Goal: Task Accomplishment & Management: Use online tool/utility

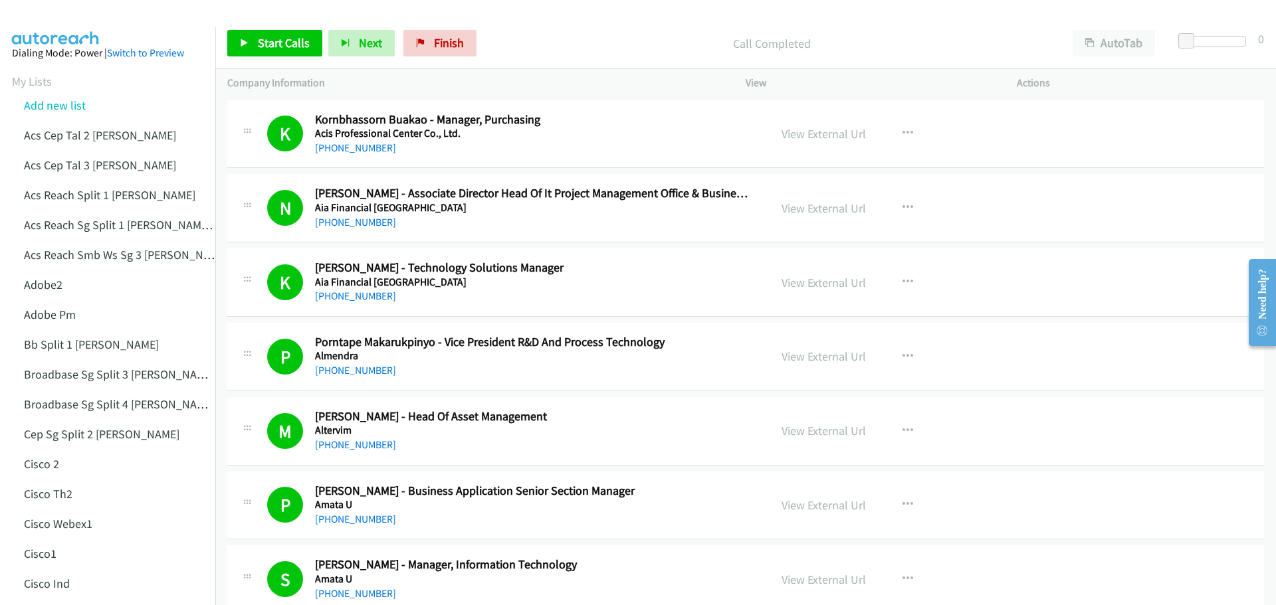
scroll to position [6912, 0]
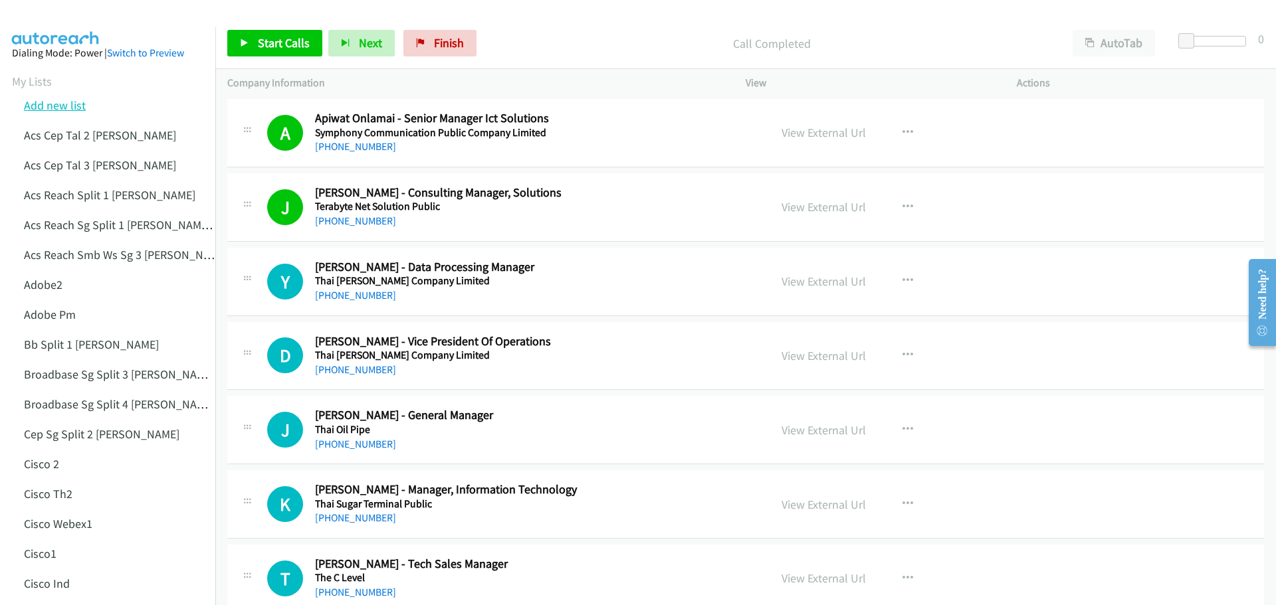
click at [82, 105] on link "Add new list" at bounding box center [55, 105] width 62 height 15
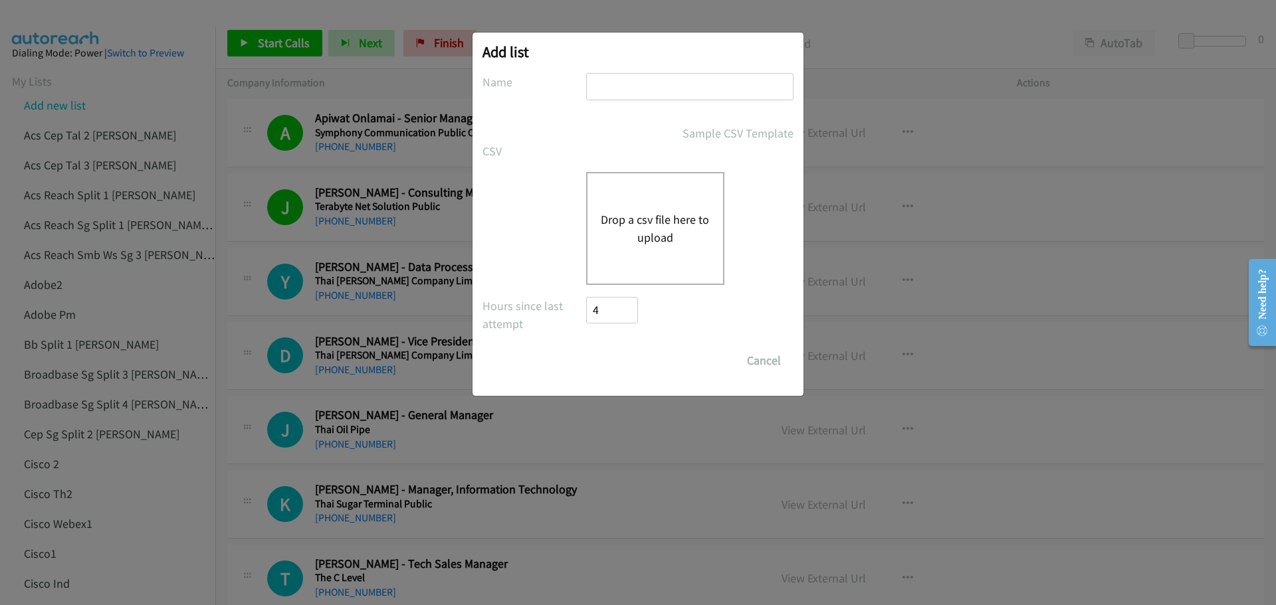
click at [641, 227] on button "Drop a csv file here to upload" at bounding box center [655, 229] width 109 height 36
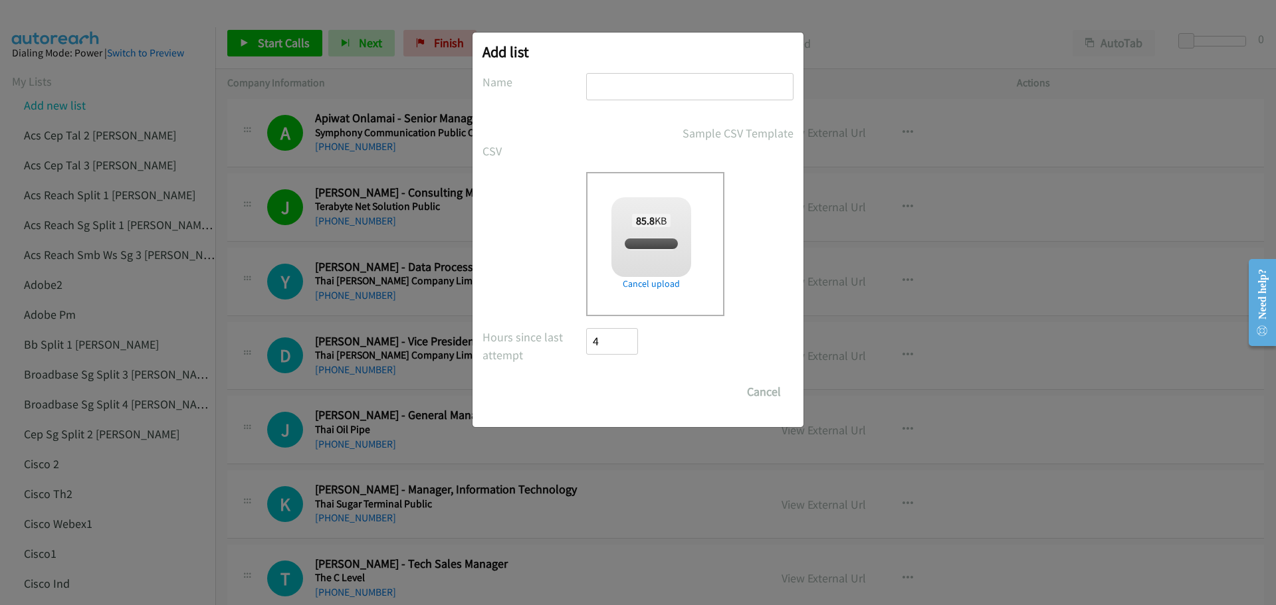
checkbox input "true"
click at [627, 87] on input "text" at bounding box center [689, 86] width 207 height 27
type input "l"
type input ":"
type input "LenovoDents"
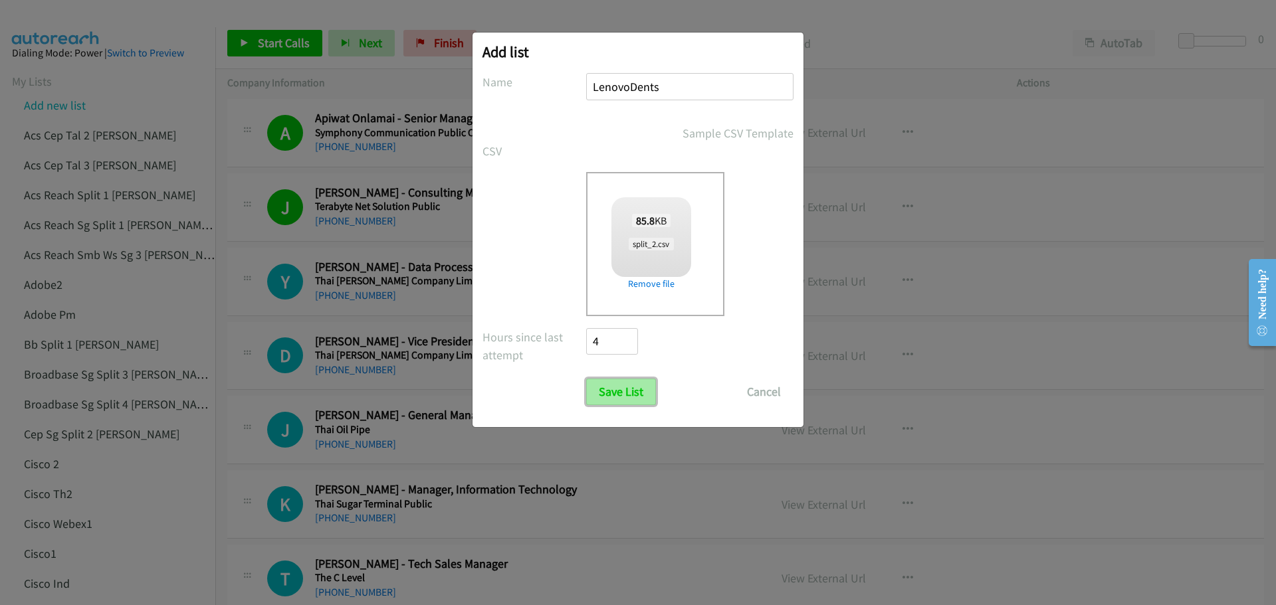
click at [622, 397] on input "Save List" at bounding box center [621, 392] width 70 height 27
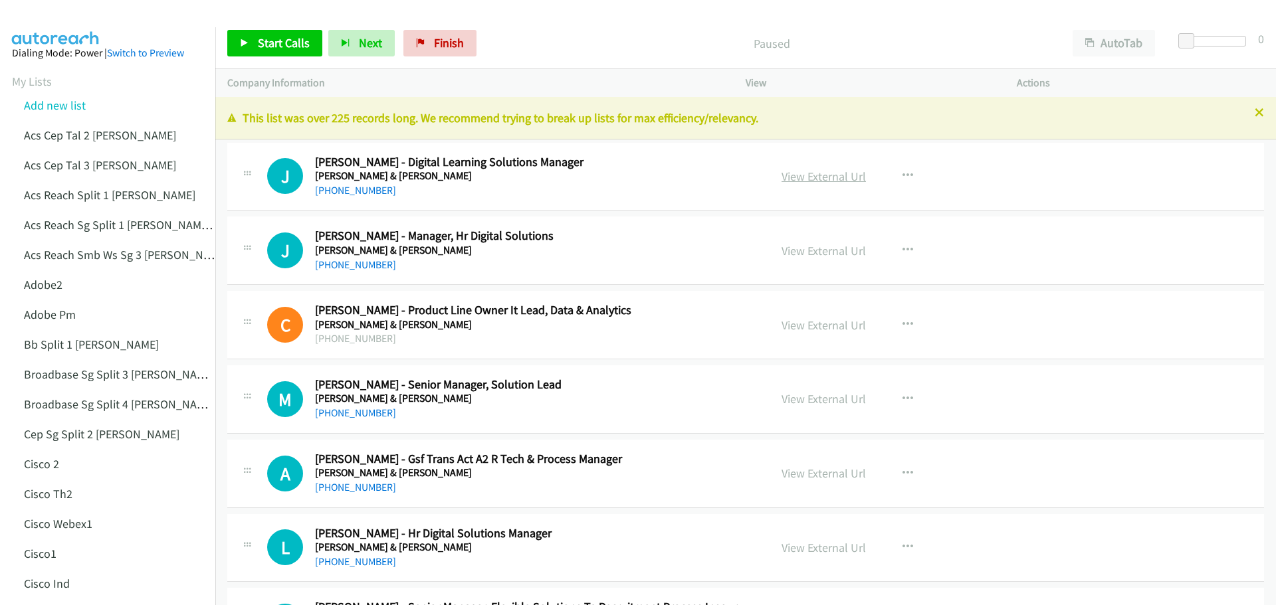
click at [849, 179] on link "View External Url" at bounding box center [824, 176] width 84 height 15
click at [73, 103] on link "Add new list" at bounding box center [55, 105] width 62 height 15
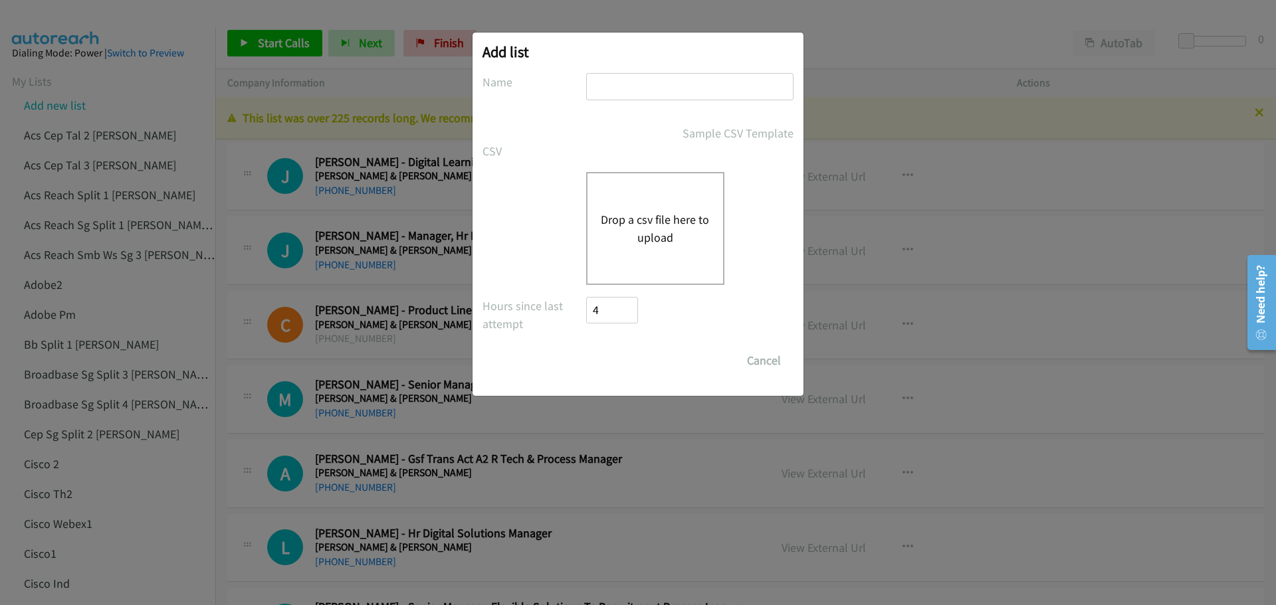
click at [646, 227] on button "Drop a csv file here to upload" at bounding box center [655, 229] width 109 height 36
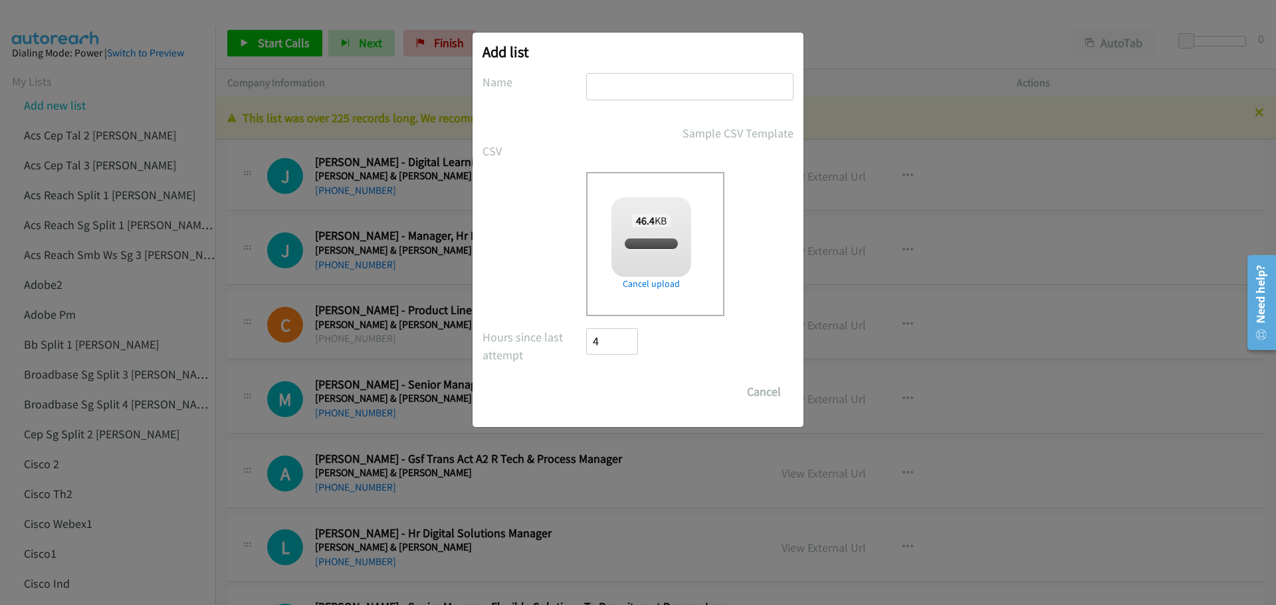
checkbox input "true"
click at [635, 96] on input "text" at bounding box center [689, 86] width 207 height 27
type input "HPTHWEW"
click at [623, 389] on input "Save List" at bounding box center [621, 392] width 70 height 27
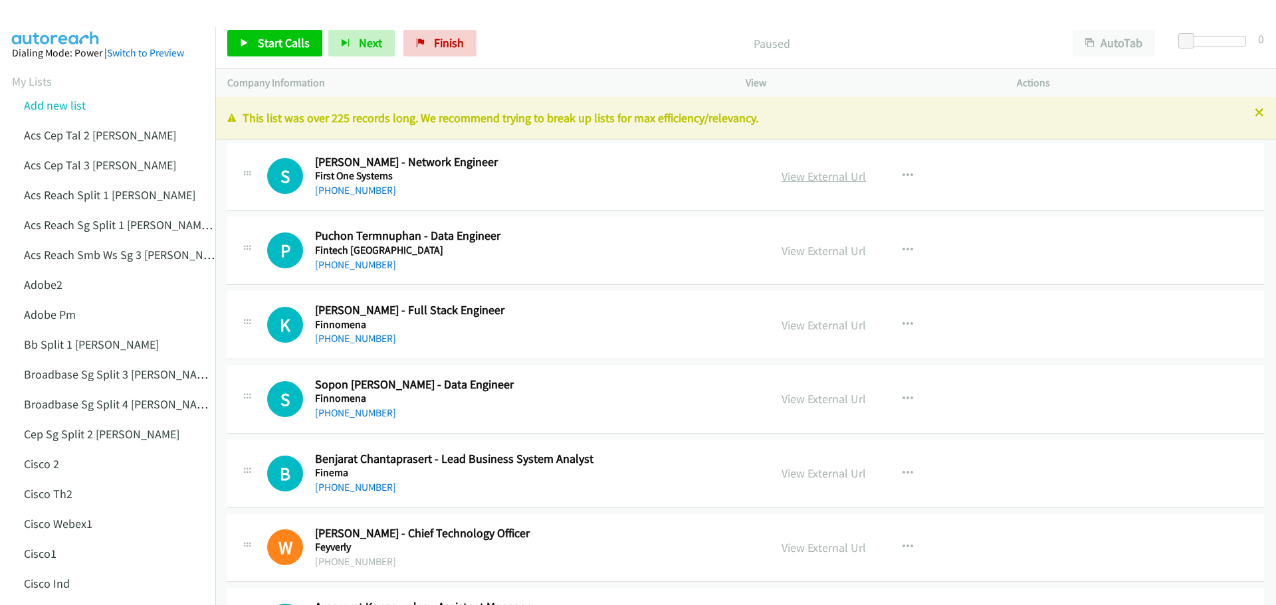
click at [812, 179] on link "View External Url" at bounding box center [824, 176] width 84 height 15
click at [274, 37] on span "Start Calls" at bounding box center [284, 42] width 52 height 15
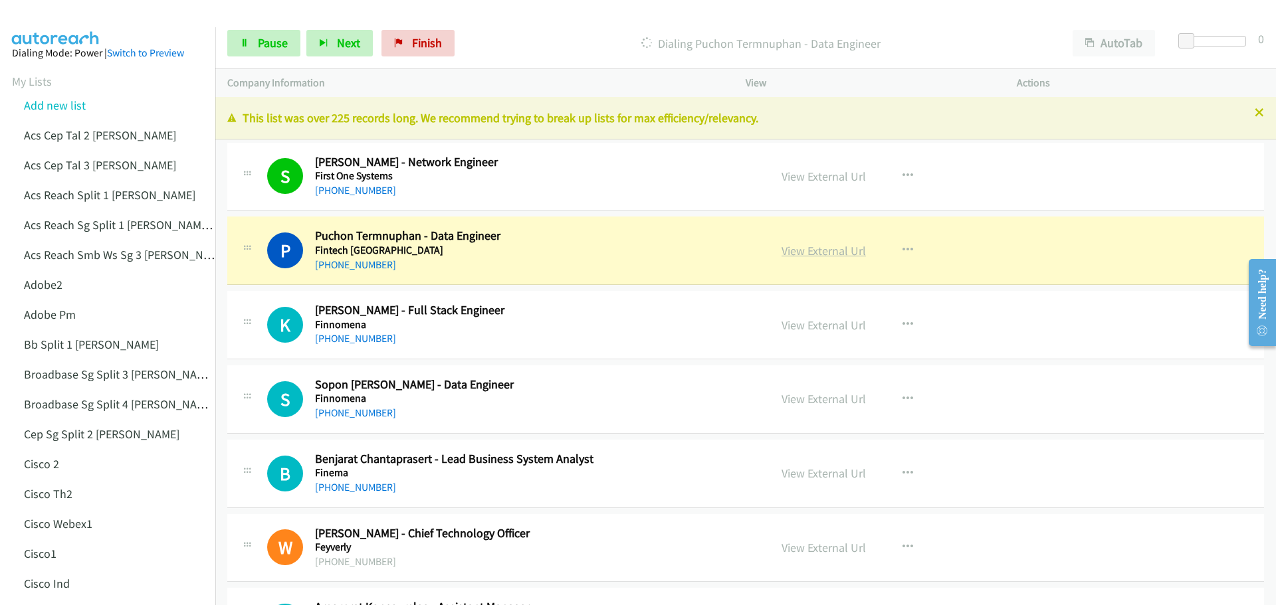
click at [814, 251] on link "View External Url" at bounding box center [824, 250] width 84 height 15
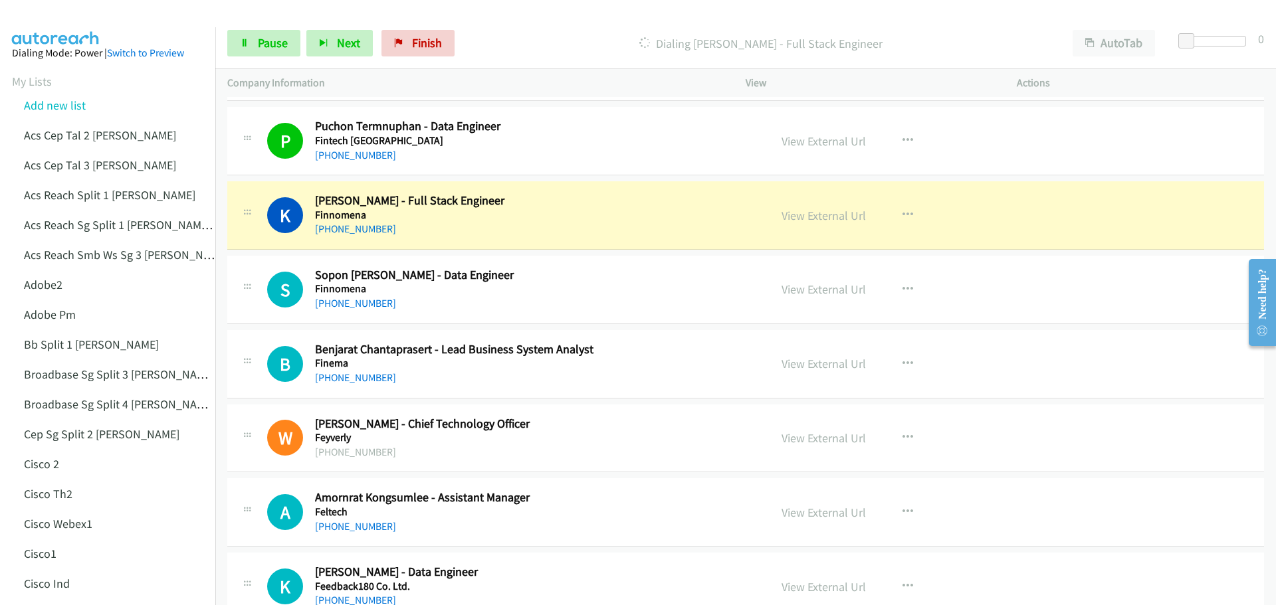
scroll to position [133, 0]
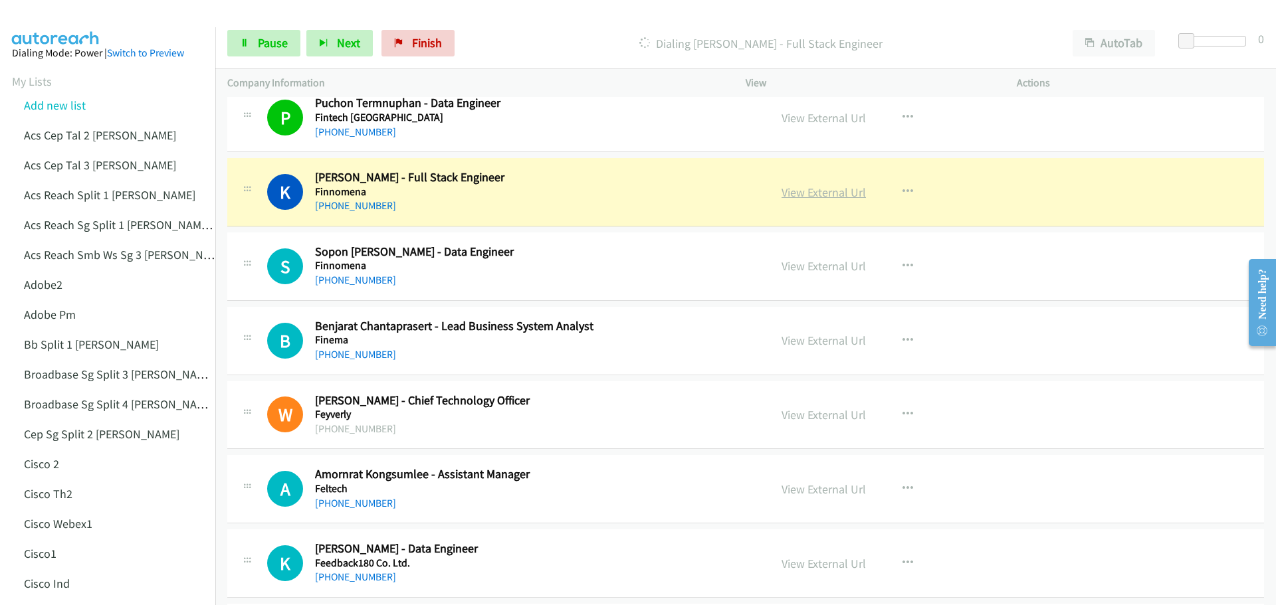
click at [812, 193] on link "View External Url" at bounding box center [824, 192] width 84 height 15
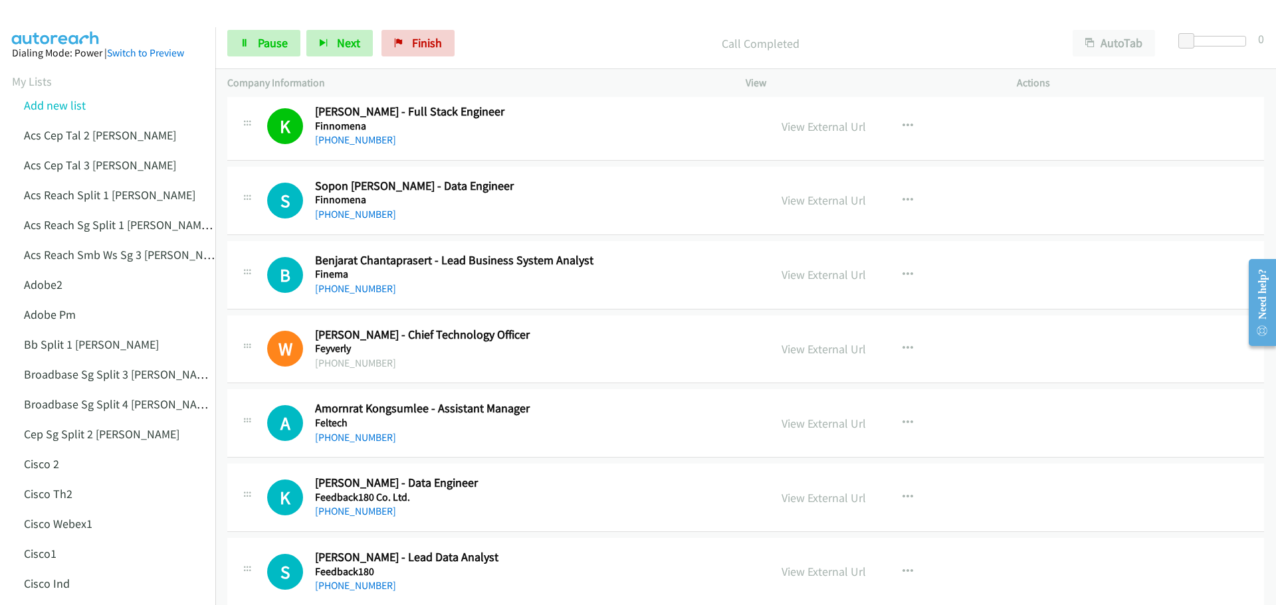
scroll to position [199, 0]
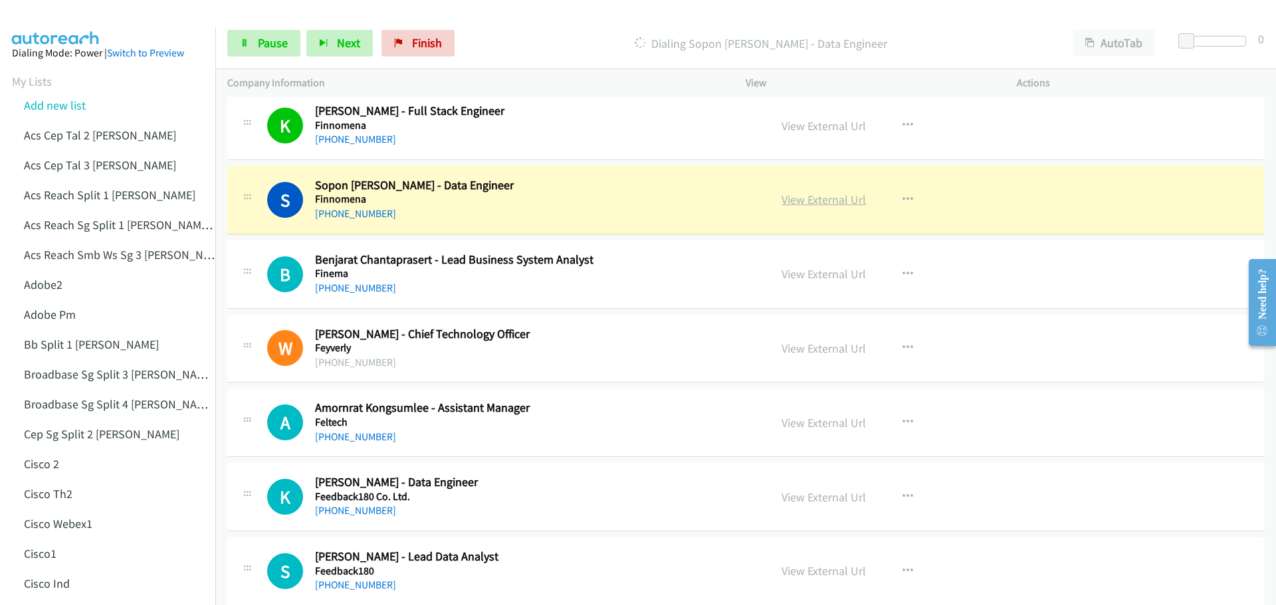
click at [795, 199] on link "View External Url" at bounding box center [824, 199] width 84 height 15
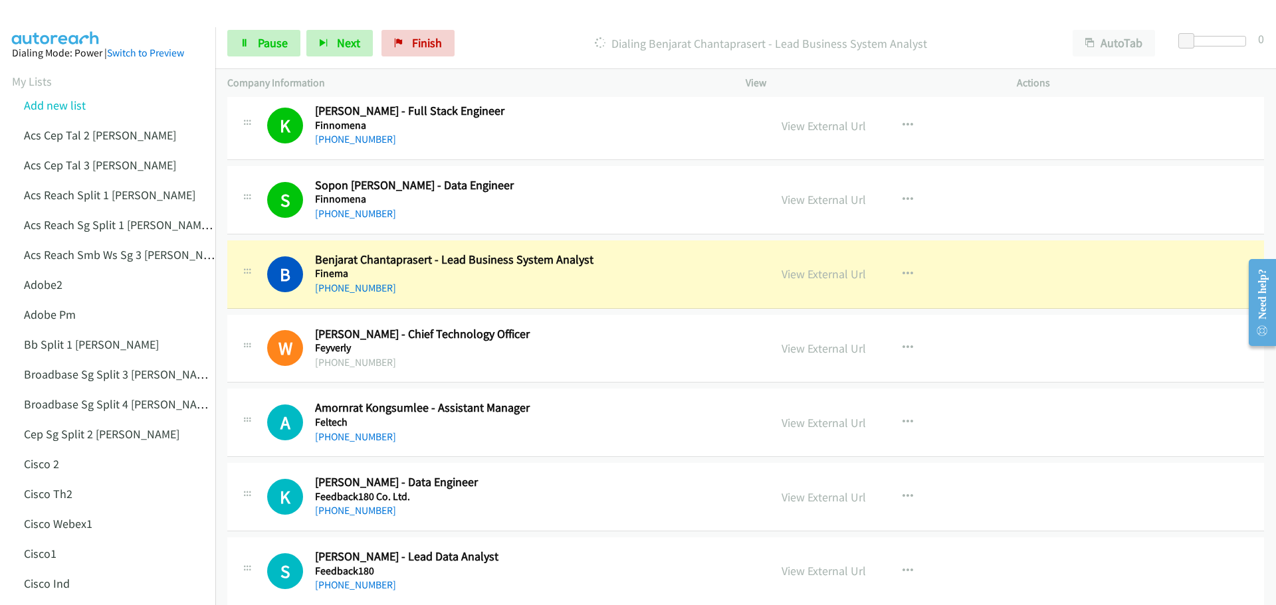
scroll to position [266, 0]
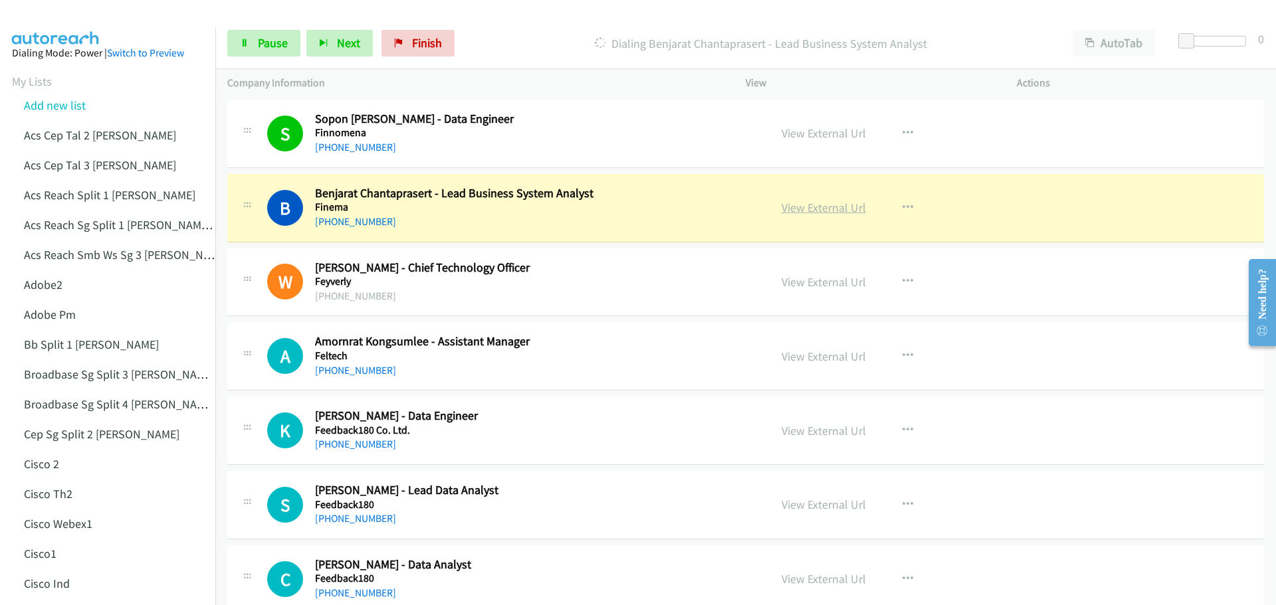
click at [799, 210] on link "View External Url" at bounding box center [824, 207] width 84 height 15
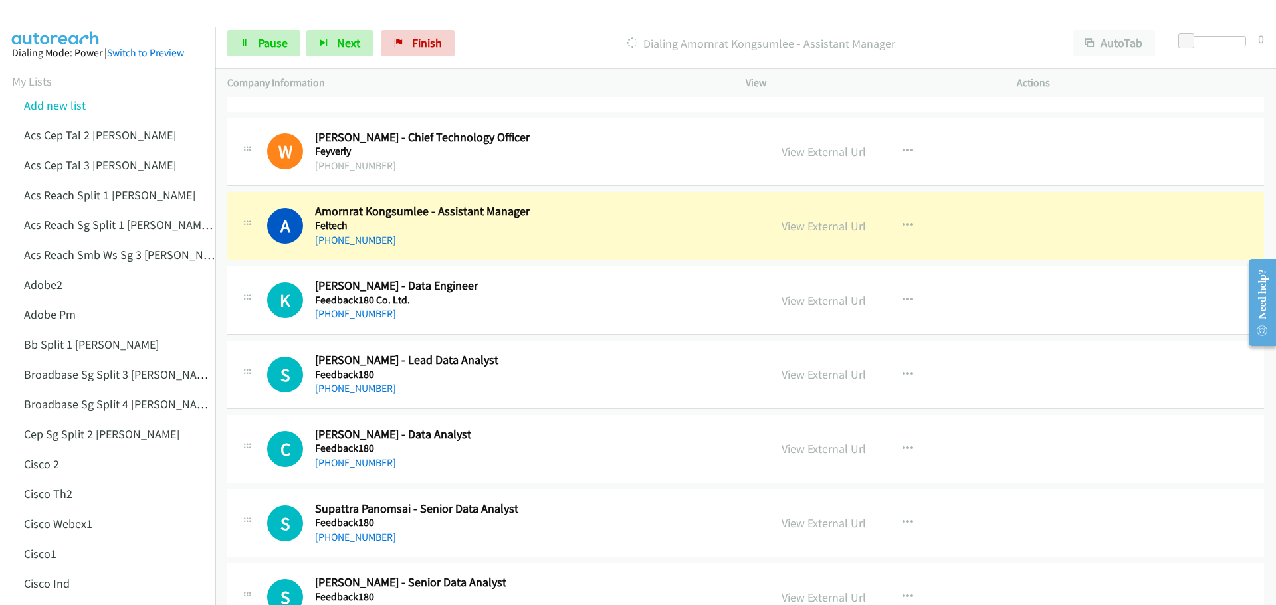
scroll to position [399, 0]
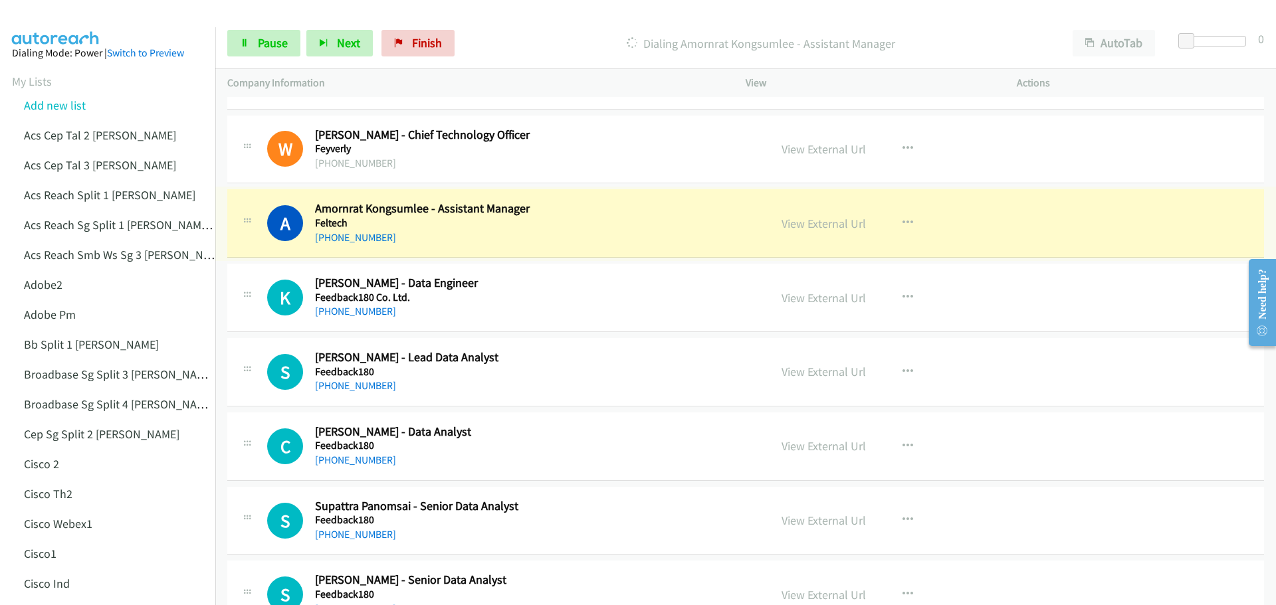
click at [814, 227] on link "View External Url" at bounding box center [824, 223] width 84 height 15
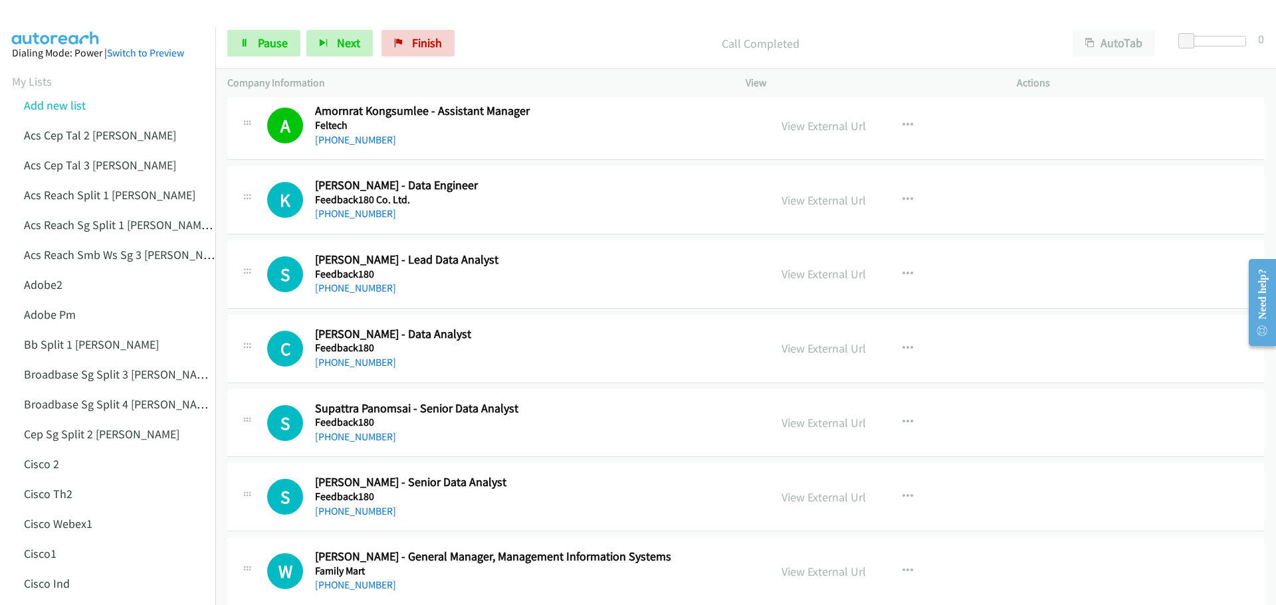
scroll to position [532, 0]
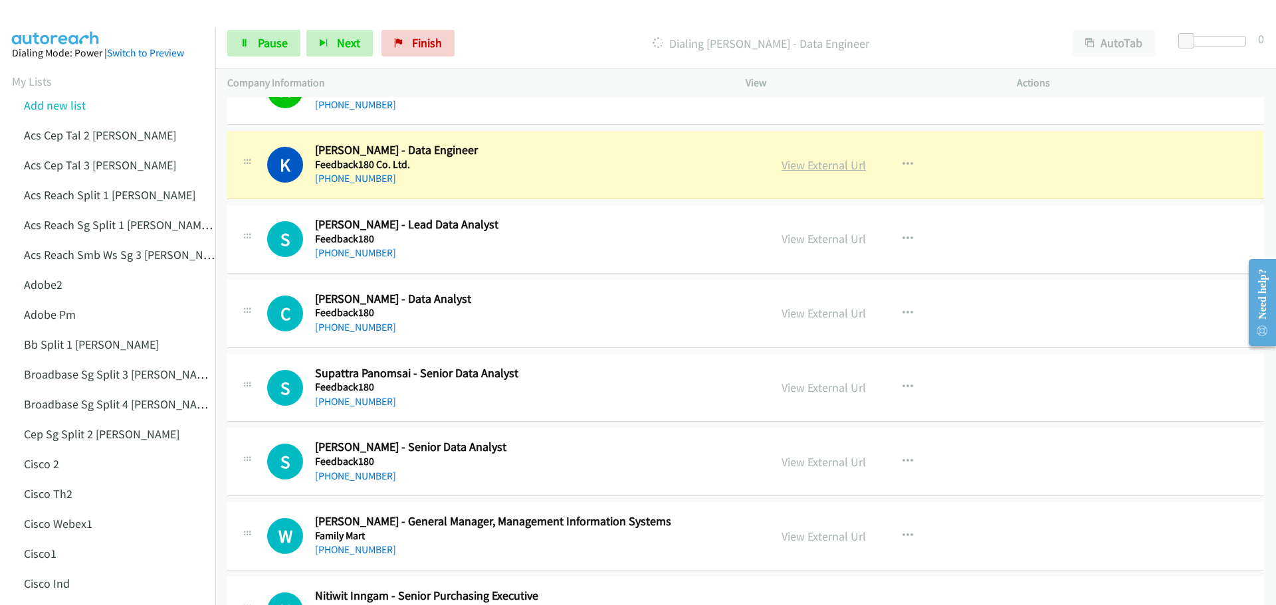
click at [815, 166] on link "View External Url" at bounding box center [824, 165] width 84 height 15
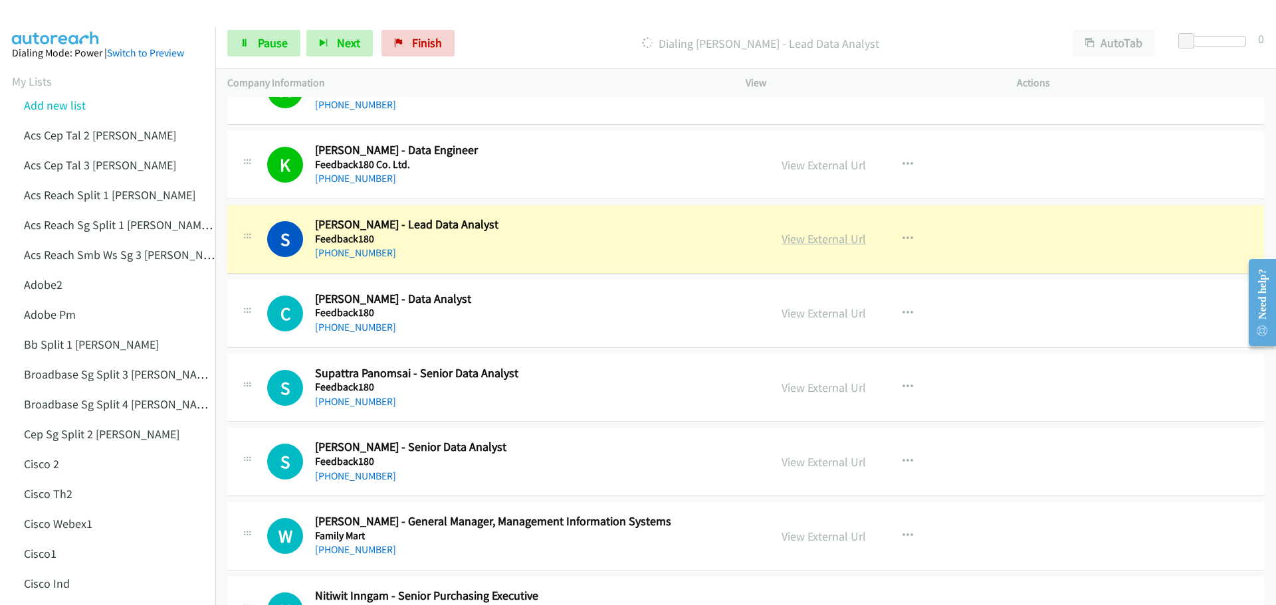
click at [844, 241] on link "View External Url" at bounding box center [824, 238] width 84 height 15
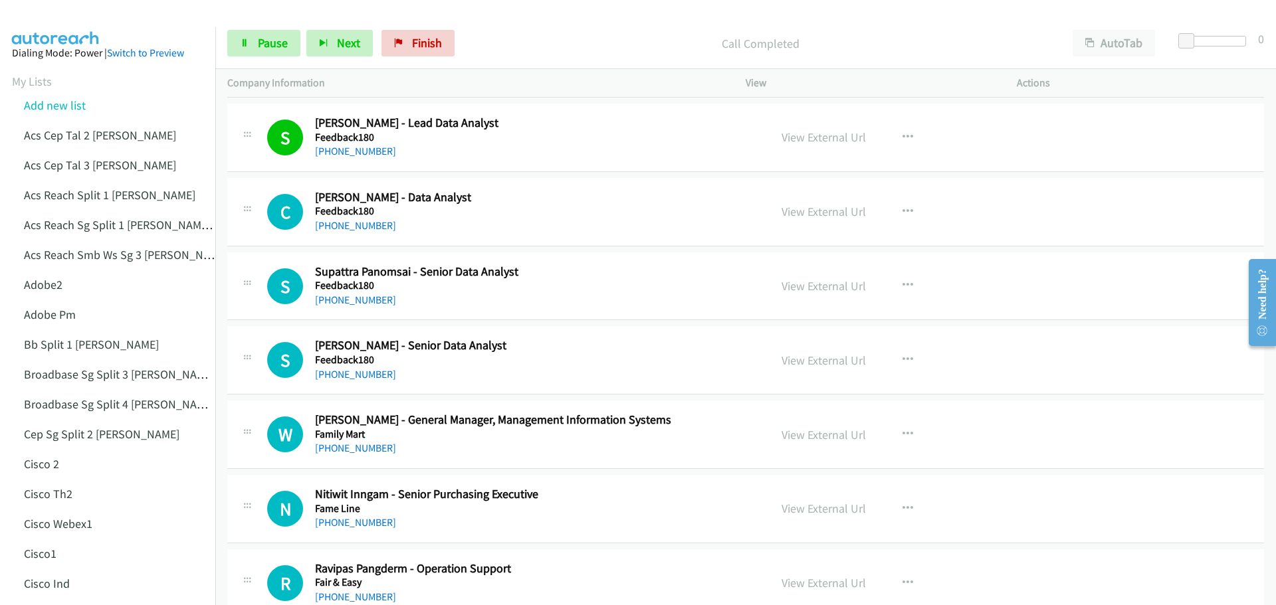
scroll to position [665, 0]
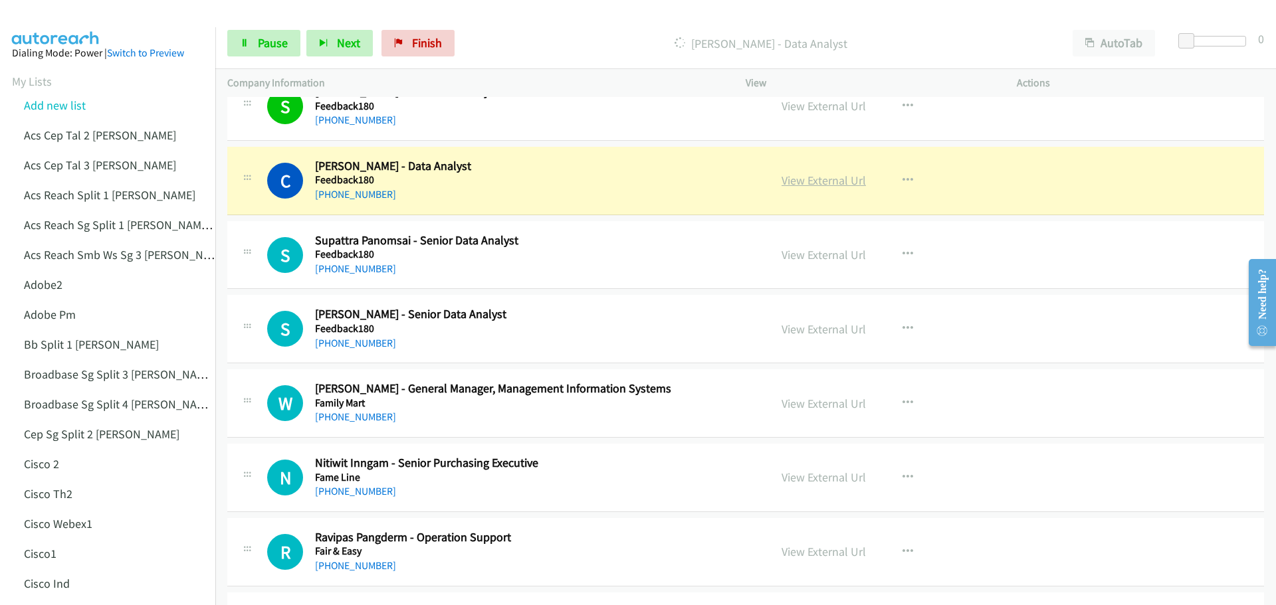
click at [826, 185] on link "View External Url" at bounding box center [824, 180] width 84 height 15
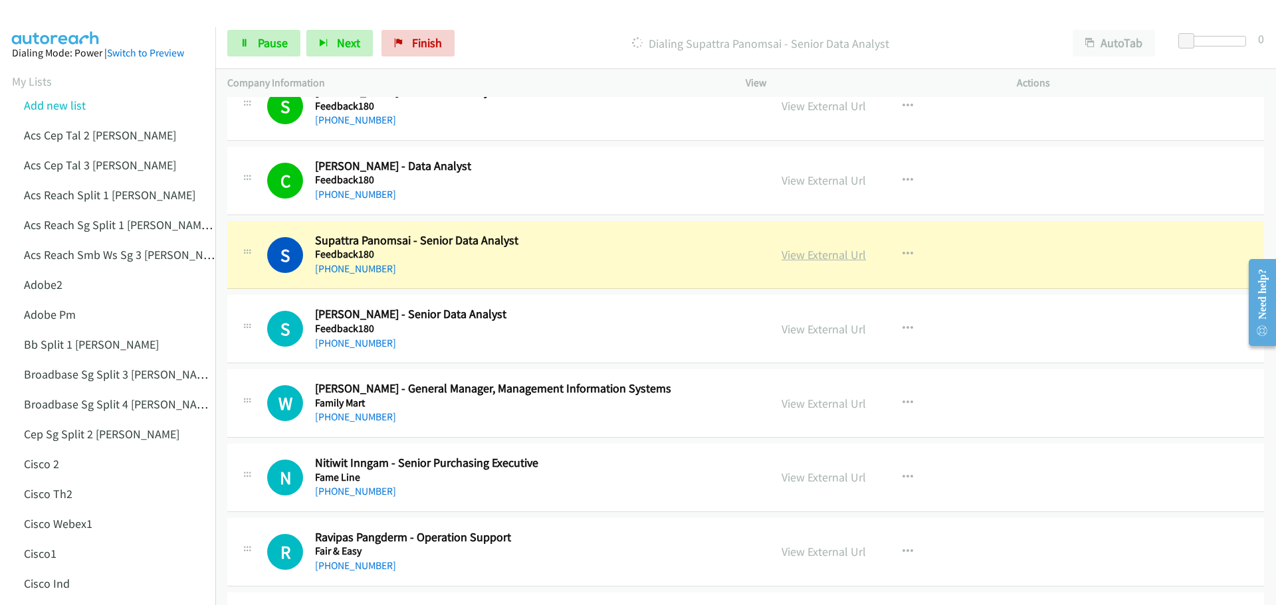
click at [818, 254] on link "View External Url" at bounding box center [824, 254] width 84 height 15
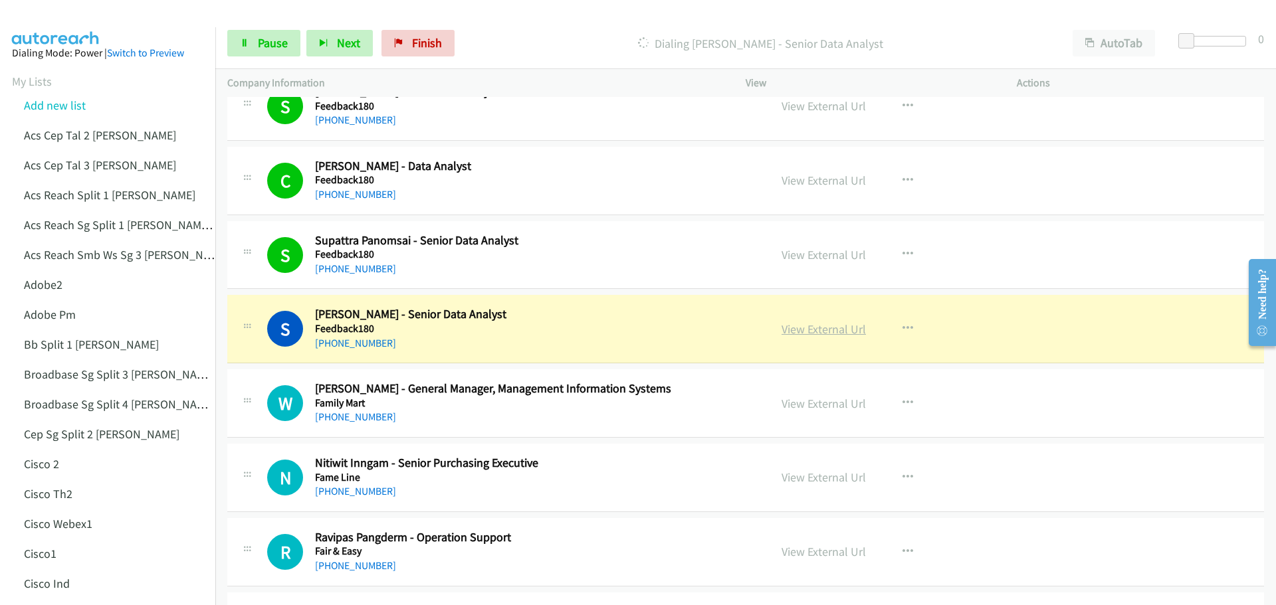
click at [803, 328] on link "View External Url" at bounding box center [824, 329] width 84 height 15
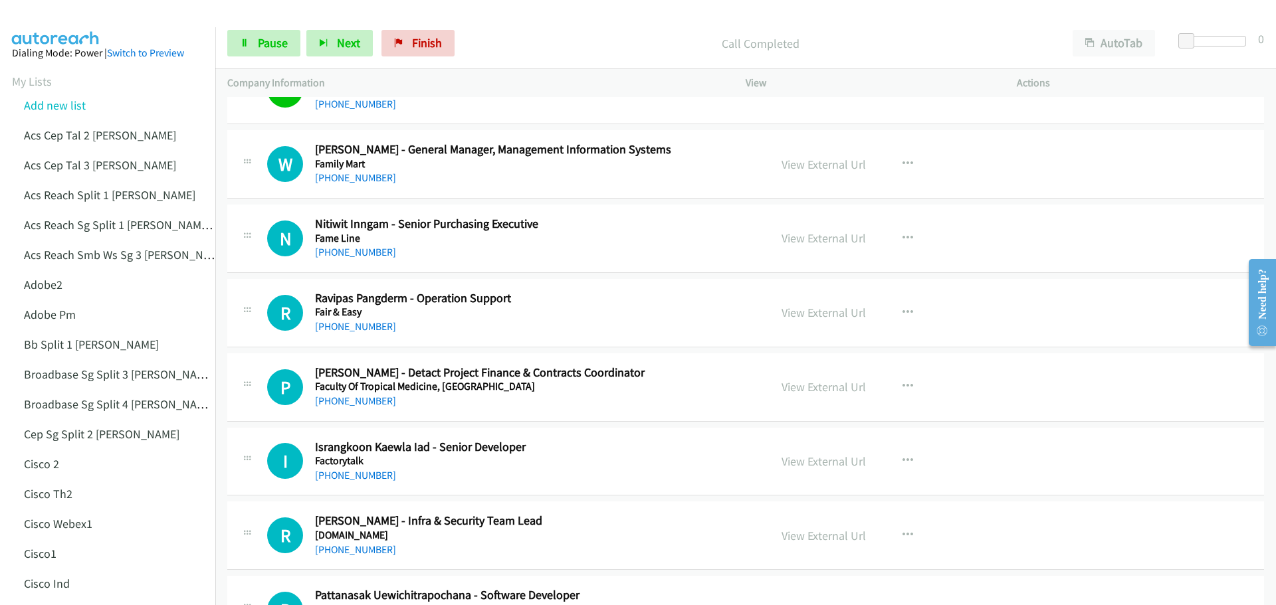
scroll to position [930, 0]
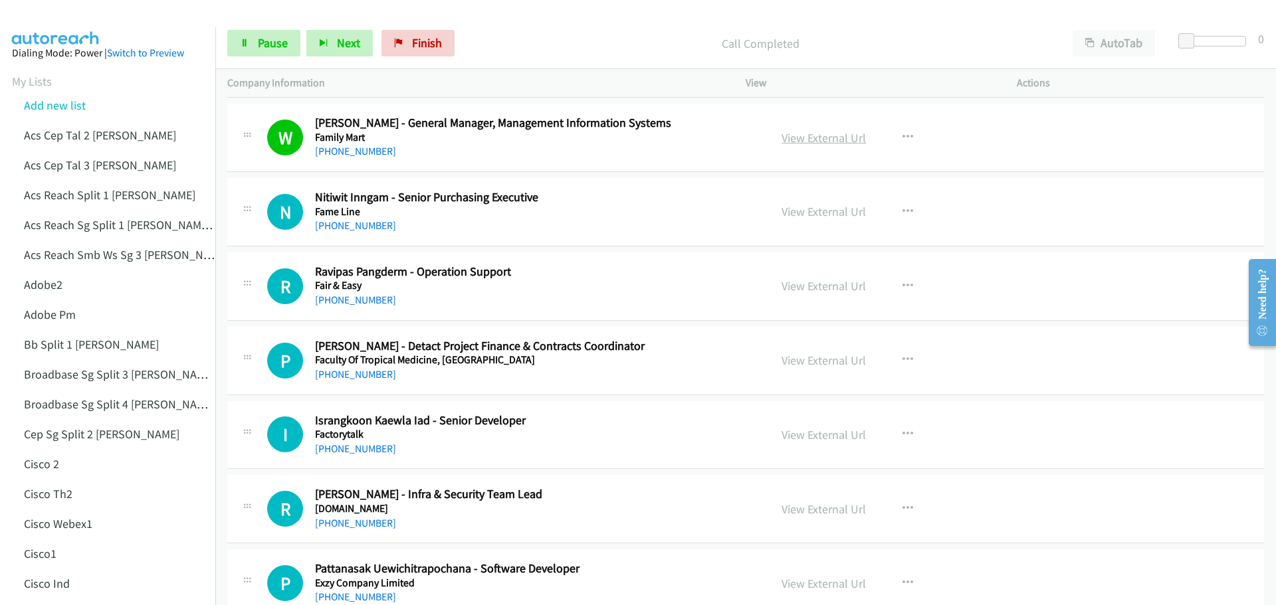
click at [822, 142] on link "View External Url" at bounding box center [824, 137] width 84 height 15
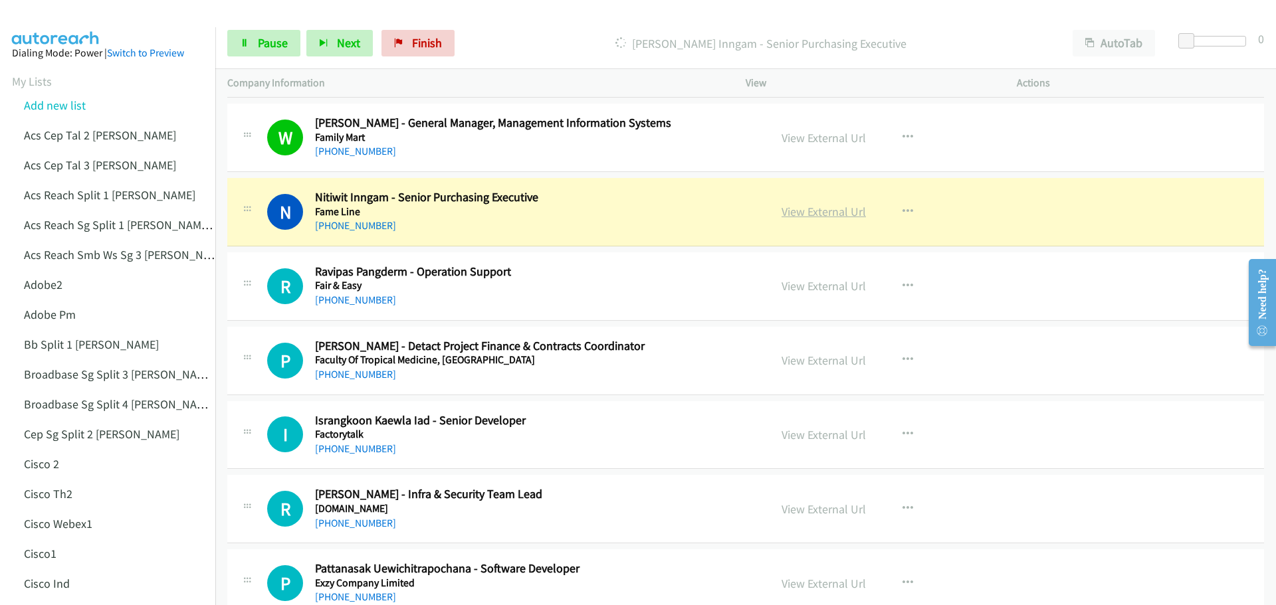
click at [816, 214] on link "View External Url" at bounding box center [824, 211] width 84 height 15
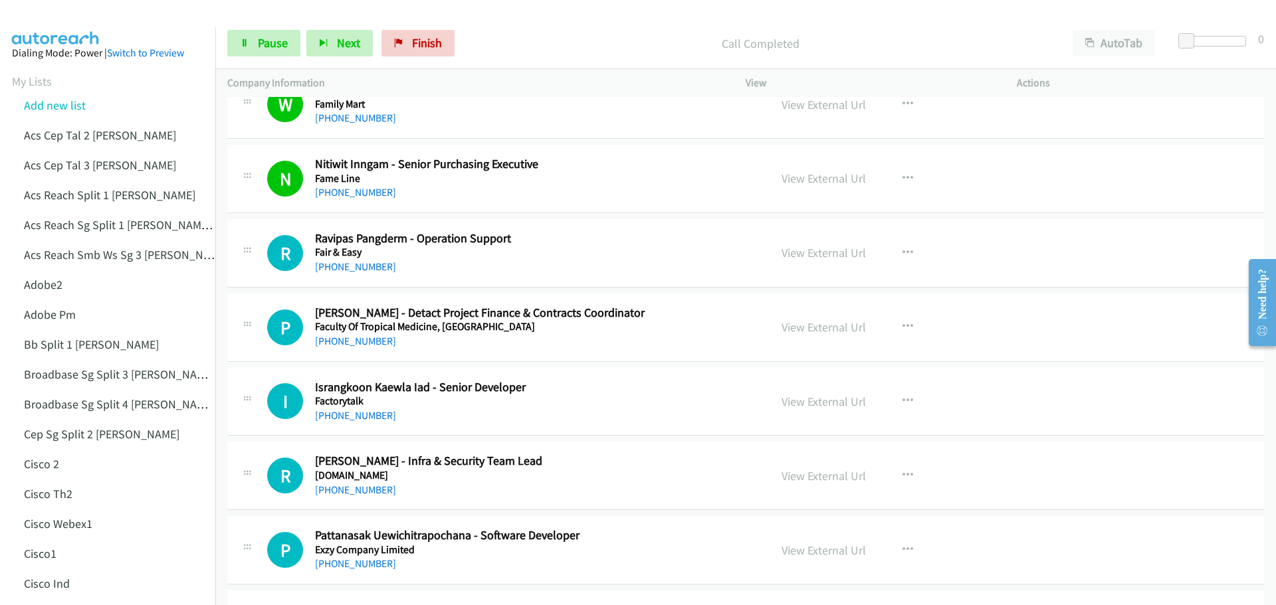
scroll to position [997, 0]
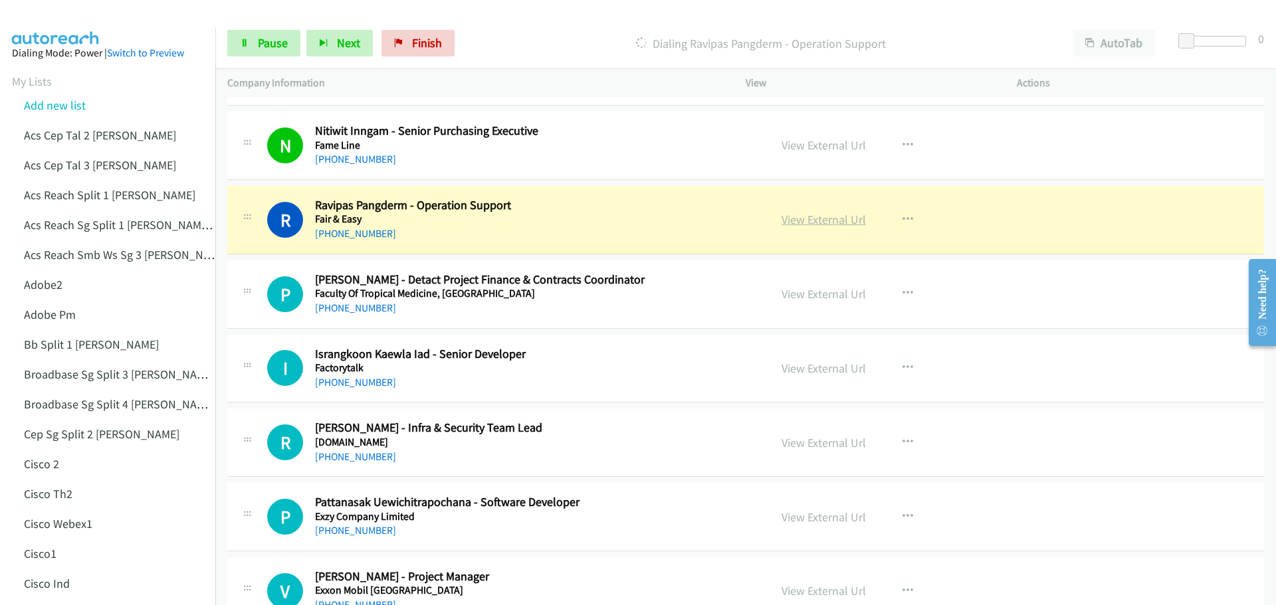
click at [833, 223] on link "View External Url" at bounding box center [824, 219] width 84 height 15
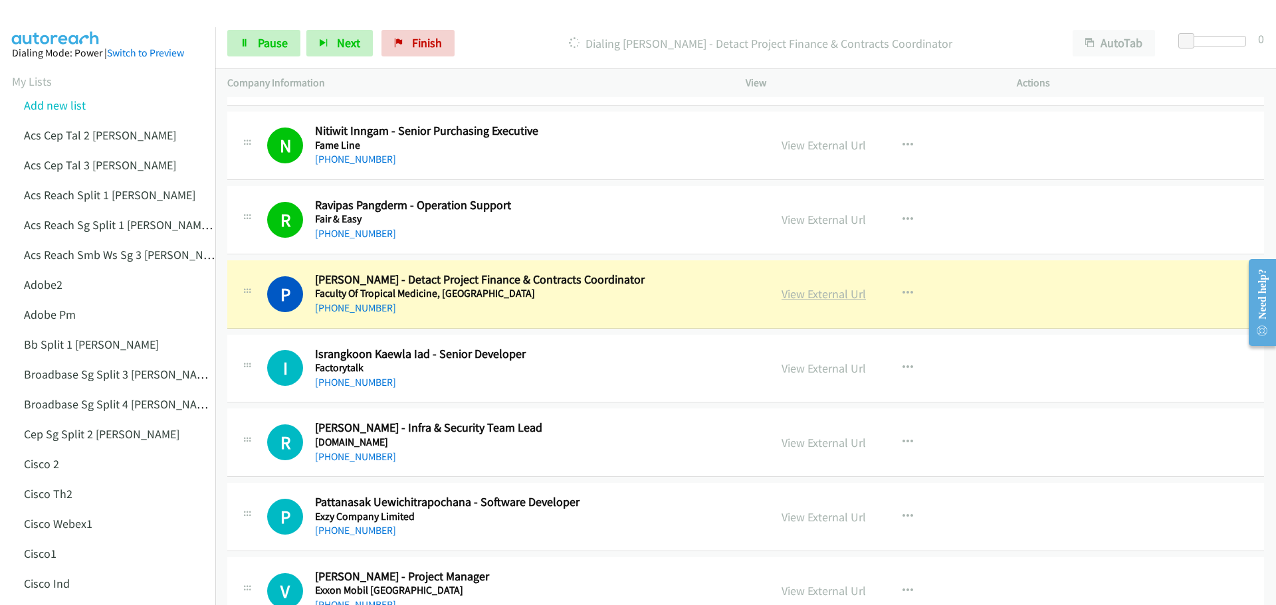
click at [793, 292] on link "View External Url" at bounding box center [824, 293] width 84 height 15
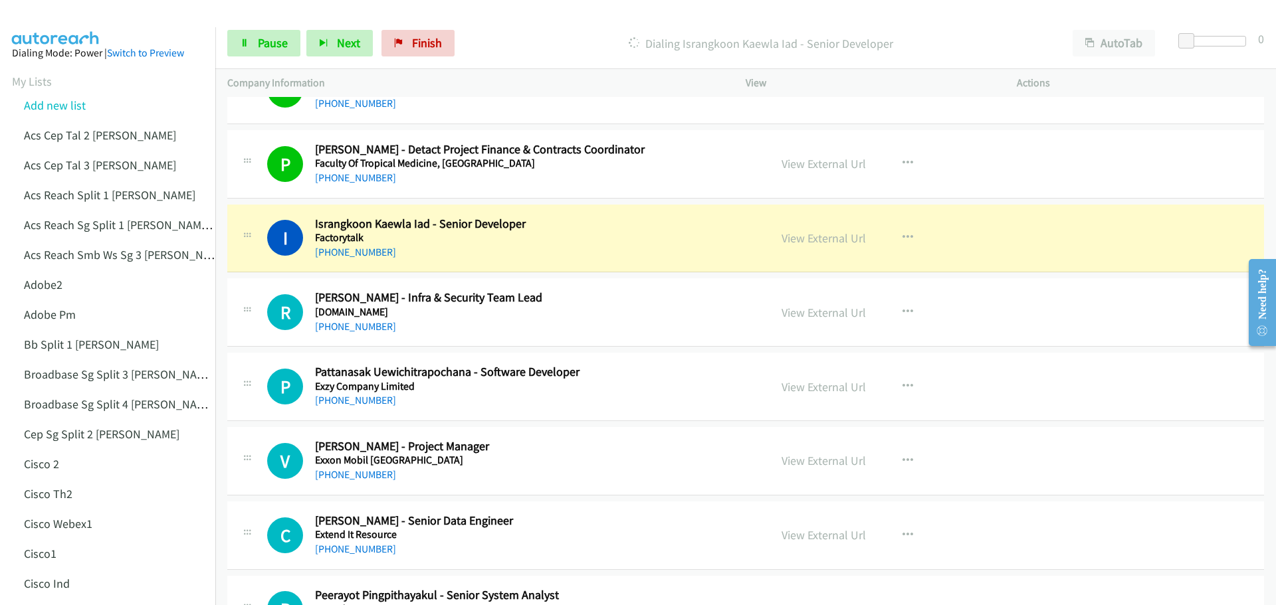
scroll to position [1130, 0]
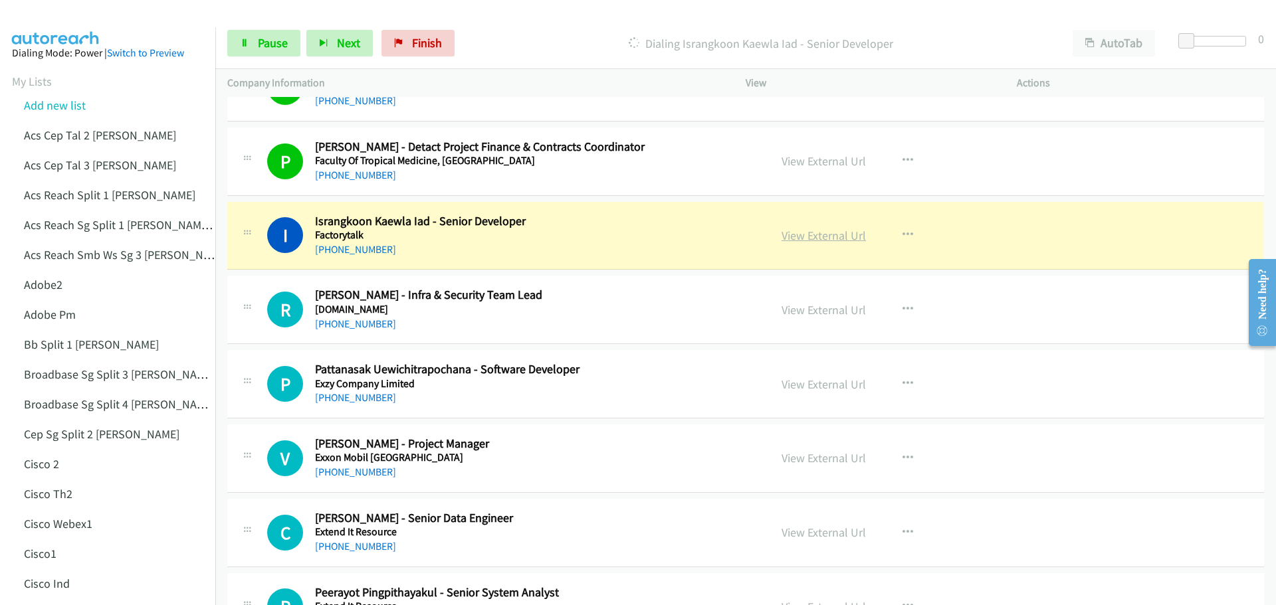
click at [817, 236] on link "View External Url" at bounding box center [824, 235] width 84 height 15
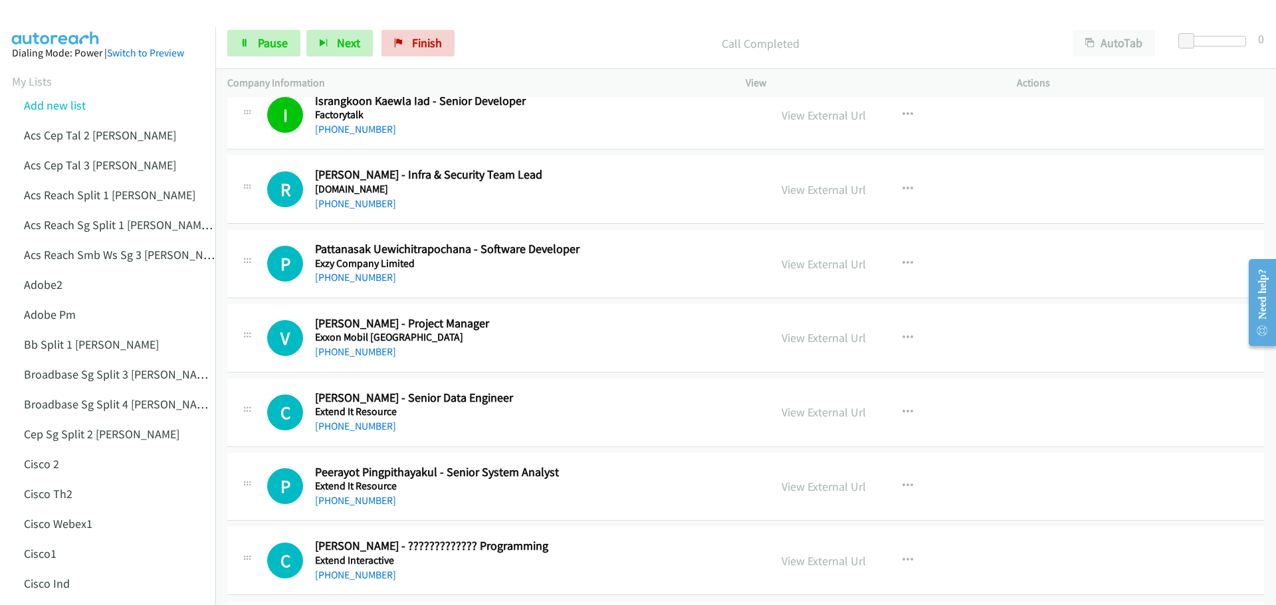
scroll to position [1263, 0]
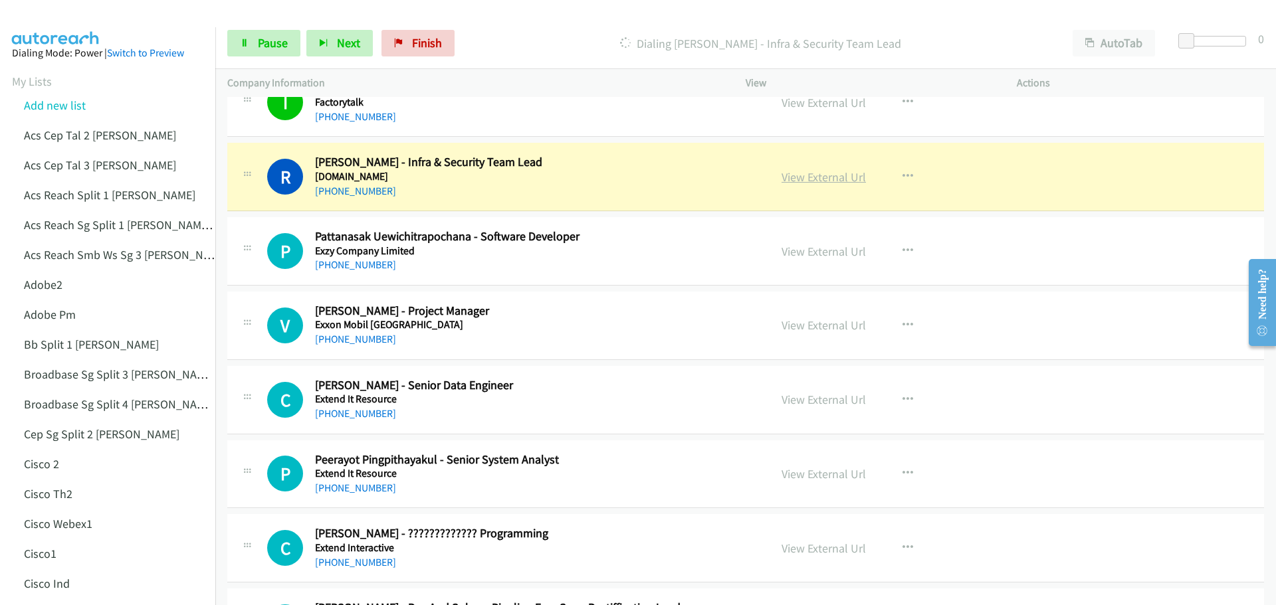
click at [804, 177] on link "View External Url" at bounding box center [824, 176] width 84 height 15
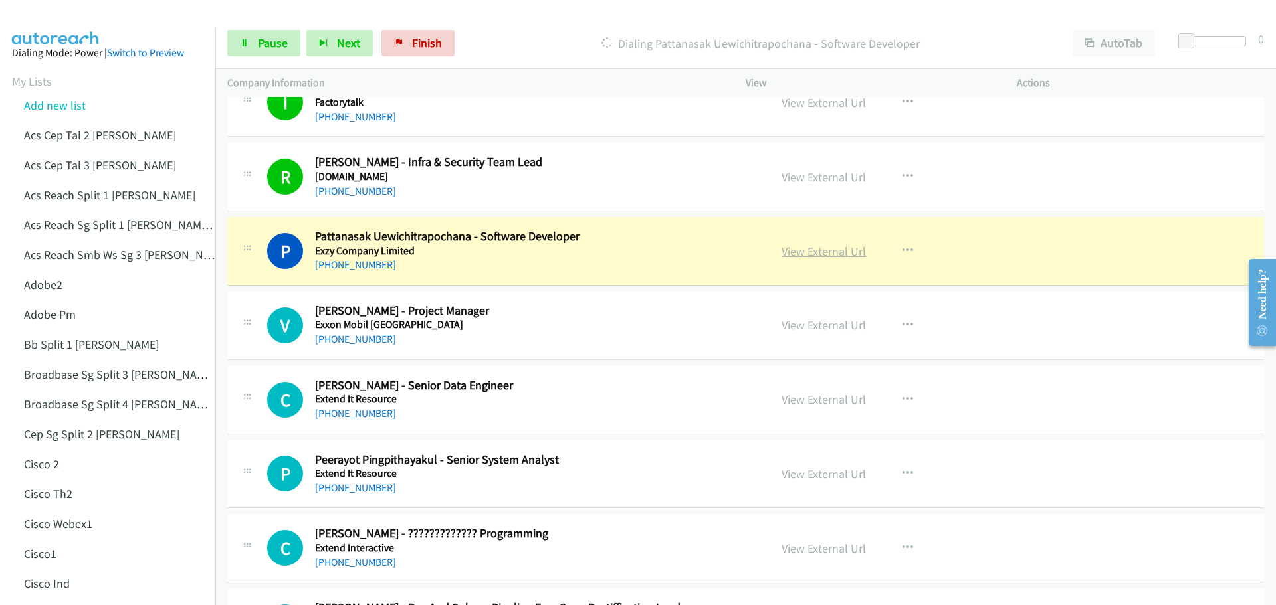
click at [813, 255] on link "View External Url" at bounding box center [824, 251] width 84 height 15
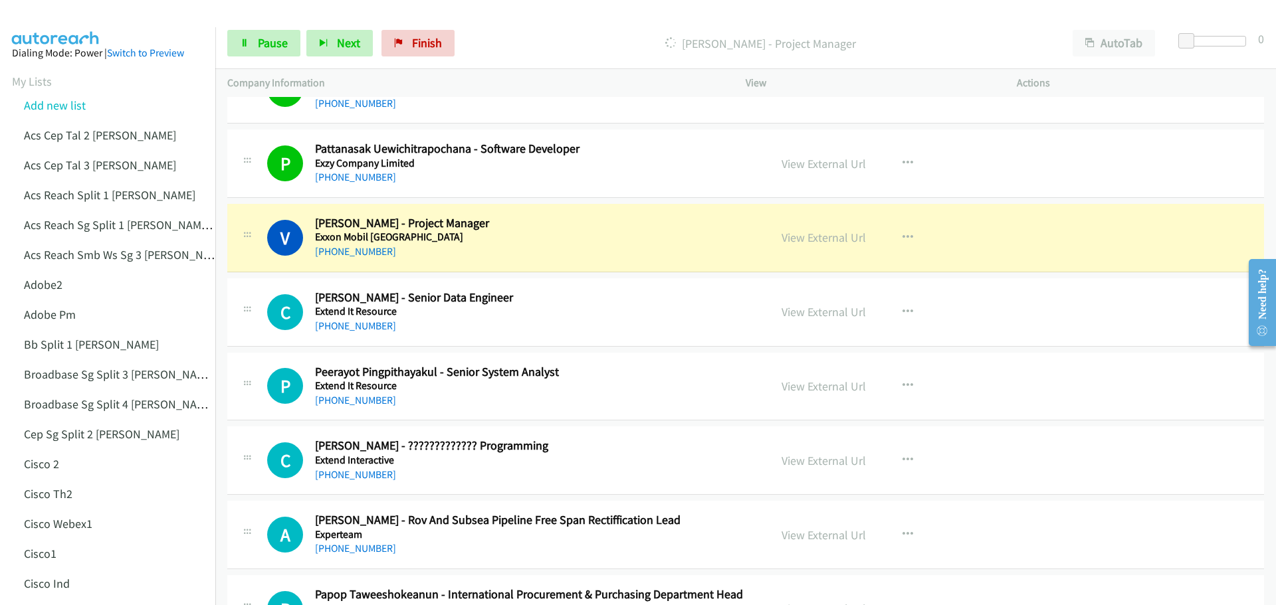
scroll to position [1396, 0]
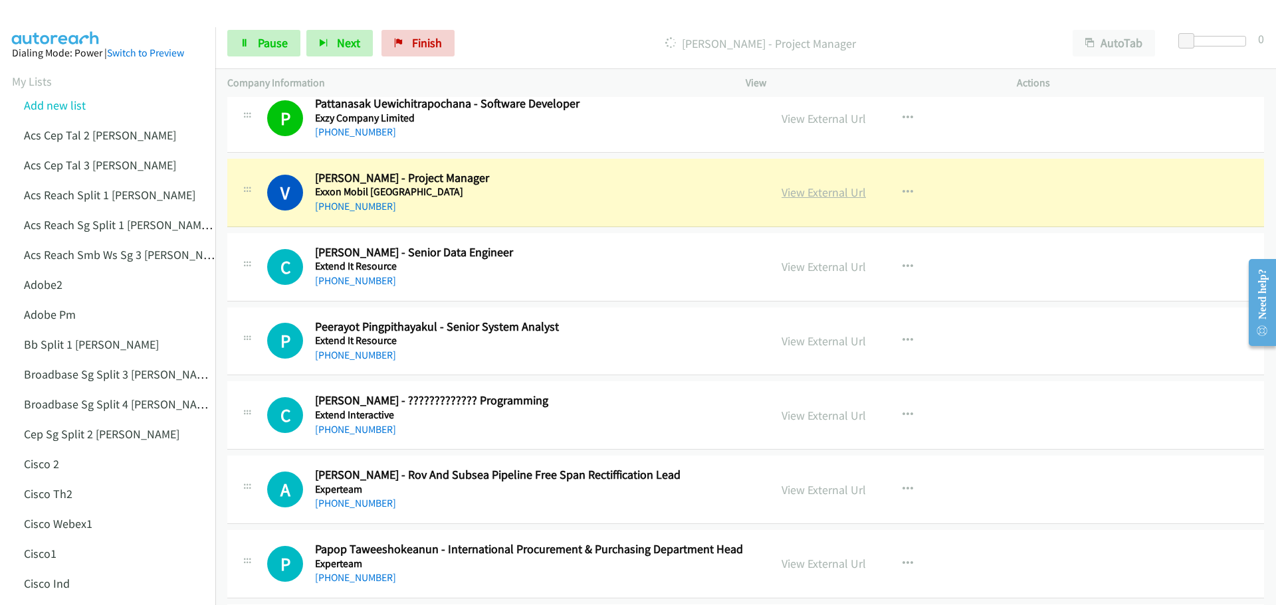
click at [805, 196] on link "View External Url" at bounding box center [824, 192] width 84 height 15
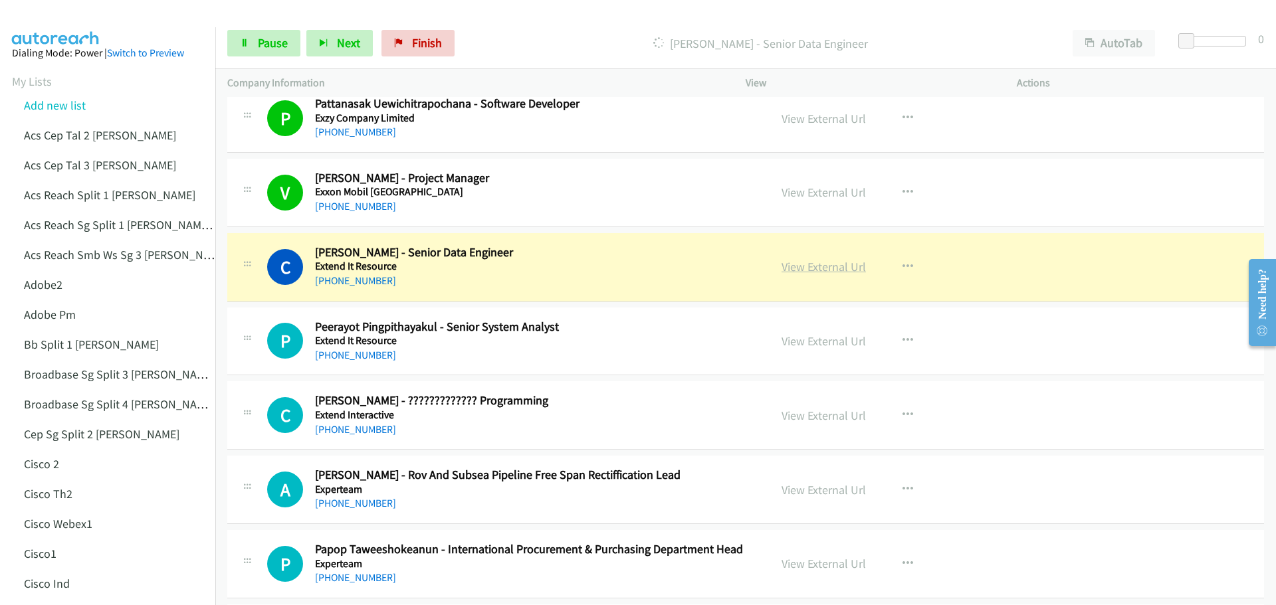
click at [812, 272] on link "View External Url" at bounding box center [824, 266] width 84 height 15
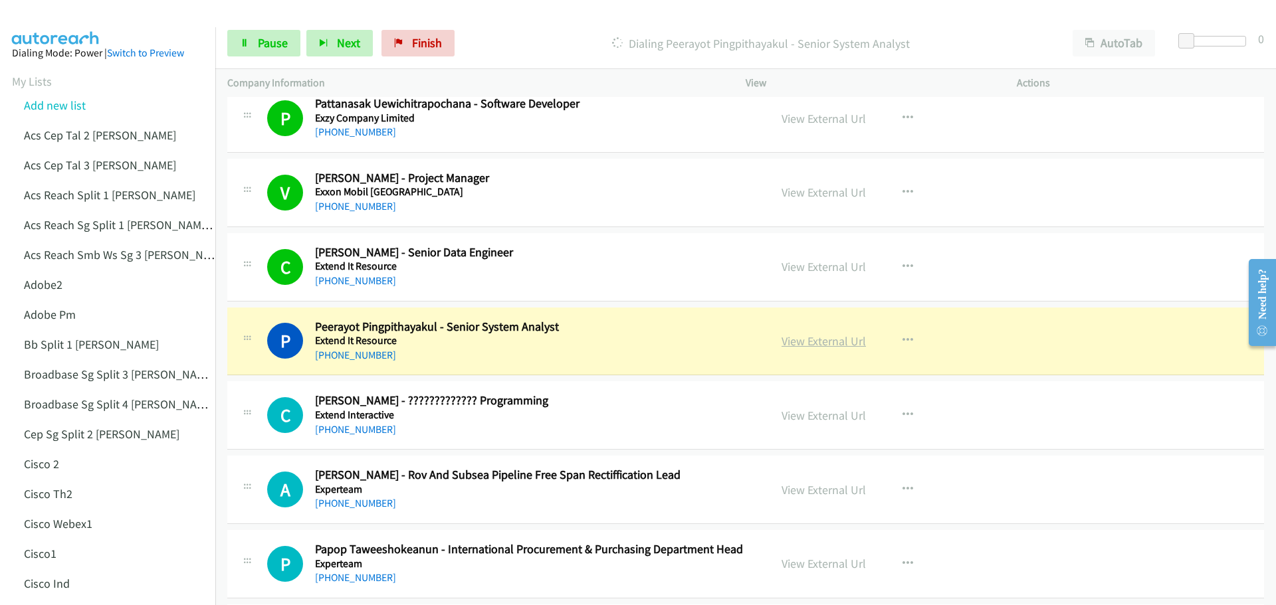
click at [794, 342] on link "View External Url" at bounding box center [824, 341] width 84 height 15
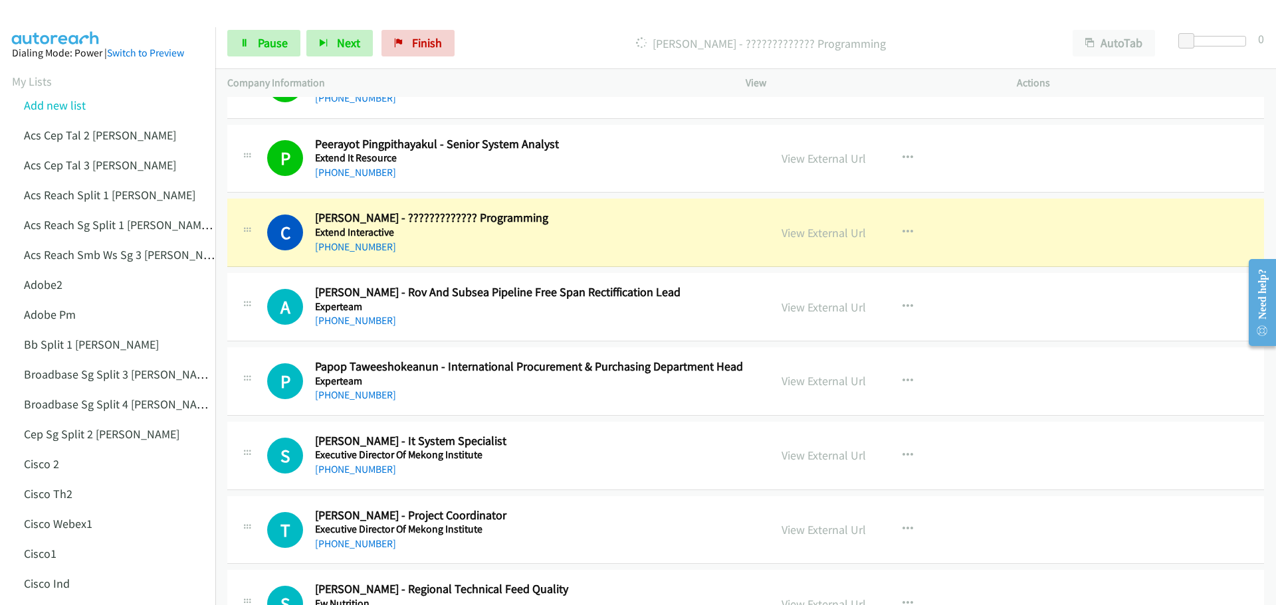
scroll to position [1595, 0]
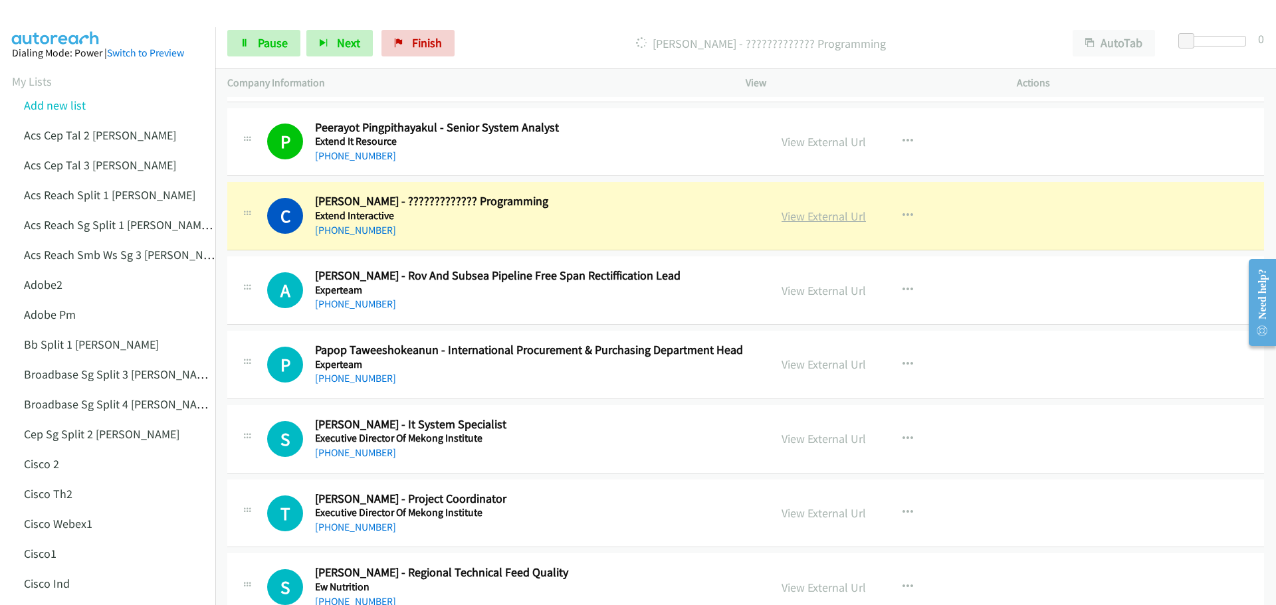
click at [831, 215] on link "View External Url" at bounding box center [824, 216] width 84 height 15
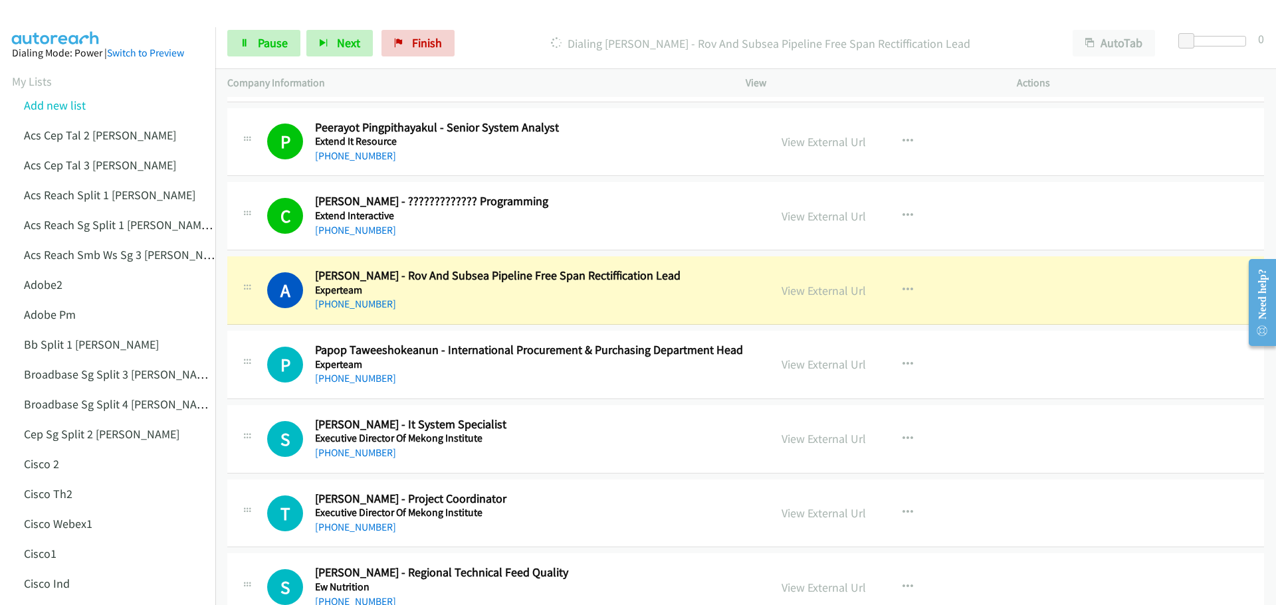
scroll to position [1661, 0]
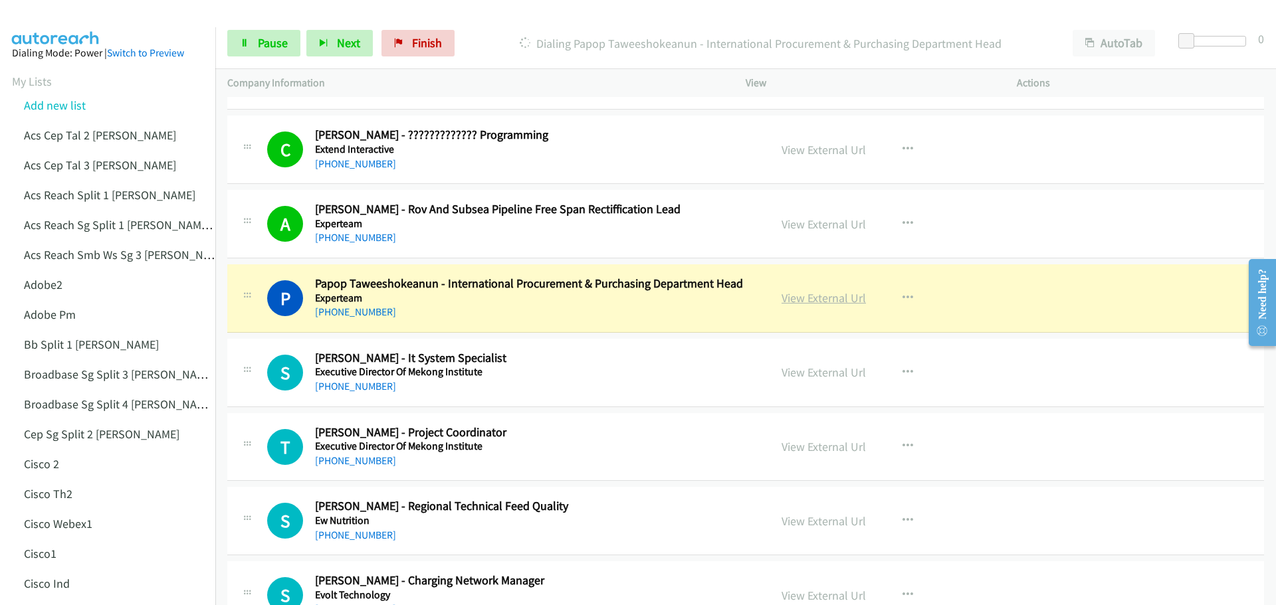
click at [811, 292] on link "View External Url" at bounding box center [824, 297] width 84 height 15
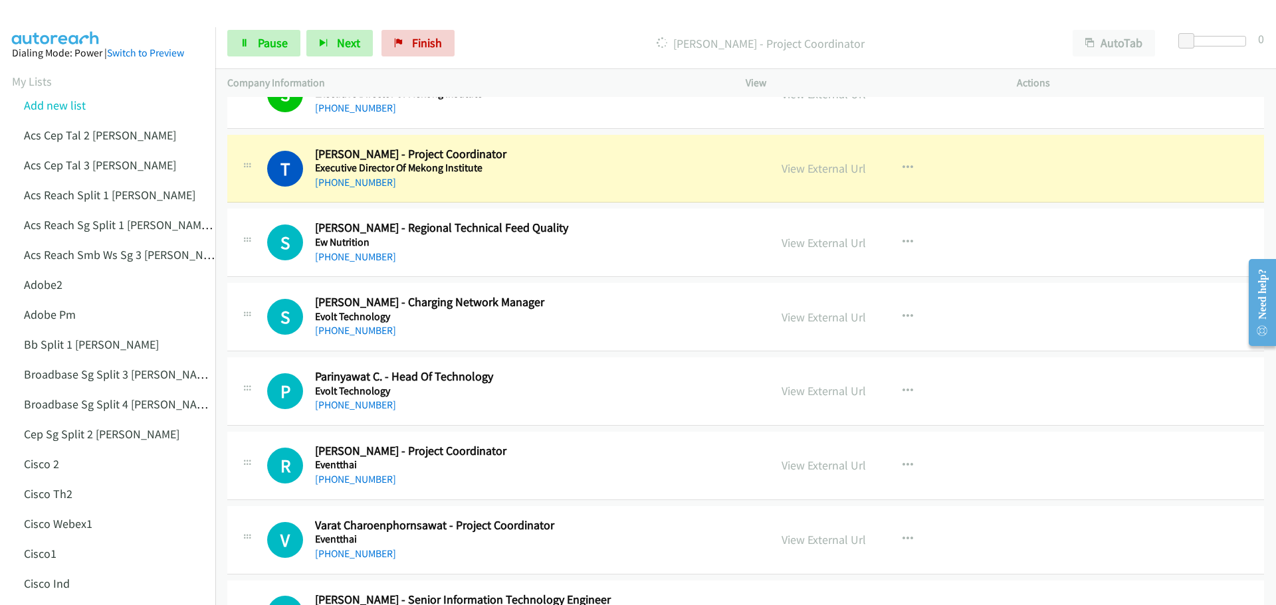
scroll to position [1994, 0]
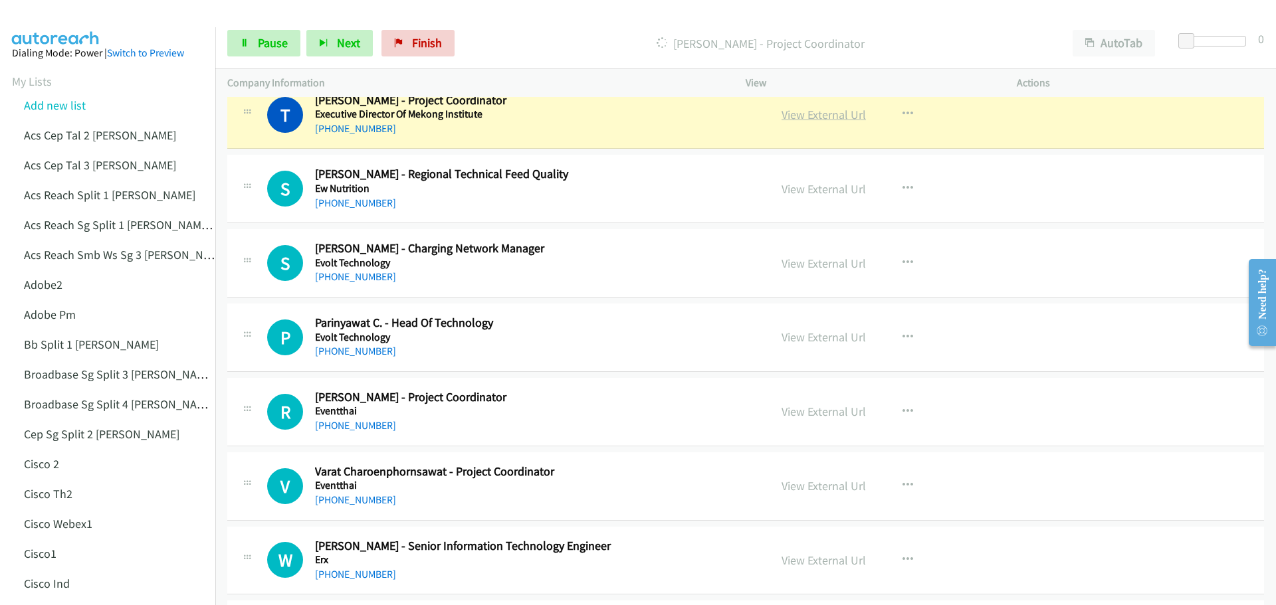
click at [810, 115] on link "View External Url" at bounding box center [824, 114] width 84 height 15
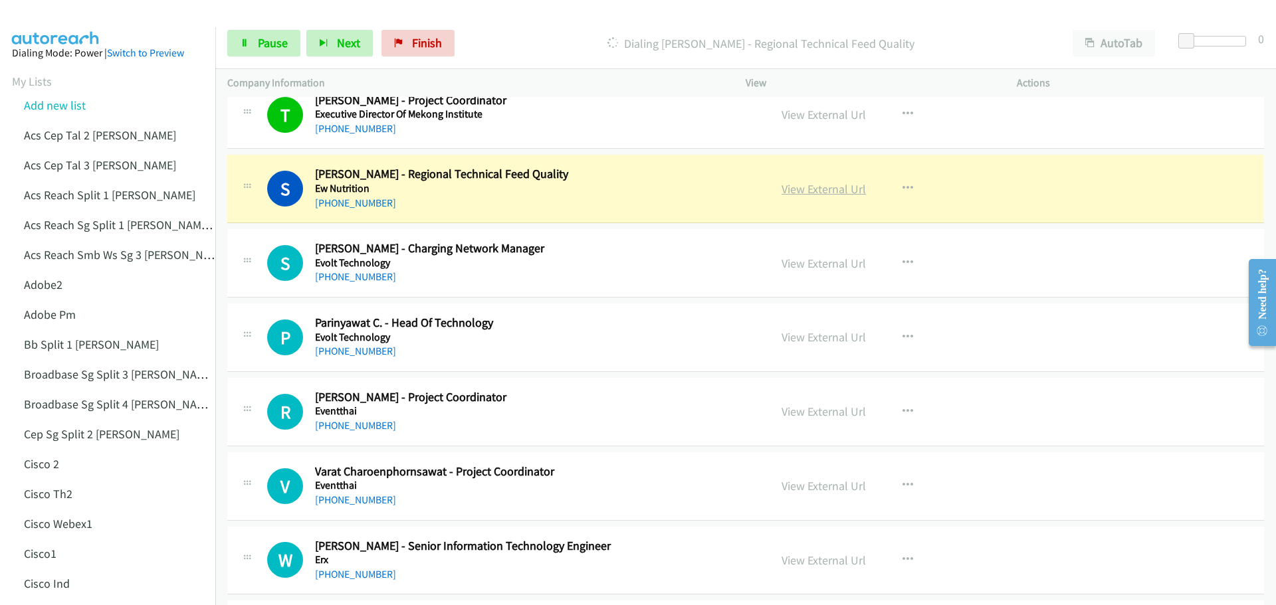
click at [815, 193] on link "View External Url" at bounding box center [824, 188] width 84 height 15
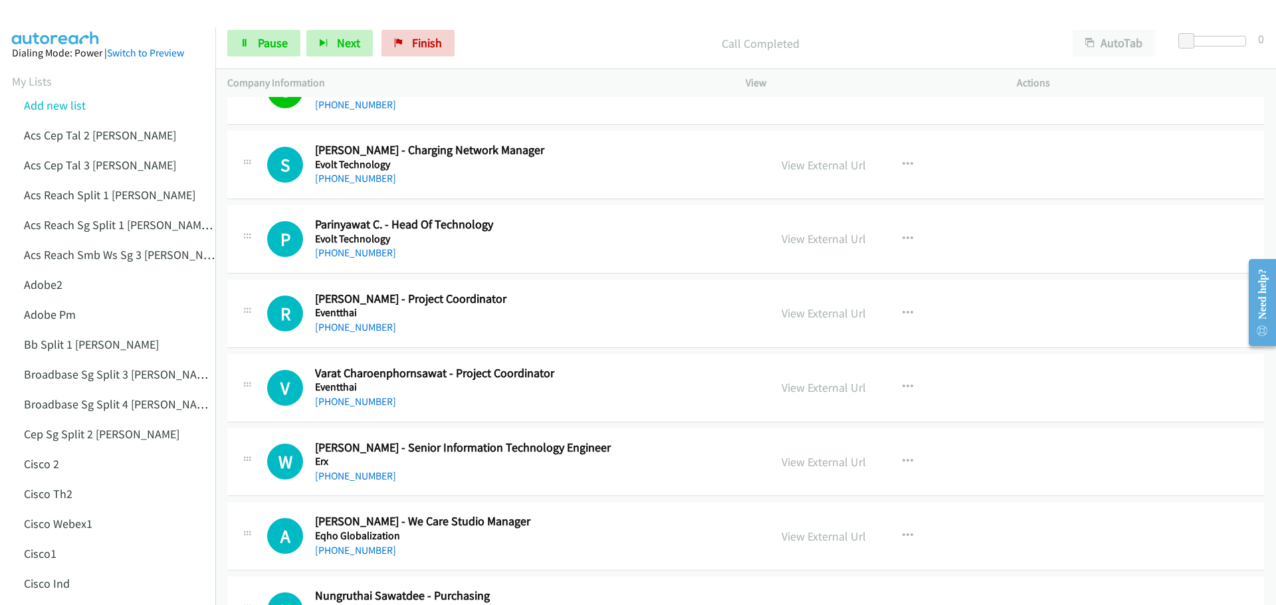
scroll to position [2127, 0]
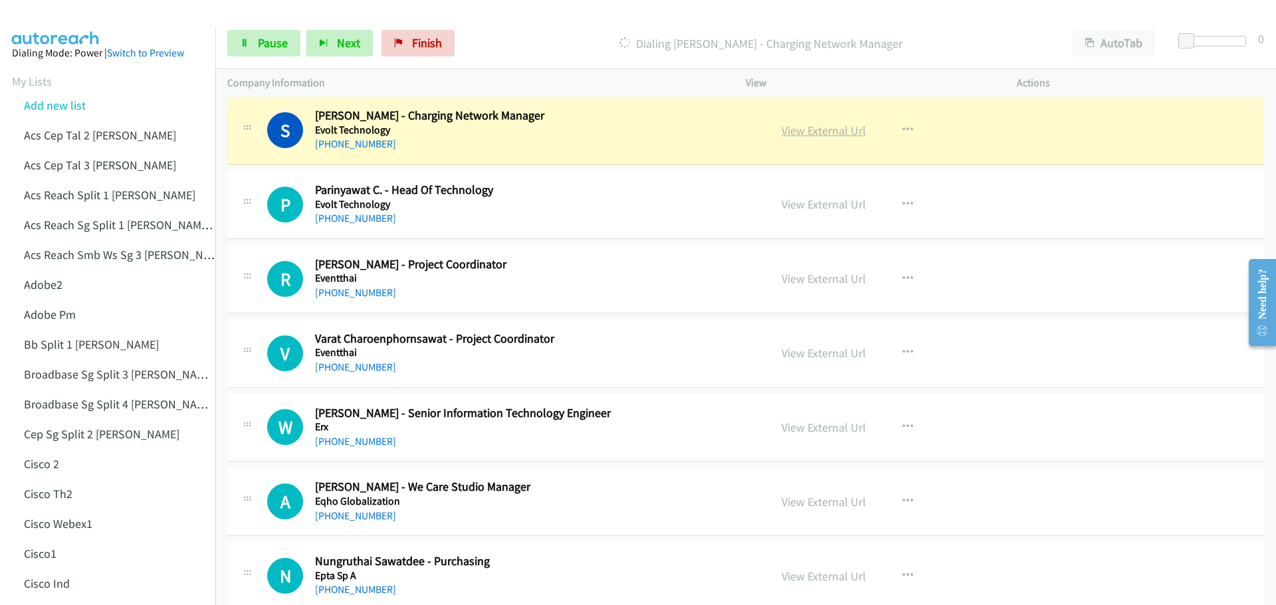
click at [809, 127] on link "View External Url" at bounding box center [824, 130] width 84 height 15
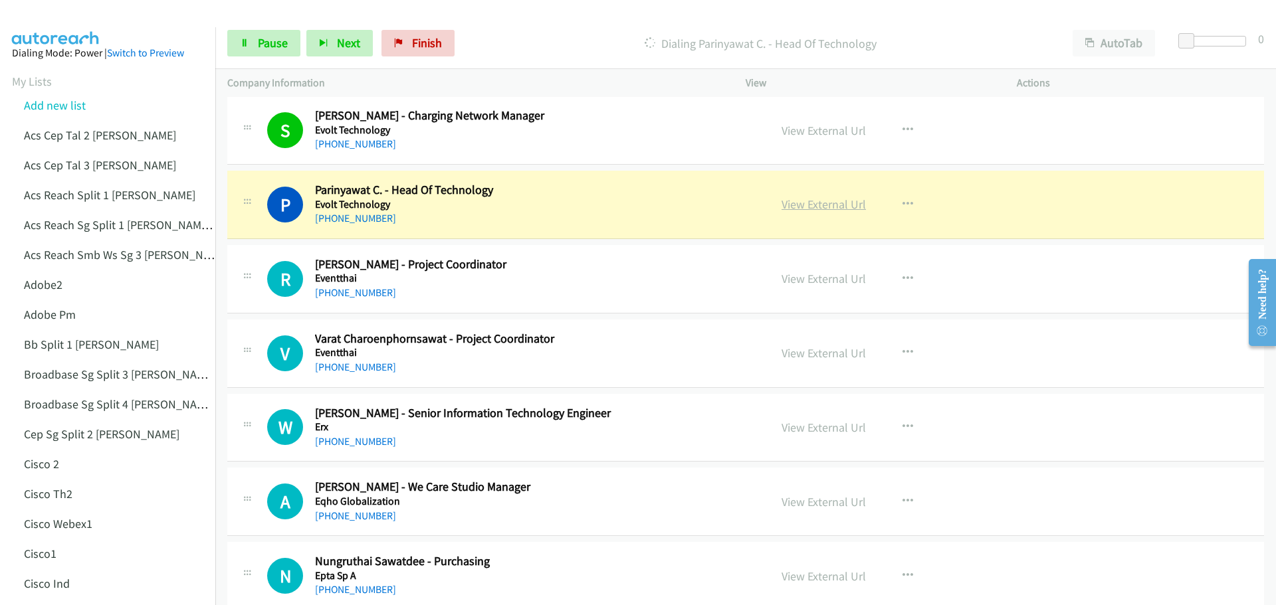
click at [833, 201] on link "View External Url" at bounding box center [824, 204] width 84 height 15
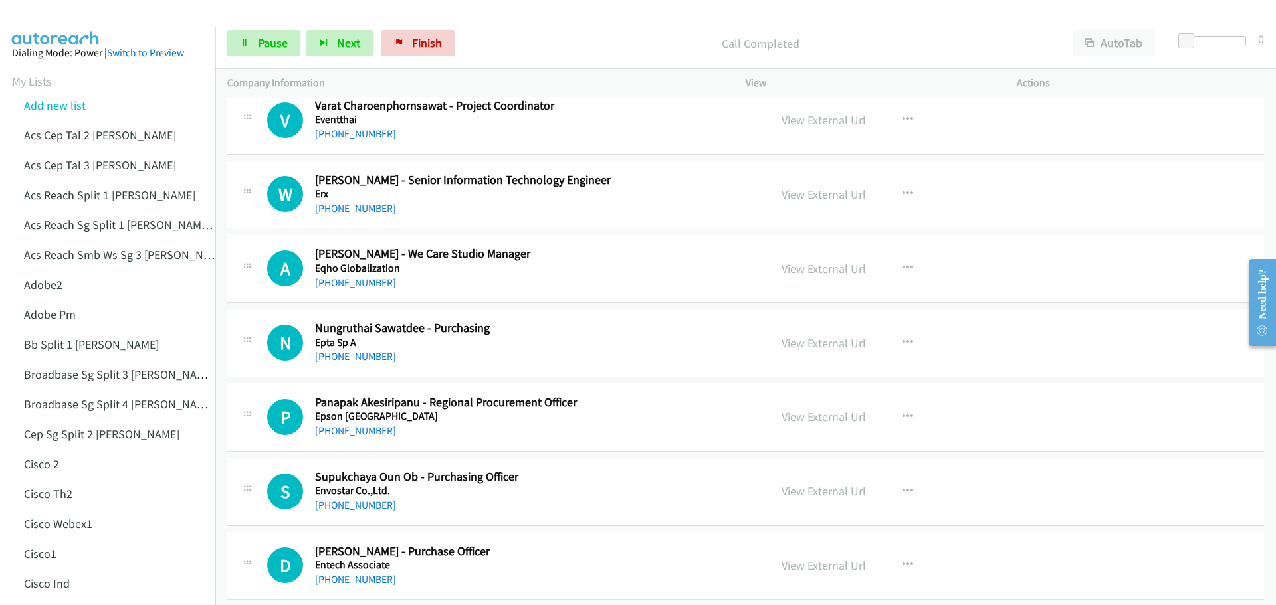
scroll to position [2392, 0]
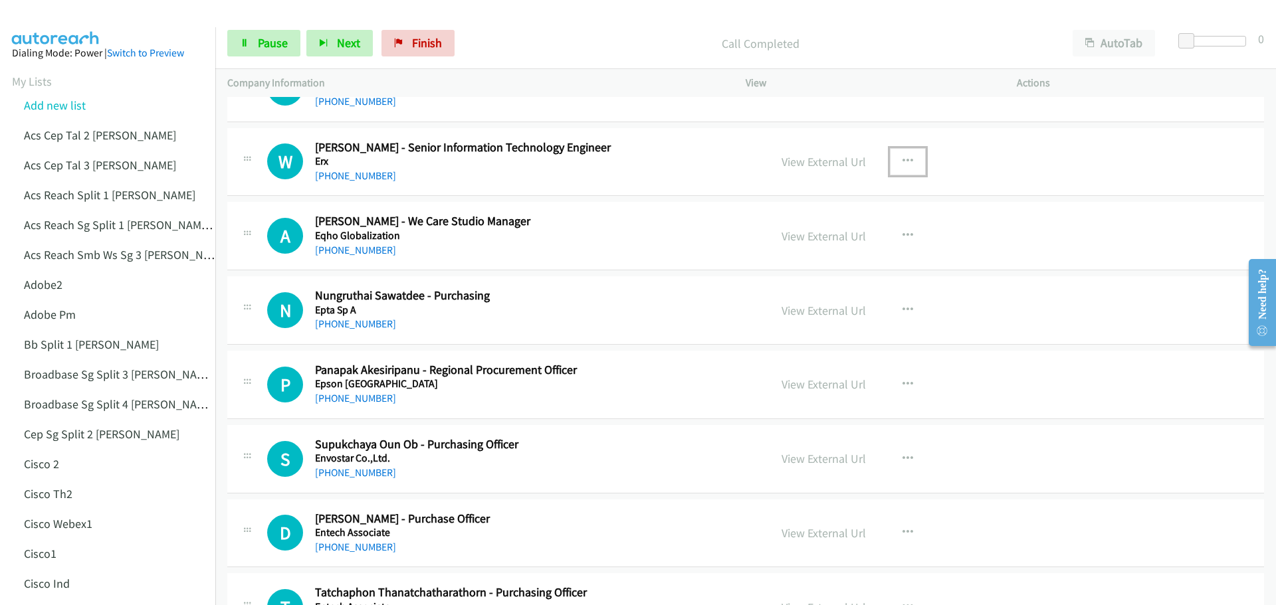
drag, startPoint x: 900, startPoint y: 161, endPoint x: 893, endPoint y: 161, distance: 8.0
click at [893, 161] on button "button" at bounding box center [908, 161] width 36 height 27
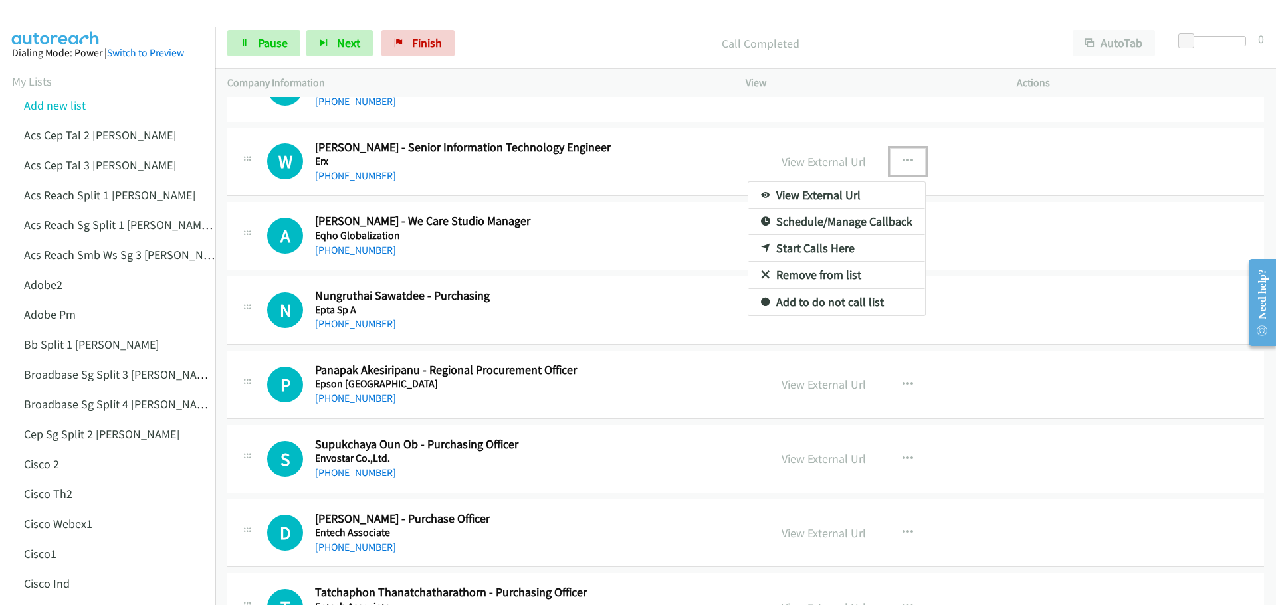
click at [833, 245] on link "Start Calls Here" at bounding box center [836, 248] width 177 height 27
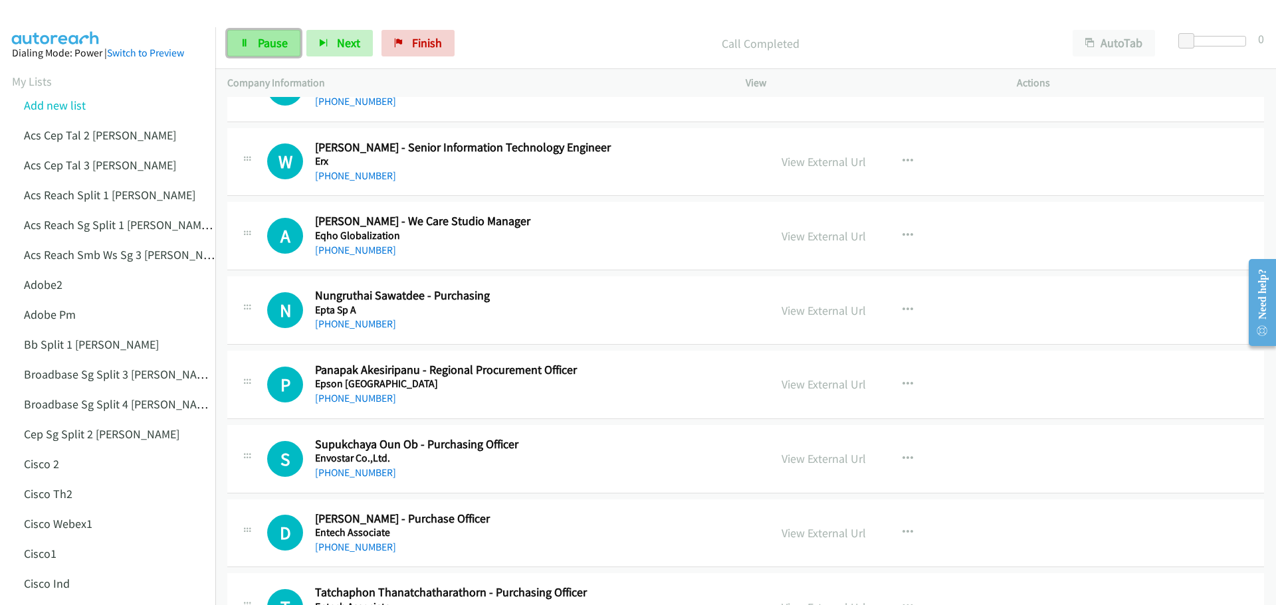
click at [269, 42] on span "Pause" at bounding box center [273, 42] width 30 height 15
click at [282, 47] on span "Start Calls" at bounding box center [284, 42] width 52 height 15
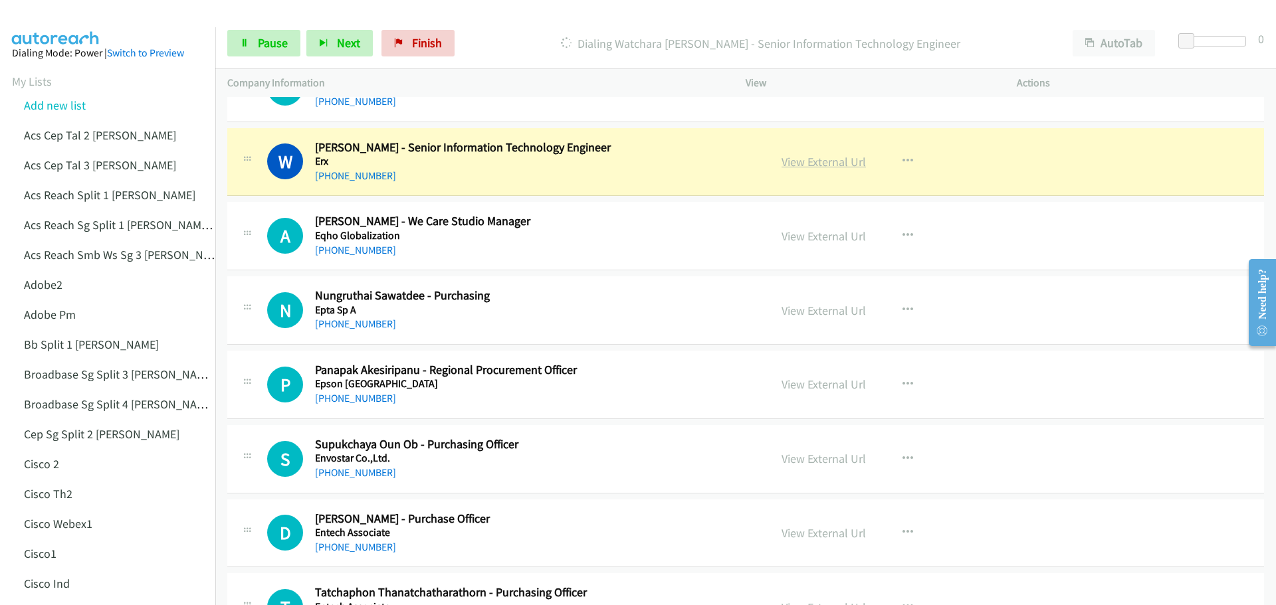
click at [797, 163] on link "View External Url" at bounding box center [824, 161] width 84 height 15
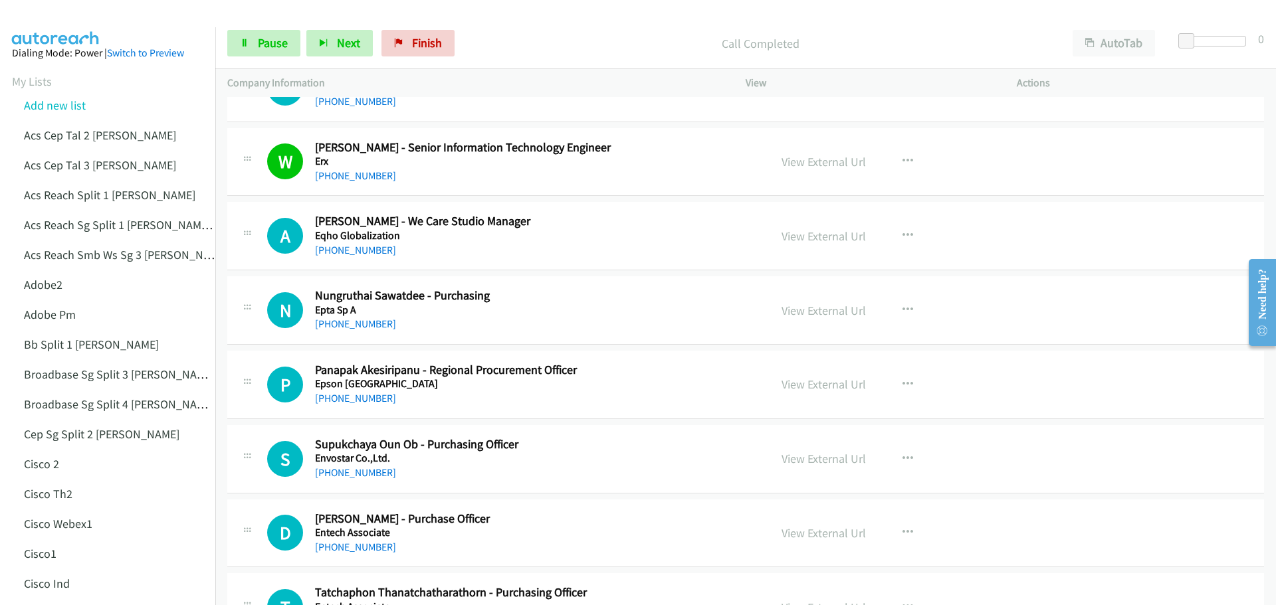
scroll to position [2459, 0]
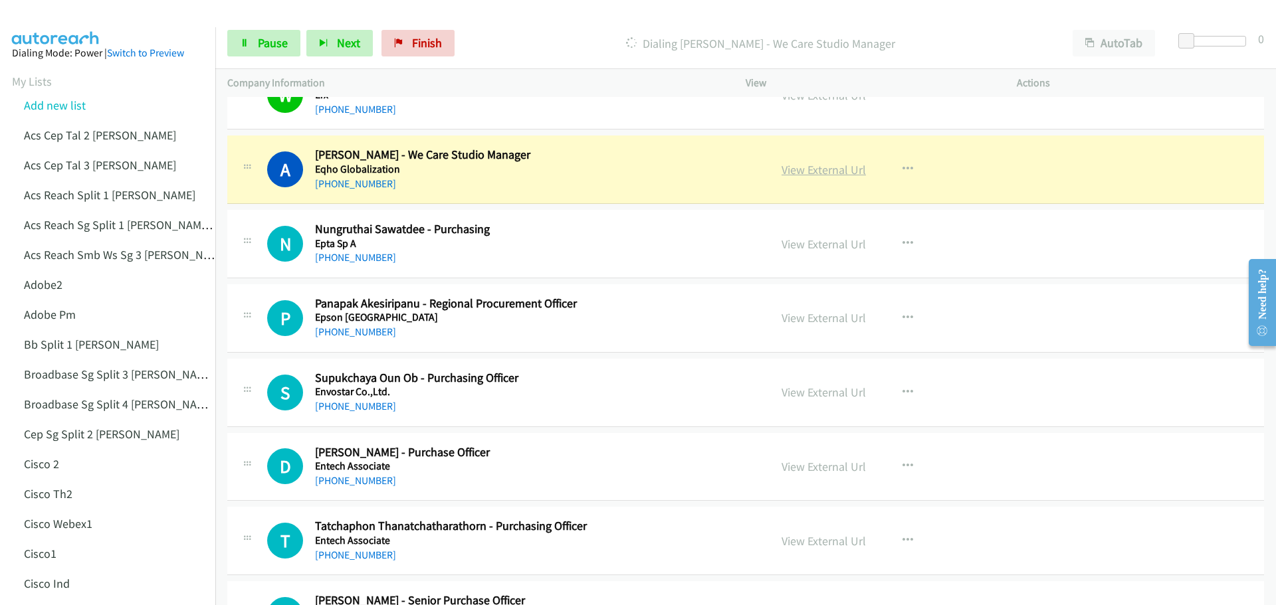
click at [817, 171] on link "View External Url" at bounding box center [824, 169] width 84 height 15
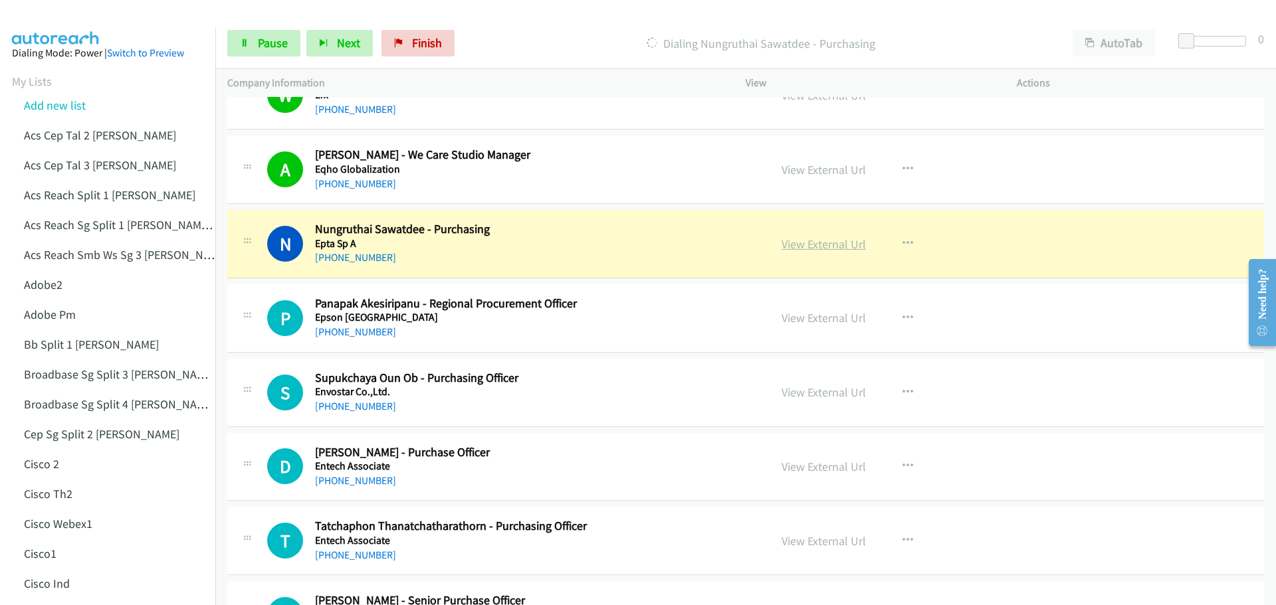
click at [808, 245] on link "View External Url" at bounding box center [824, 244] width 84 height 15
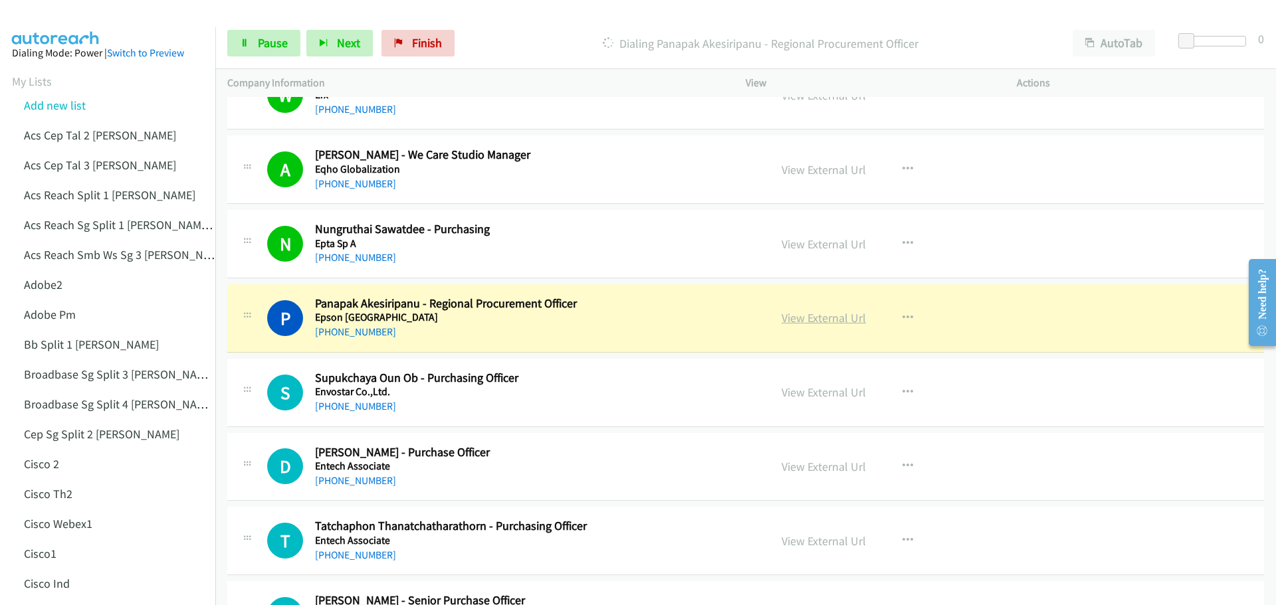
click at [828, 320] on link "View External Url" at bounding box center [824, 317] width 84 height 15
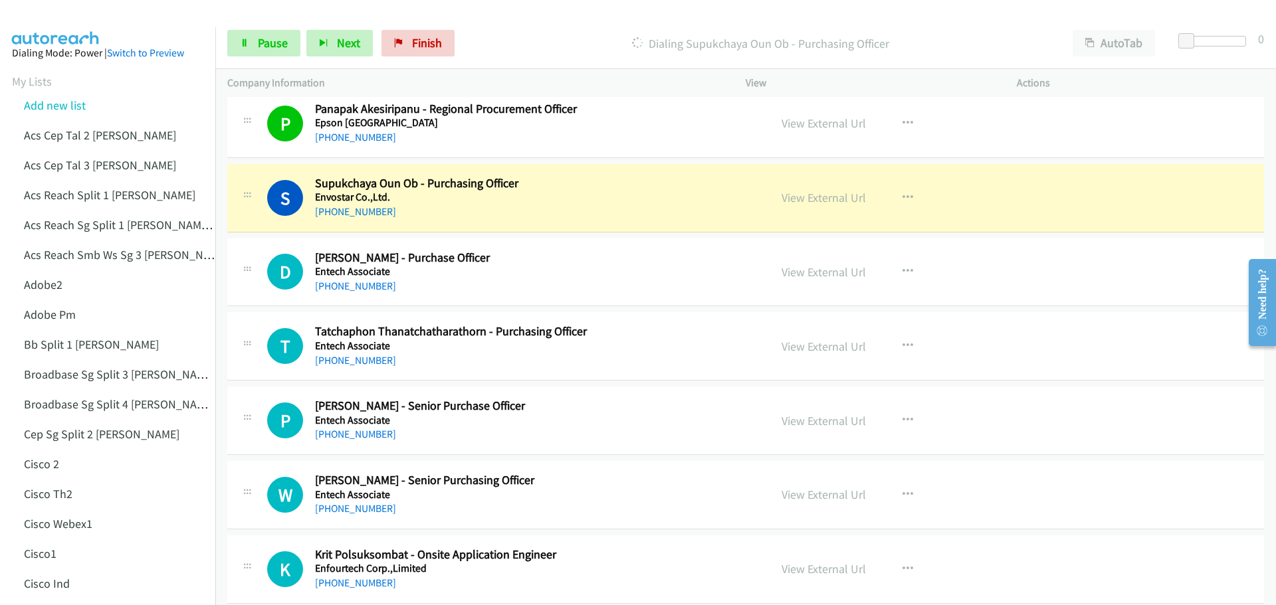
scroll to position [2658, 0]
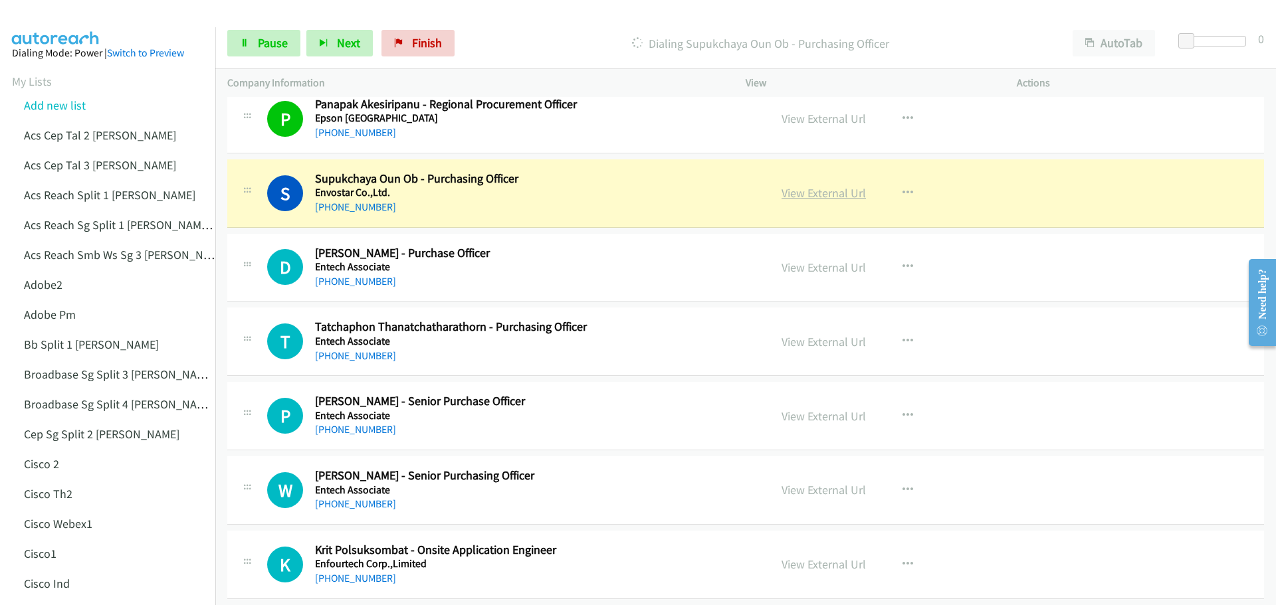
click at [830, 191] on link "View External Url" at bounding box center [824, 192] width 84 height 15
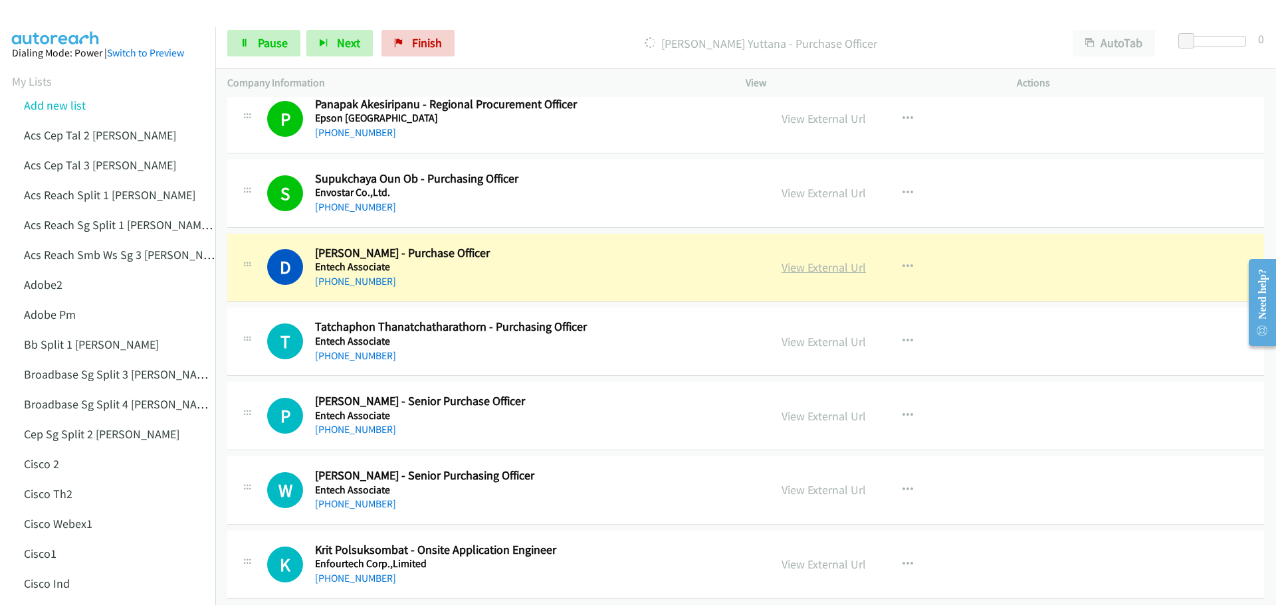
click at [800, 272] on link "View External Url" at bounding box center [824, 267] width 84 height 15
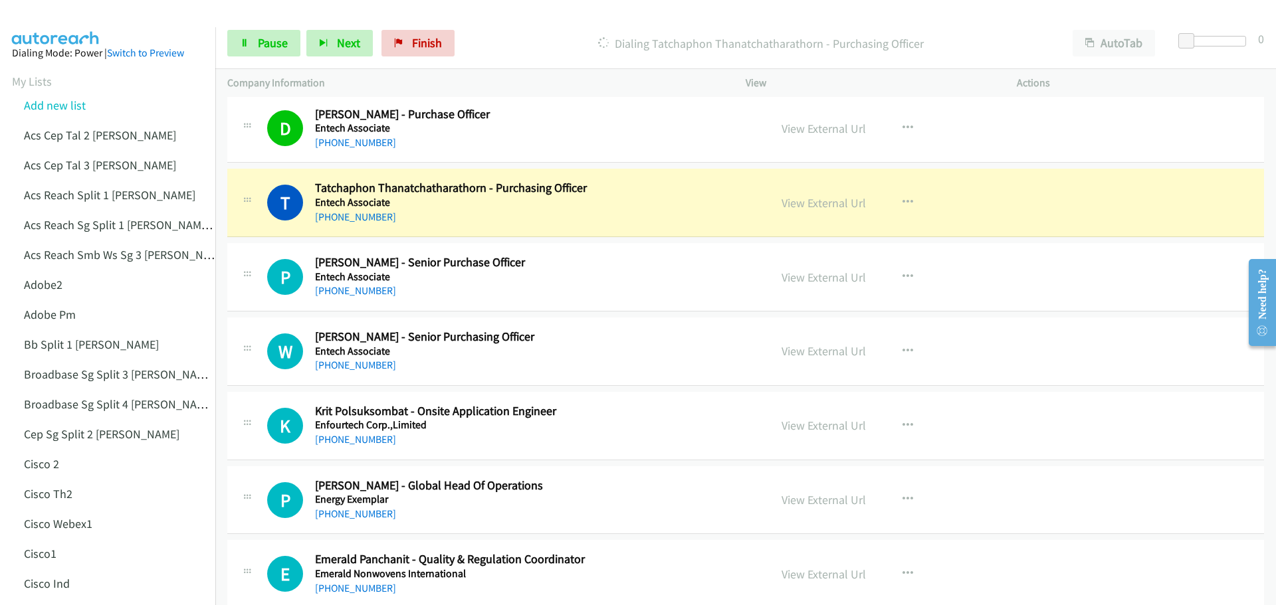
scroll to position [2791, 0]
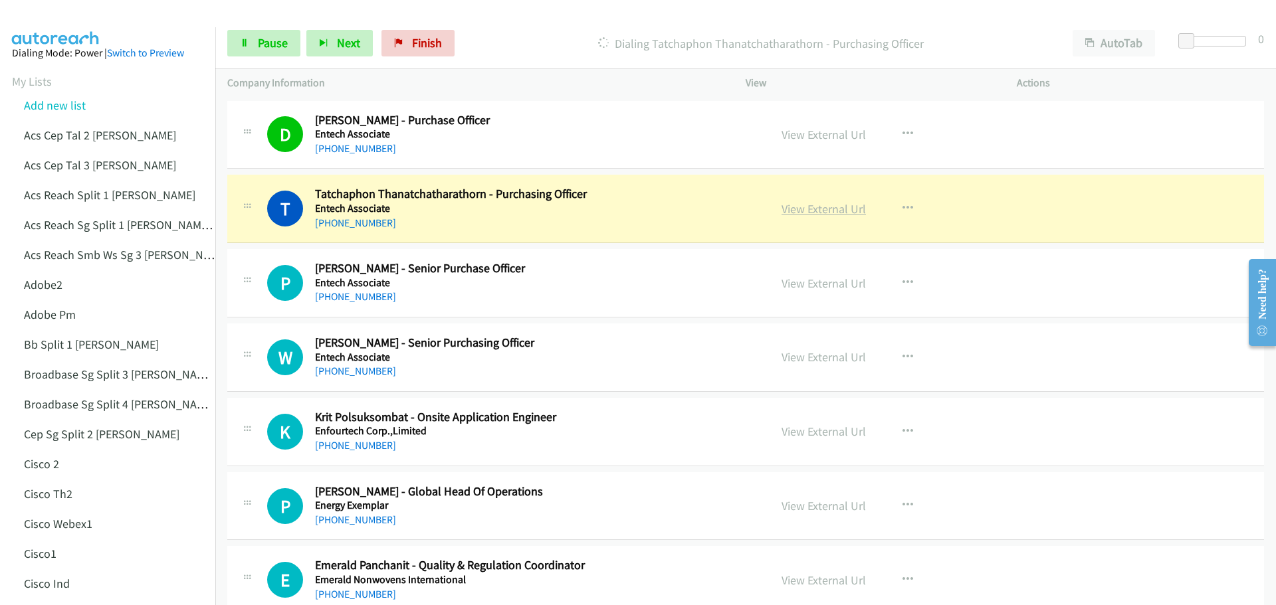
click at [811, 211] on link "View External Url" at bounding box center [824, 208] width 84 height 15
click at [288, 42] on link "Pause" at bounding box center [263, 43] width 73 height 27
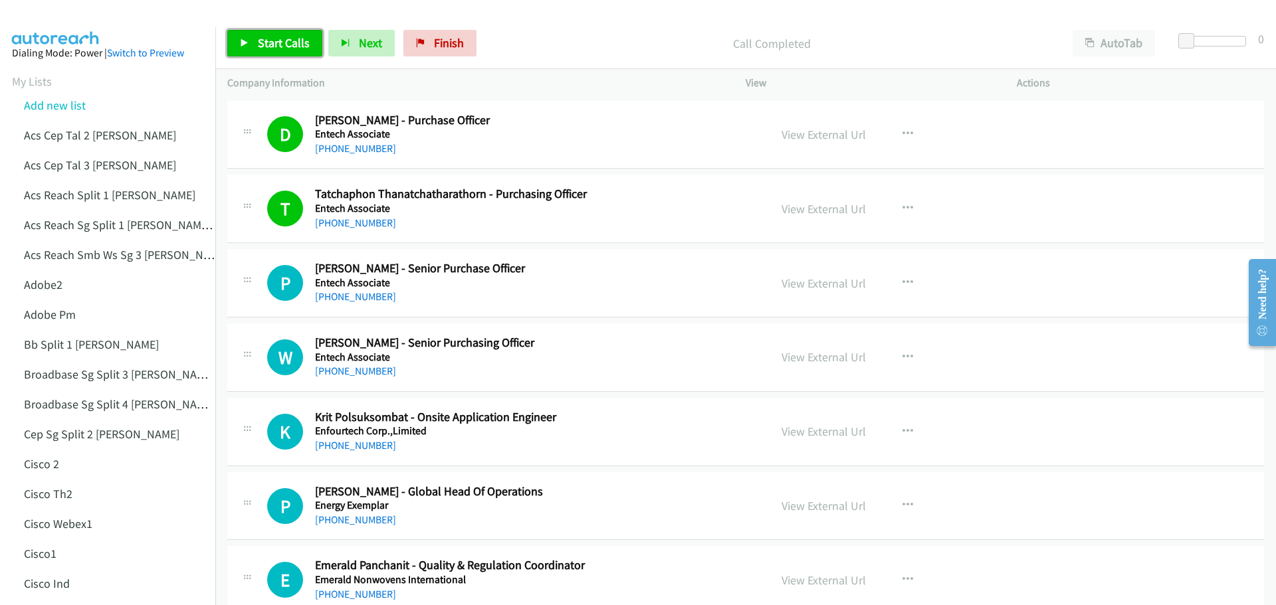
click at [272, 44] on span "Start Calls" at bounding box center [284, 42] width 52 height 15
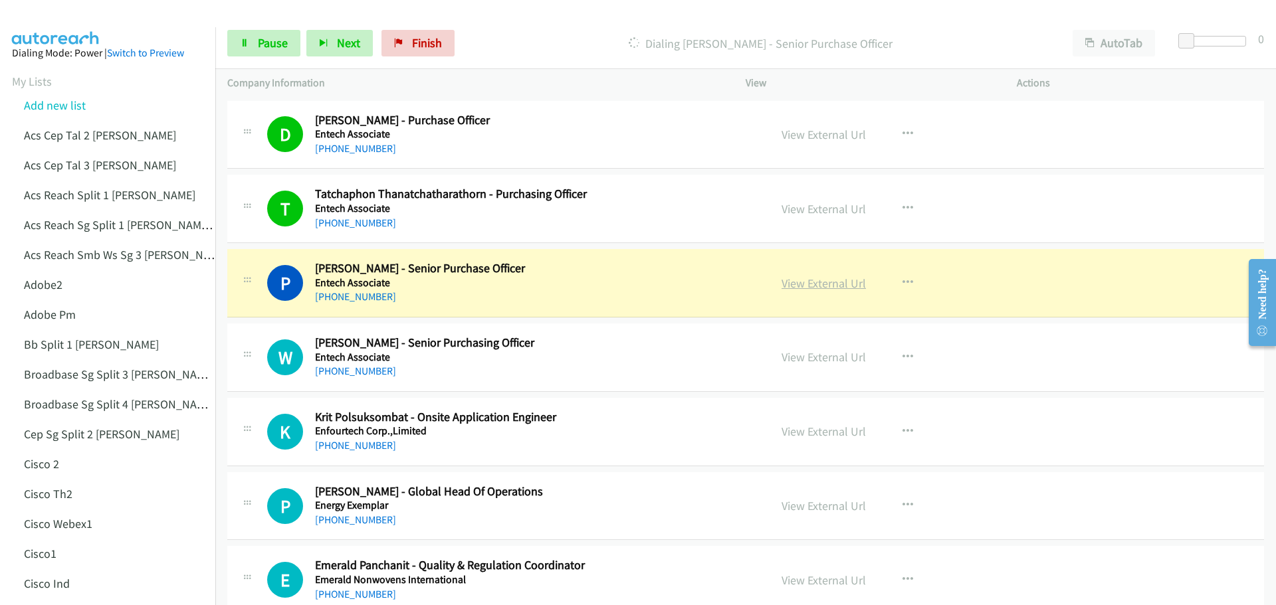
click at [810, 288] on link "View External Url" at bounding box center [824, 283] width 84 height 15
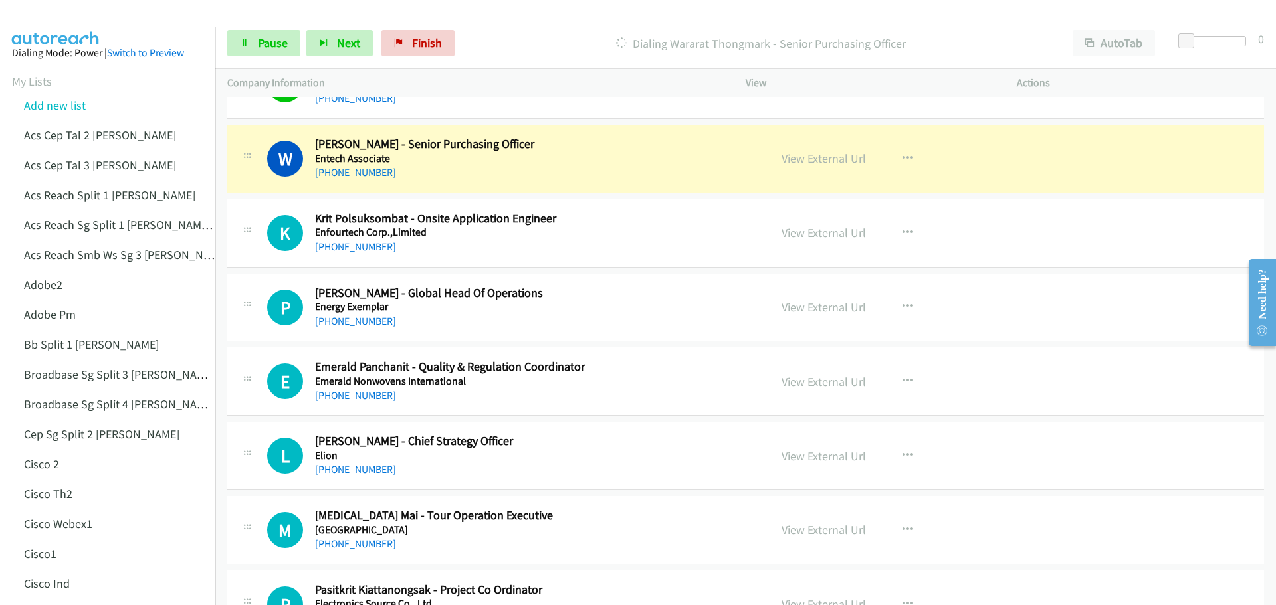
scroll to position [2991, 0]
click at [814, 159] on link "View External Url" at bounding box center [824, 157] width 84 height 15
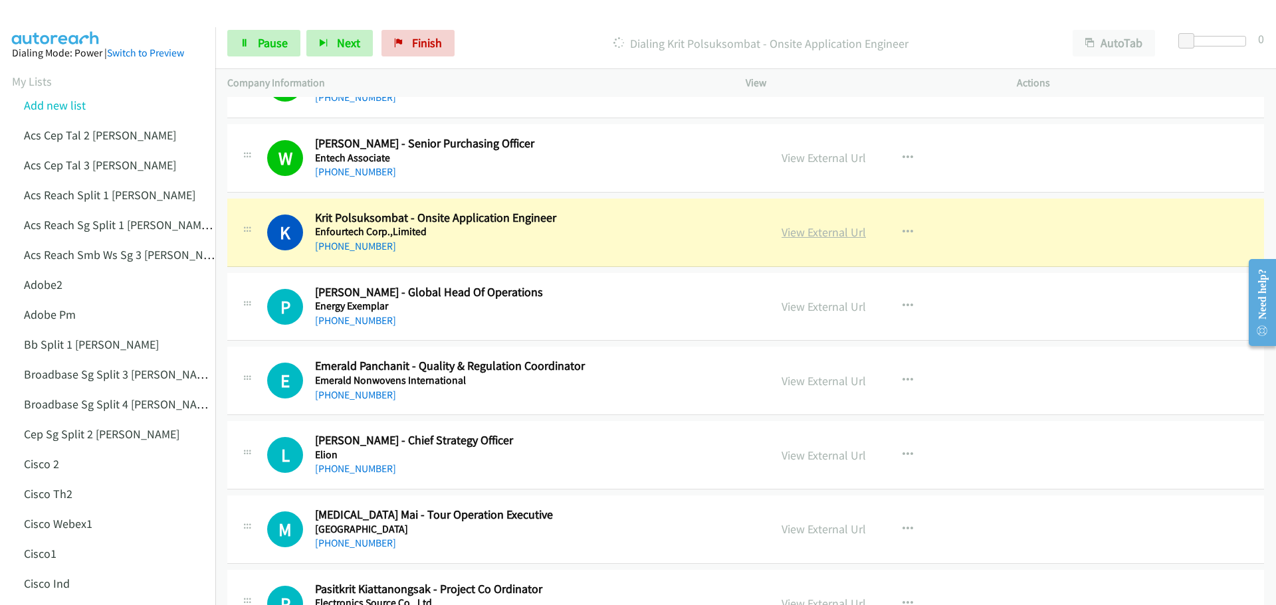
click at [837, 237] on link "View External Url" at bounding box center [824, 232] width 84 height 15
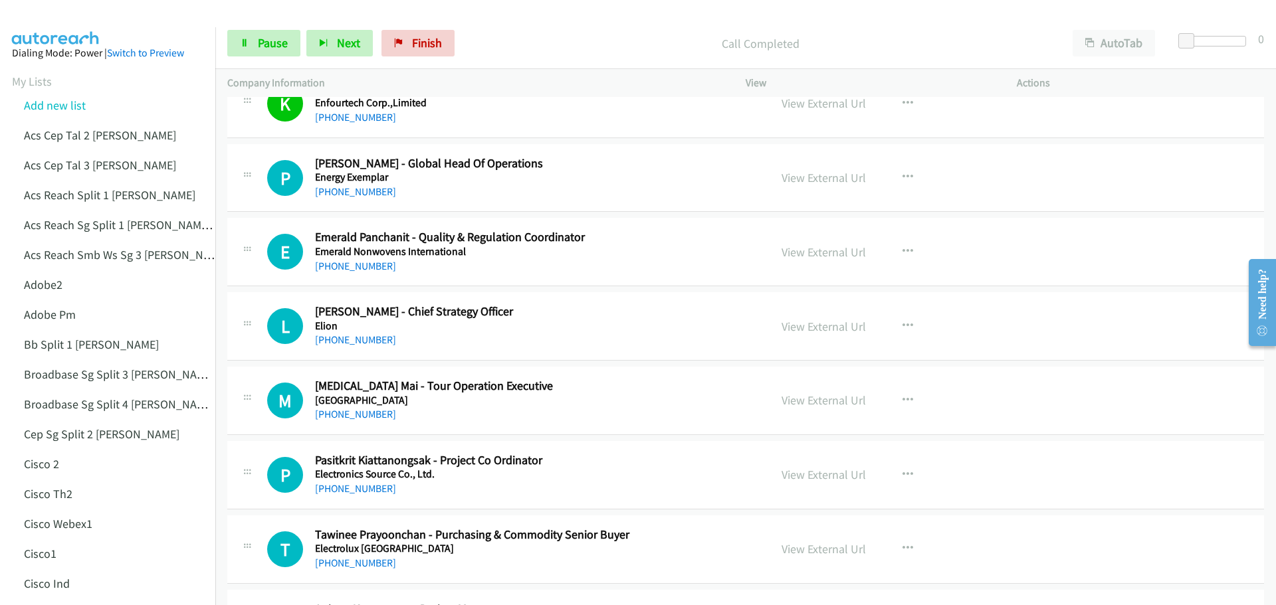
scroll to position [3123, 0]
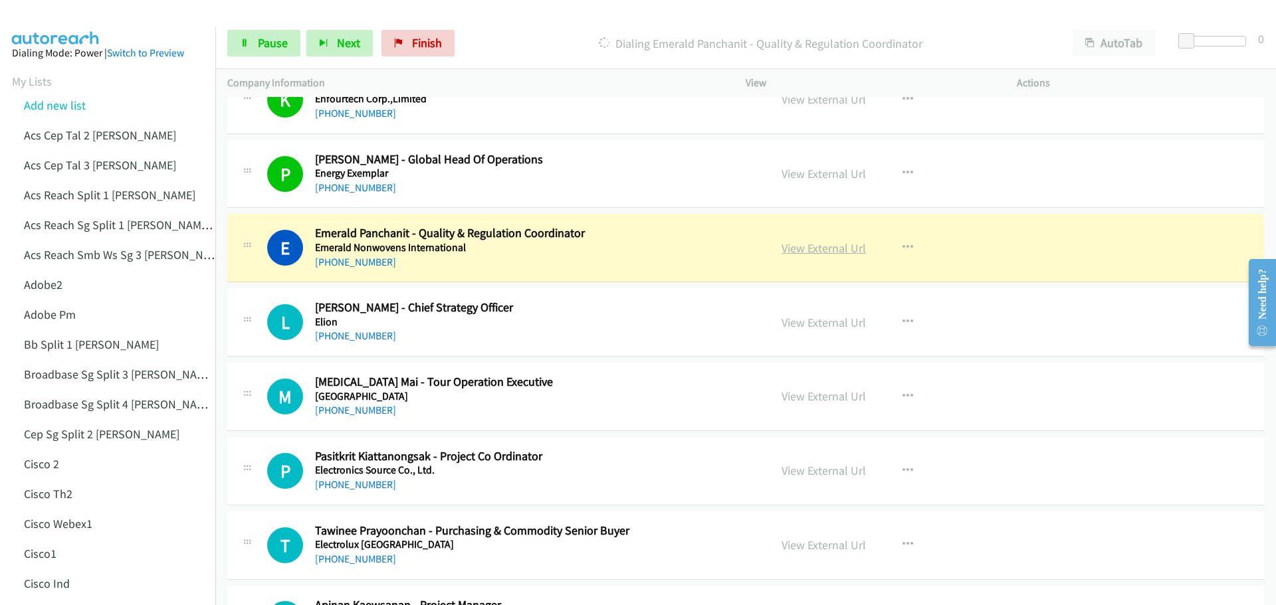
click at [792, 247] on link "View External Url" at bounding box center [824, 248] width 84 height 15
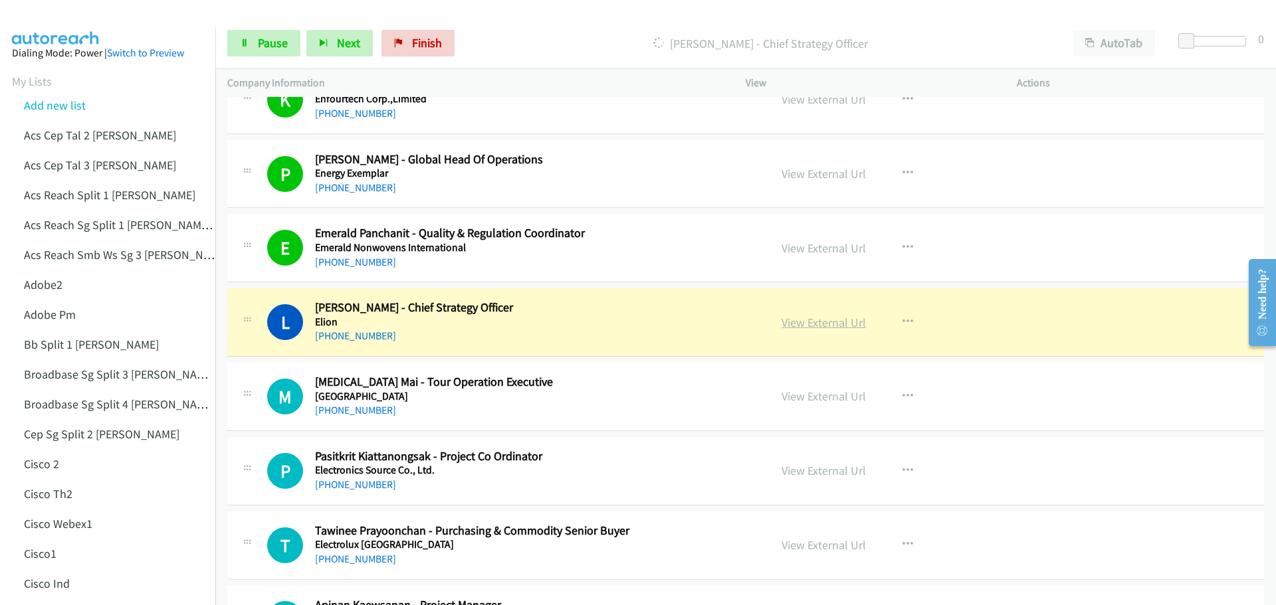
click at [807, 326] on link "View External Url" at bounding box center [824, 322] width 84 height 15
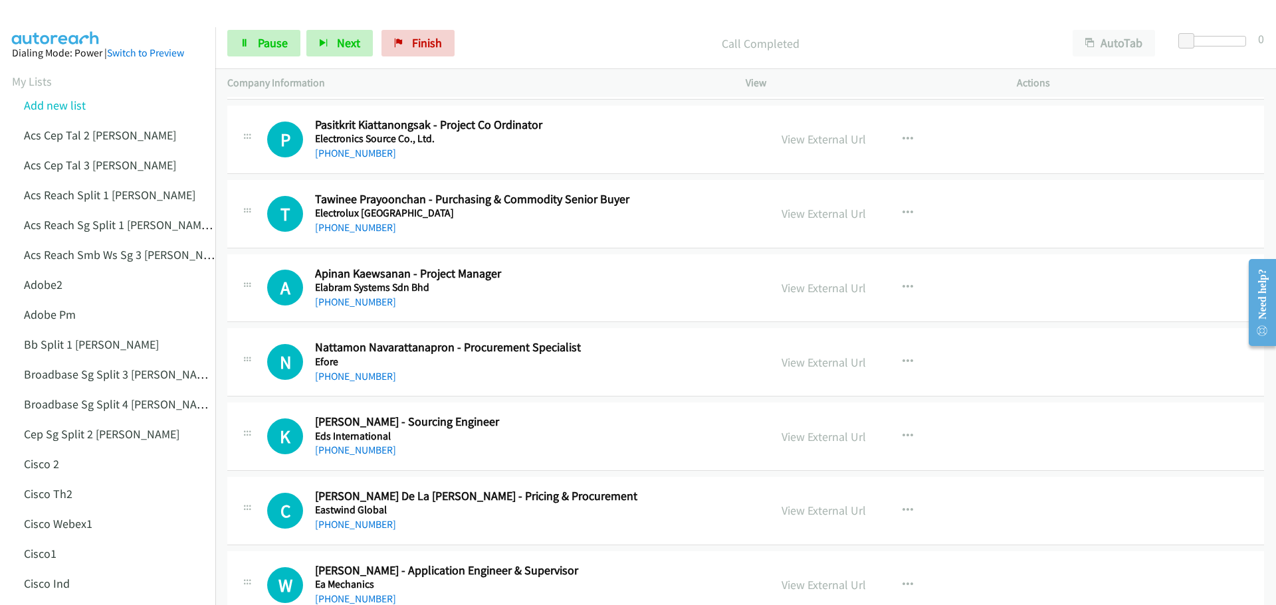
scroll to position [3456, 0]
click at [902, 282] on icon "button" at bounding box center [907, 287] width 11 height 11
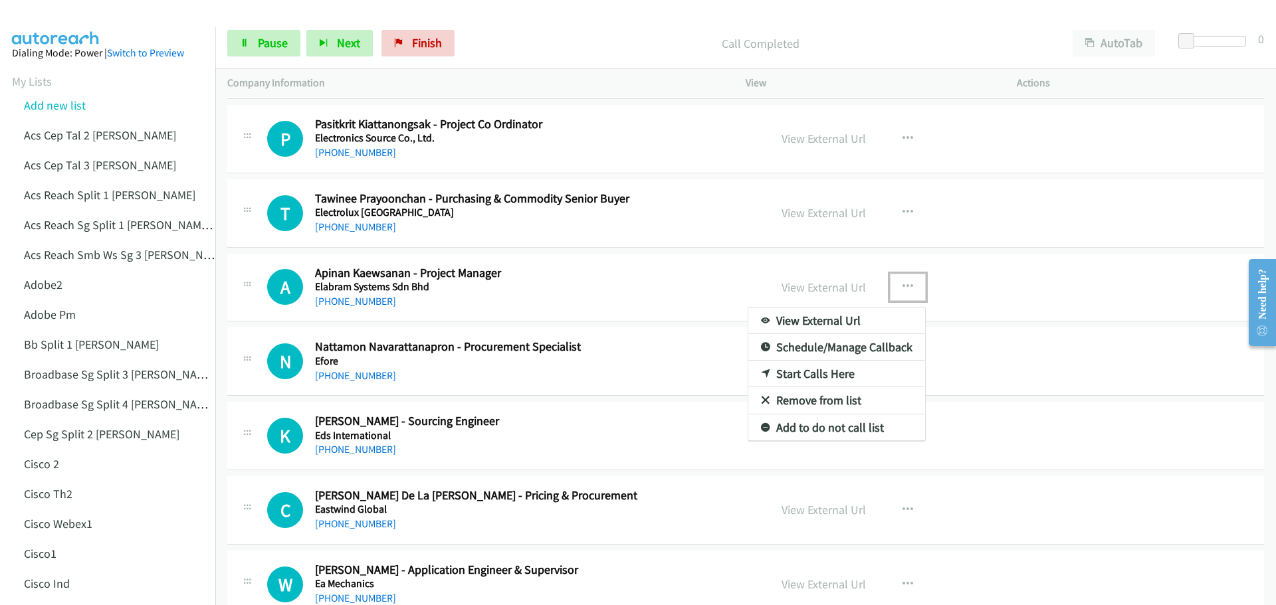
click at [827, 373] on link "Start Calls Here" at bounding box center [836, 374] width 177 height 27
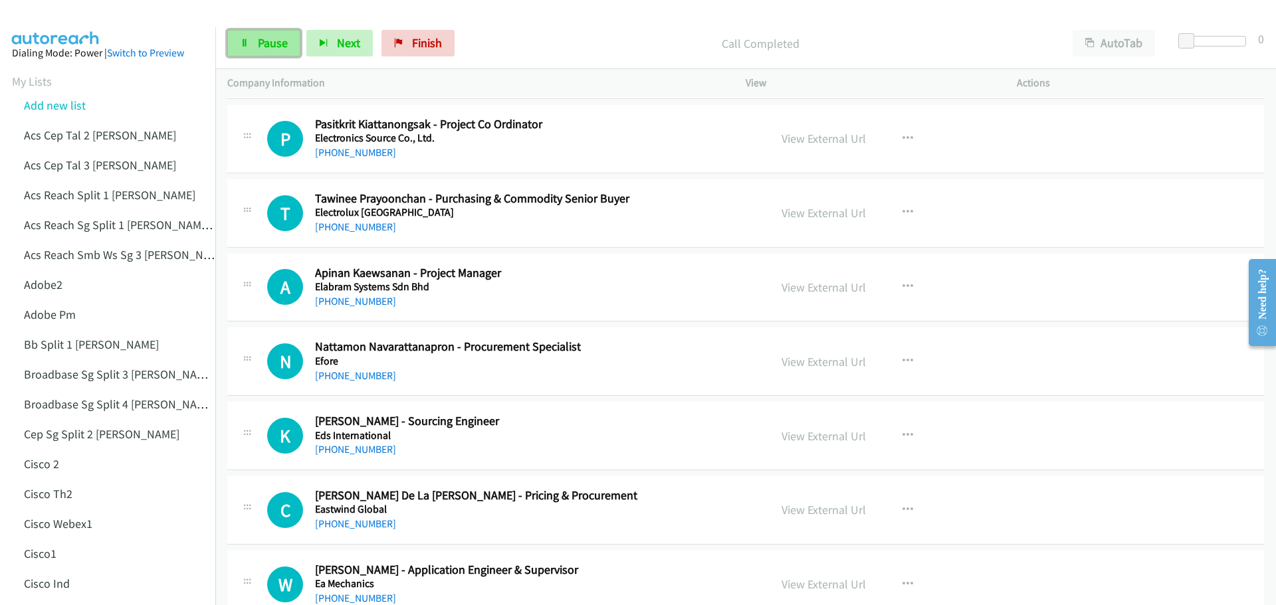
click at [274, 39] on span "Pause" at bounding box center [273, 42] width 30 height 15
click at [274, 39] on span "Start Calls" at bounding box center [284, 42] width 52 height 15
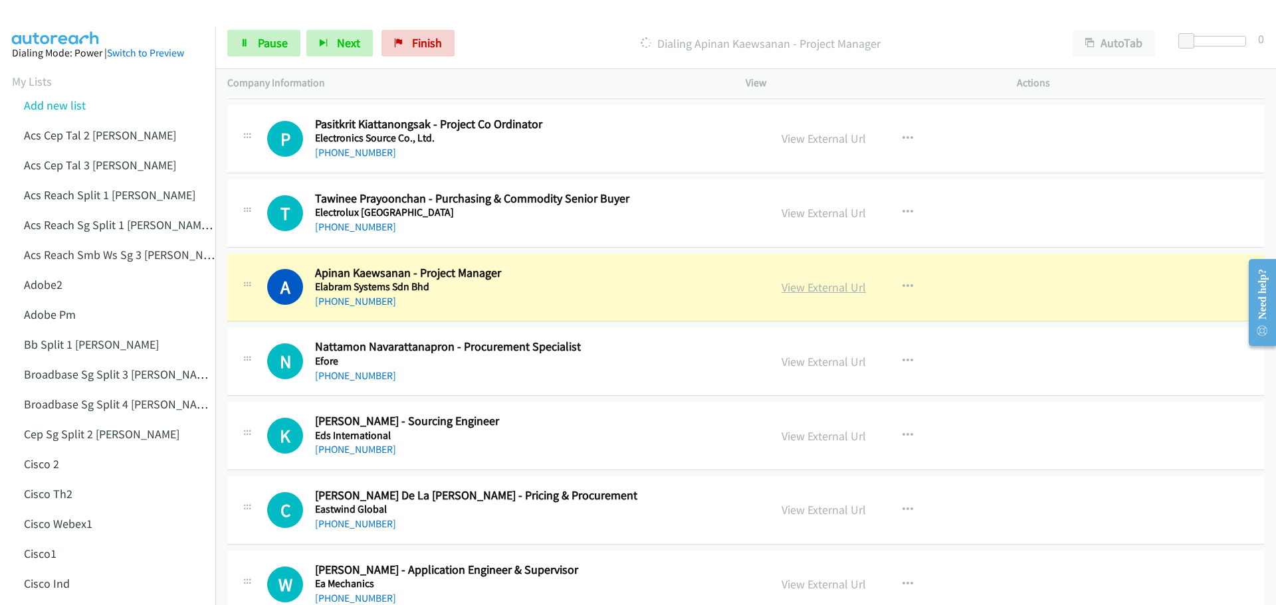
click at [825, 288] on link "View External Url" at bounding box center [824, 287] width 84 height 15
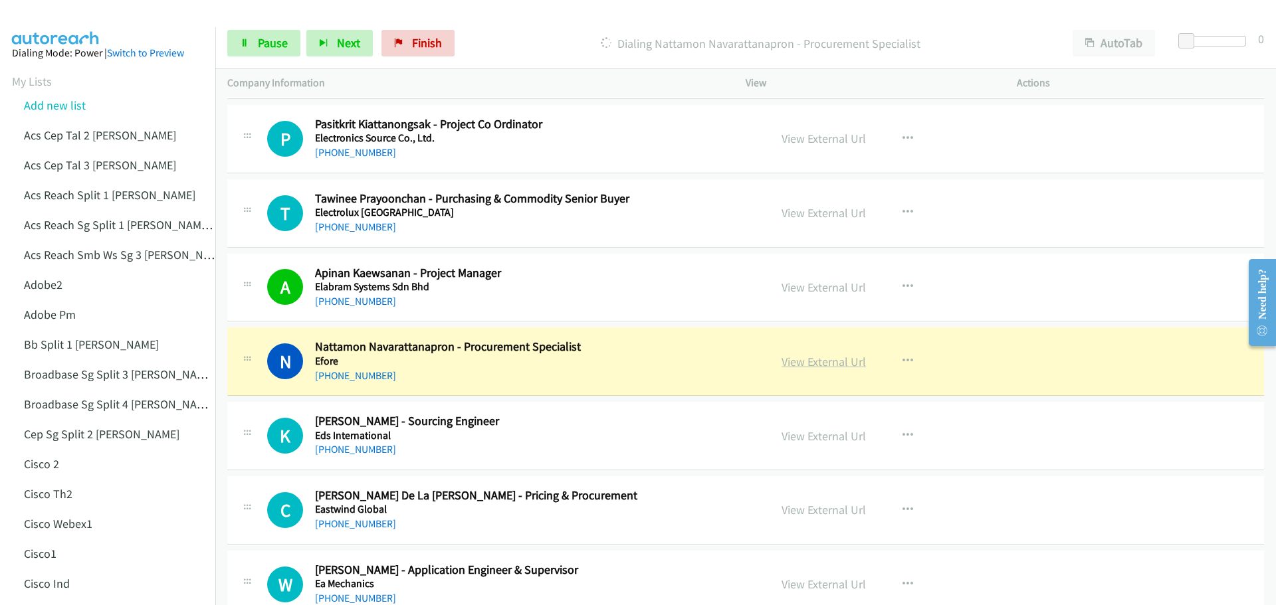
click at [831, 358] on link "View External Url" at bounding box center [824, 361] width 84 height 15
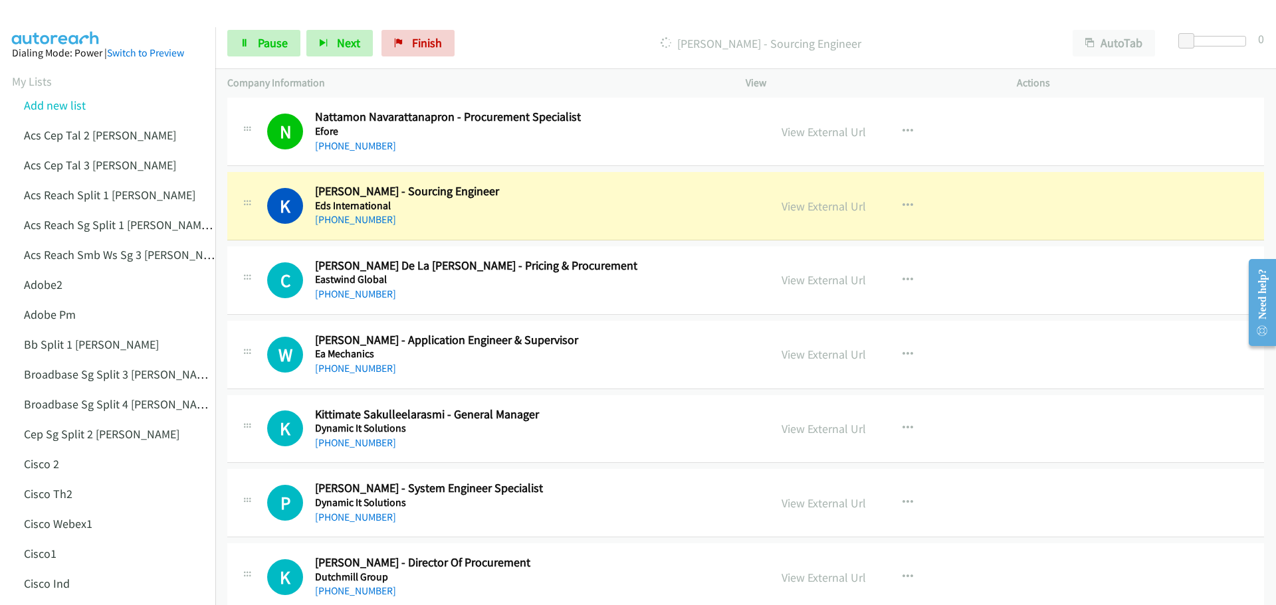
scroll to position [3722, 0]
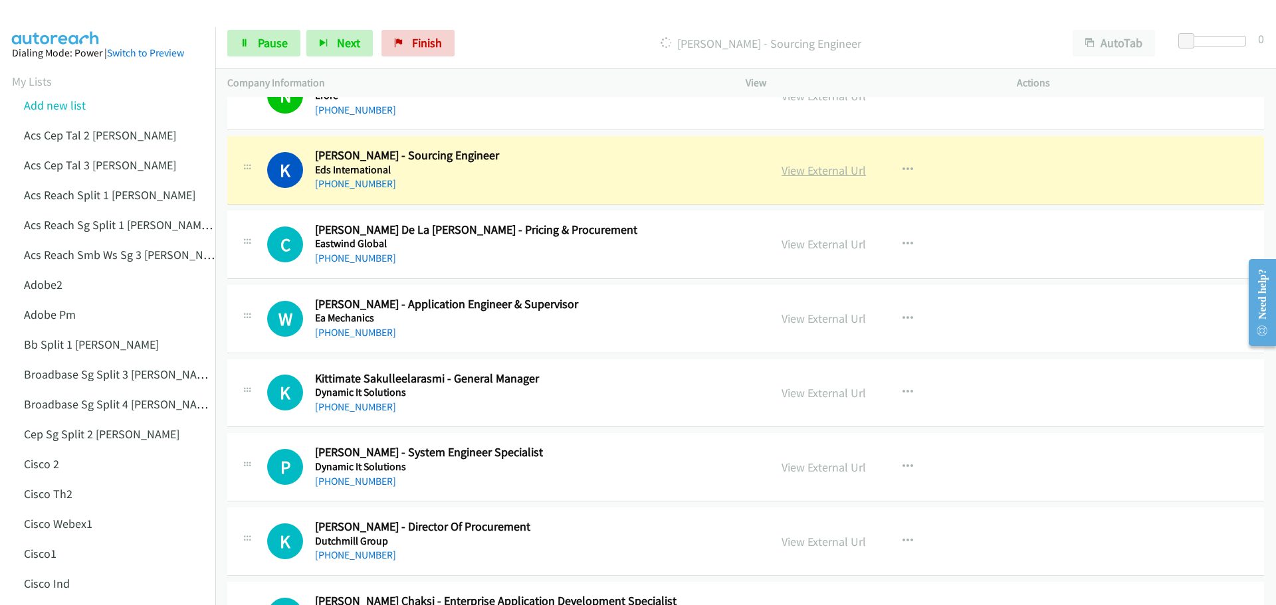
click at [798, 176] on link "View External Url" at bounding box center [824, 170] width 84 height 15
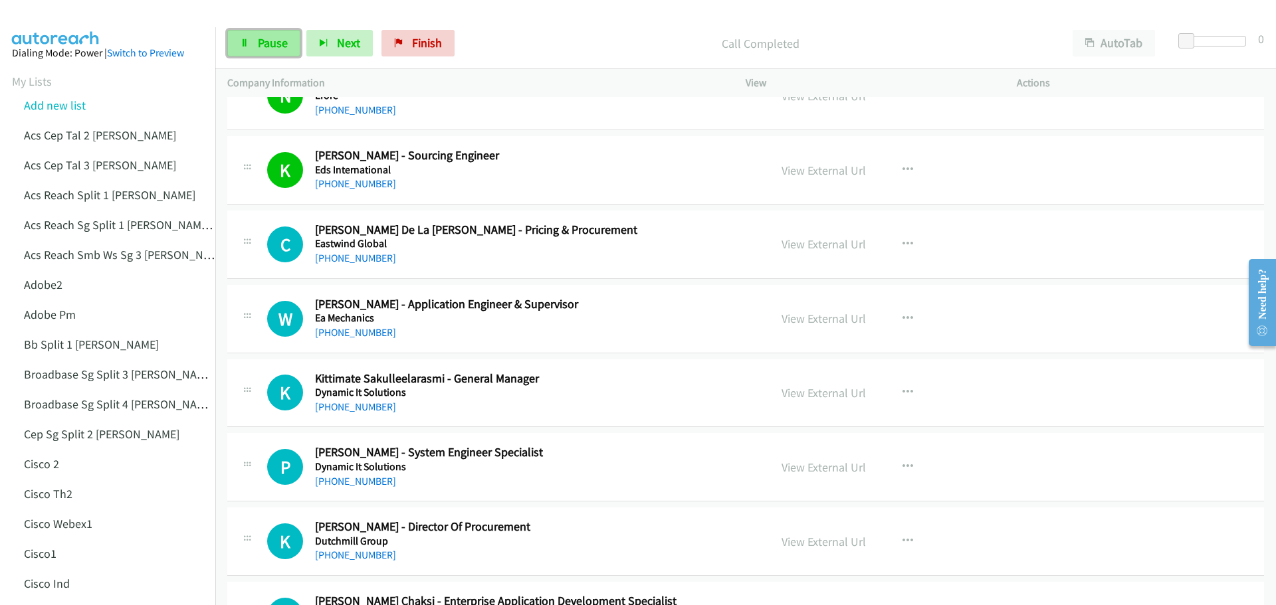
click at [261, 47] on span "Pause" at bounding box center [273, 42] width 30 height 15
click at [802, 242] on link "View External Url" at bounding box center [824, 244] width 84 height 15
click at [798, 320] on link "View External Url" at bounding box center [824, 318] width 84 height 15
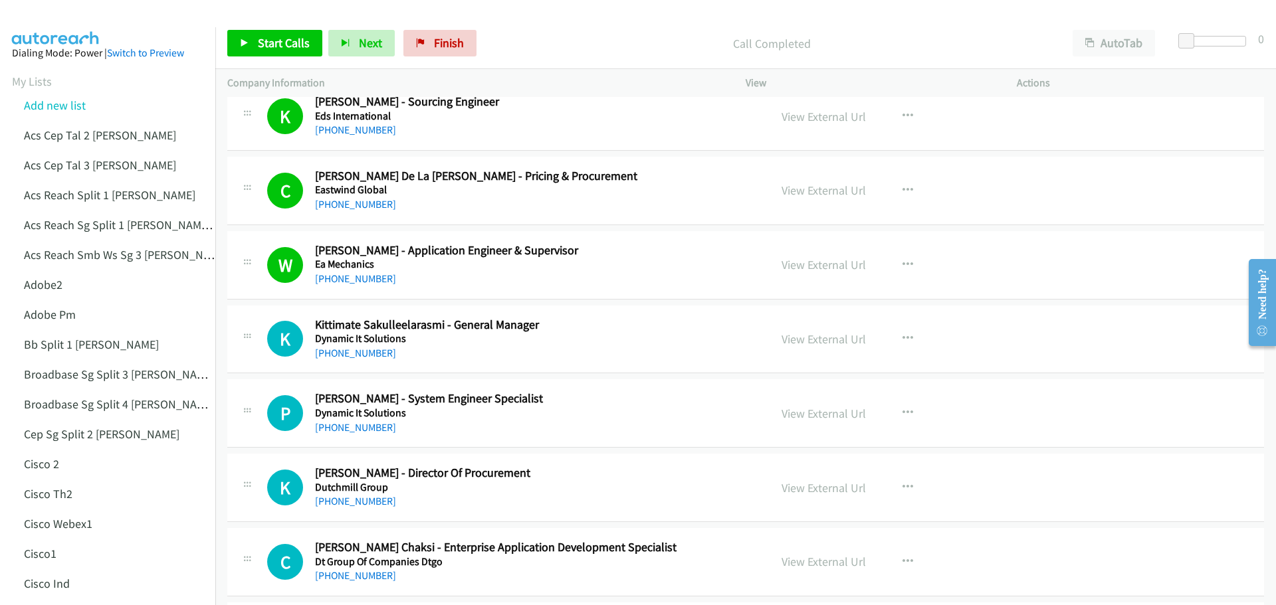
scroll to position [3855, 0]
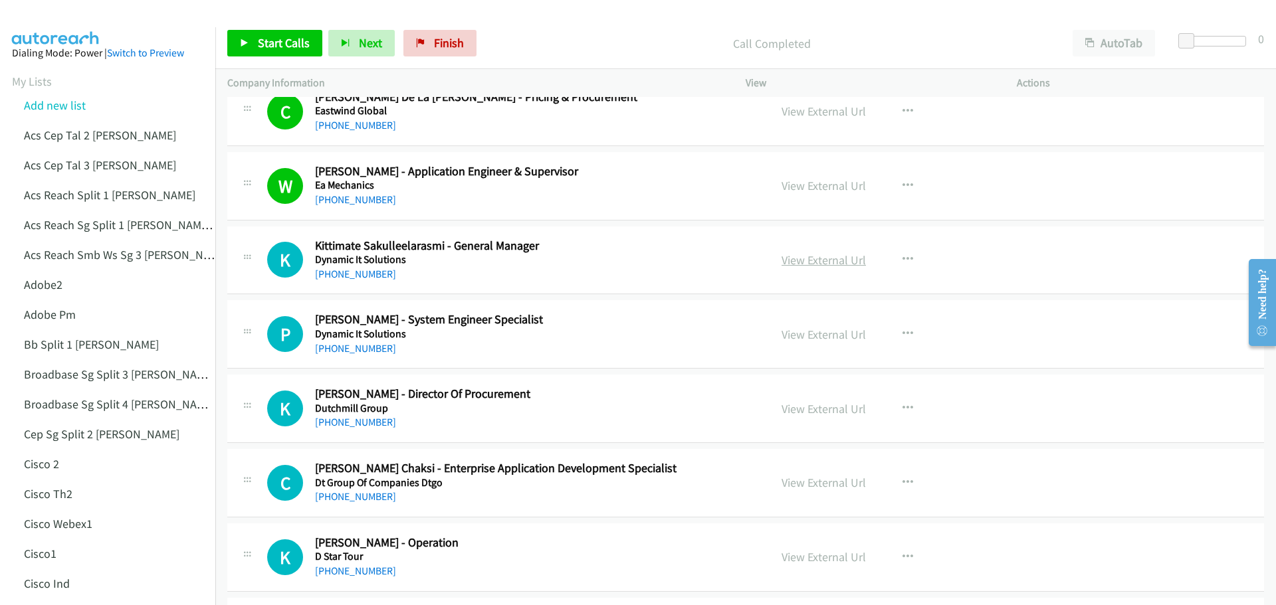
click at [822, 262] on link "View External Url" at bounding box center [824, 260] width 84 height 15
click at [790, 340] on link "View External Url" at bounding box center [824, 334] width 84 height 15
click at [270, 47] on span "Start Calls" at bounding box center [284, 42] width 52 height 15
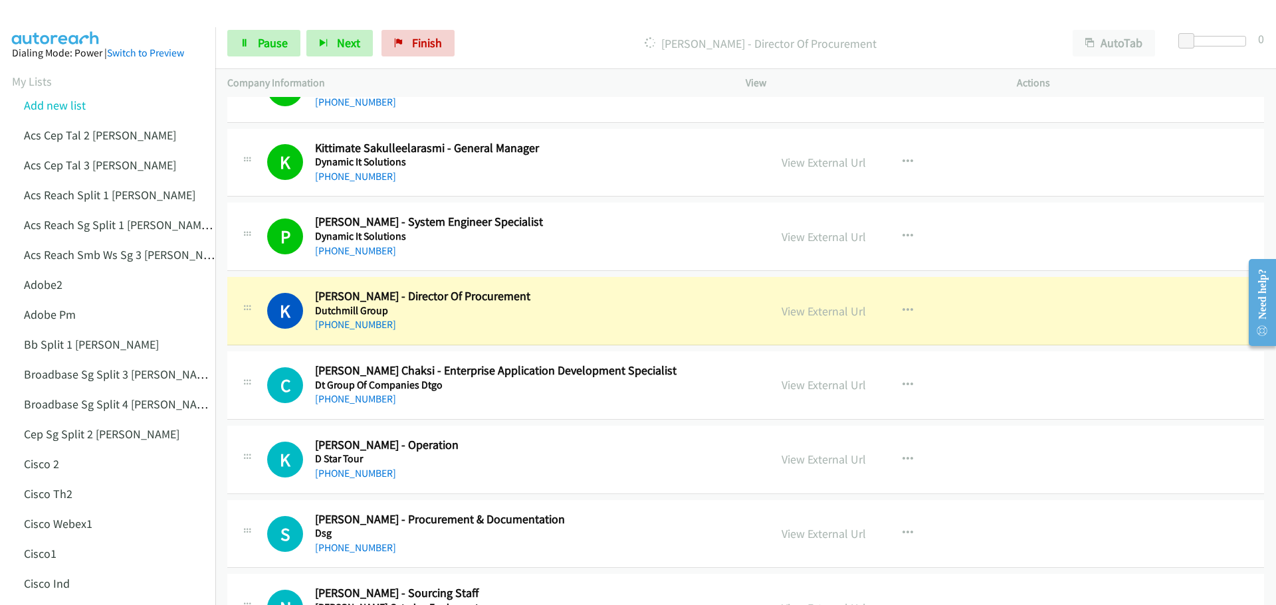
scroll to position [3987, 0]
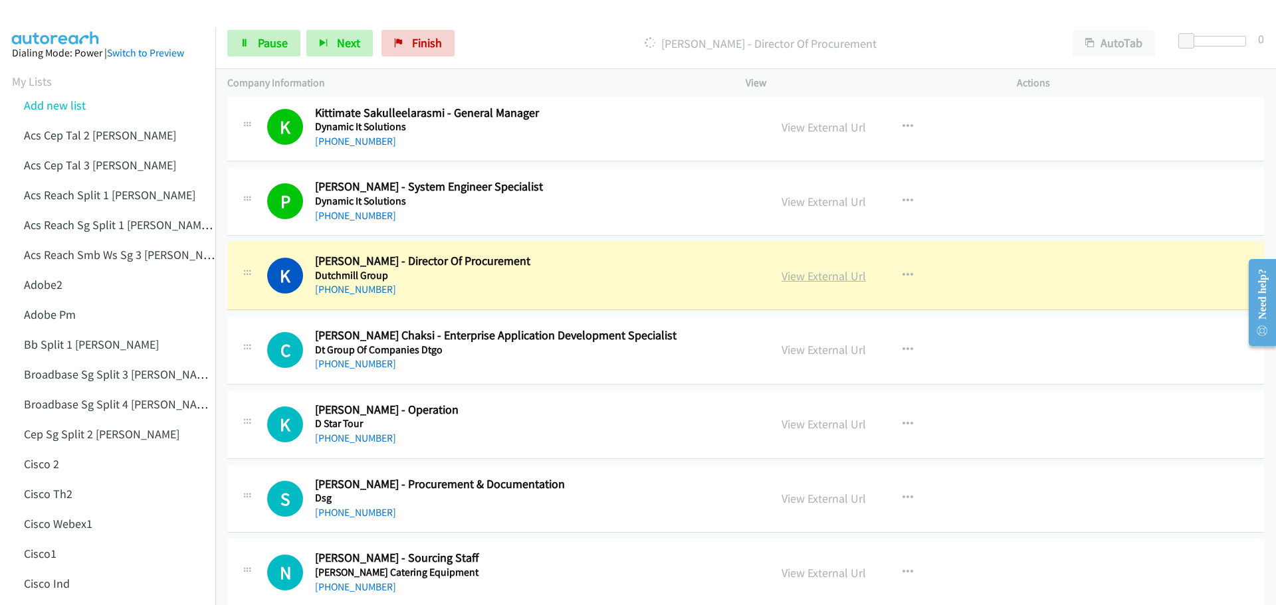
click at [827, 274] on link "View External Url" at bounding box center [824, 275] width 84 height 15
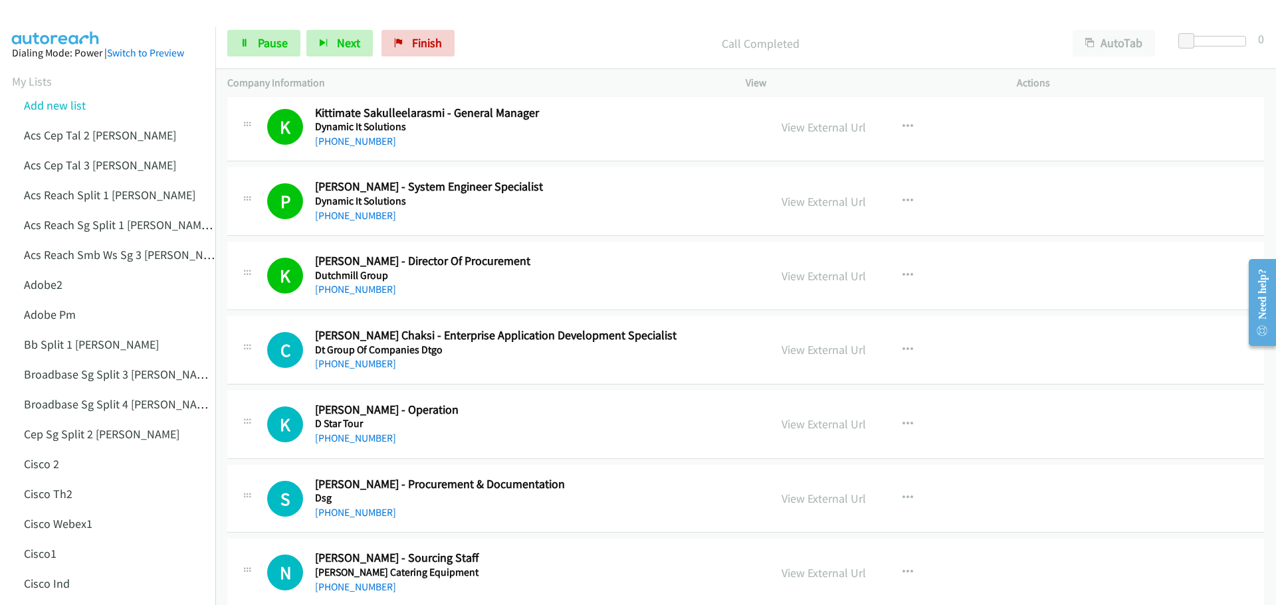
click at [277, 61] on div "Start Calls Pause Next Finish Call Completed AutoTab AutoTab 0" at bounding box center [745, 43] width 1061 height 51
click at [276, 50] on span "Pause" at bounding box center [273, 42] width 30 height 15
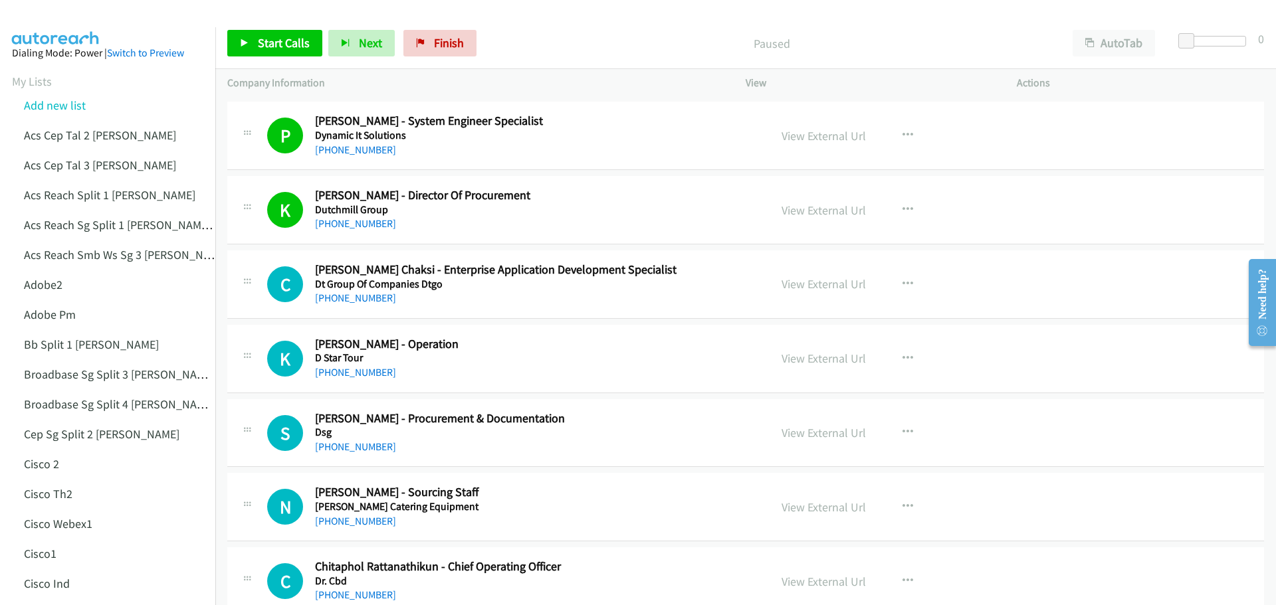
scroll to position [4054, 0]
click at [68, 108] on link "Add new list" at bounding box center [55, 105] width 62 height 15
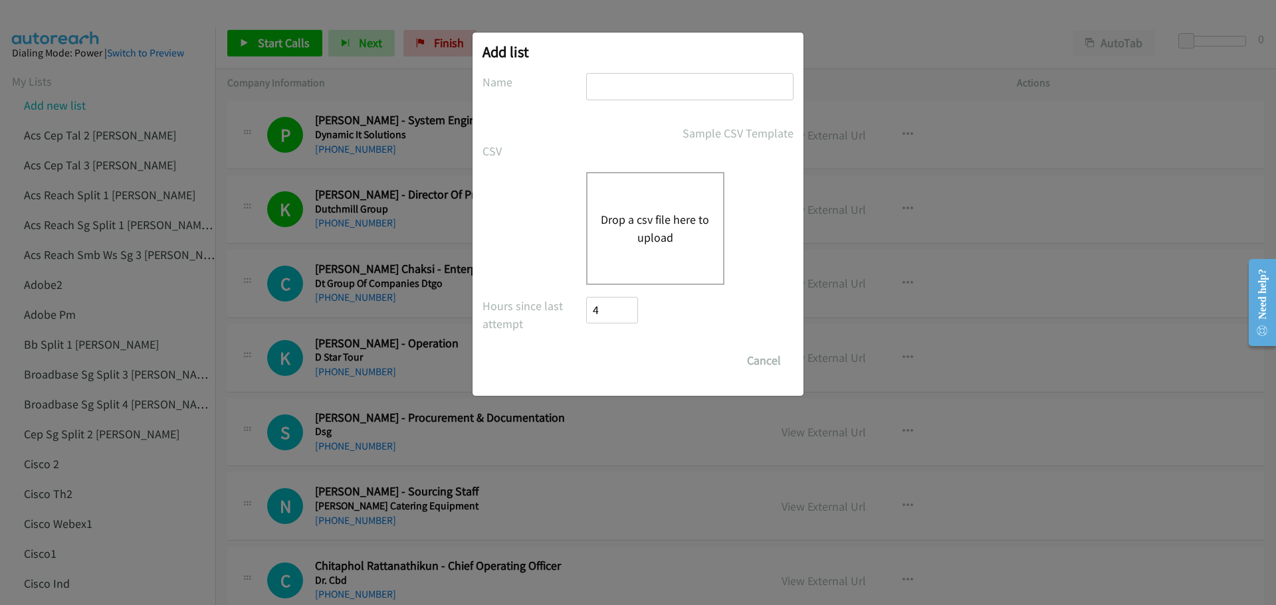
click at [631, 211] on button "Drop a csv file here to upload" at bounding box center [655, 229] width 109 height 36
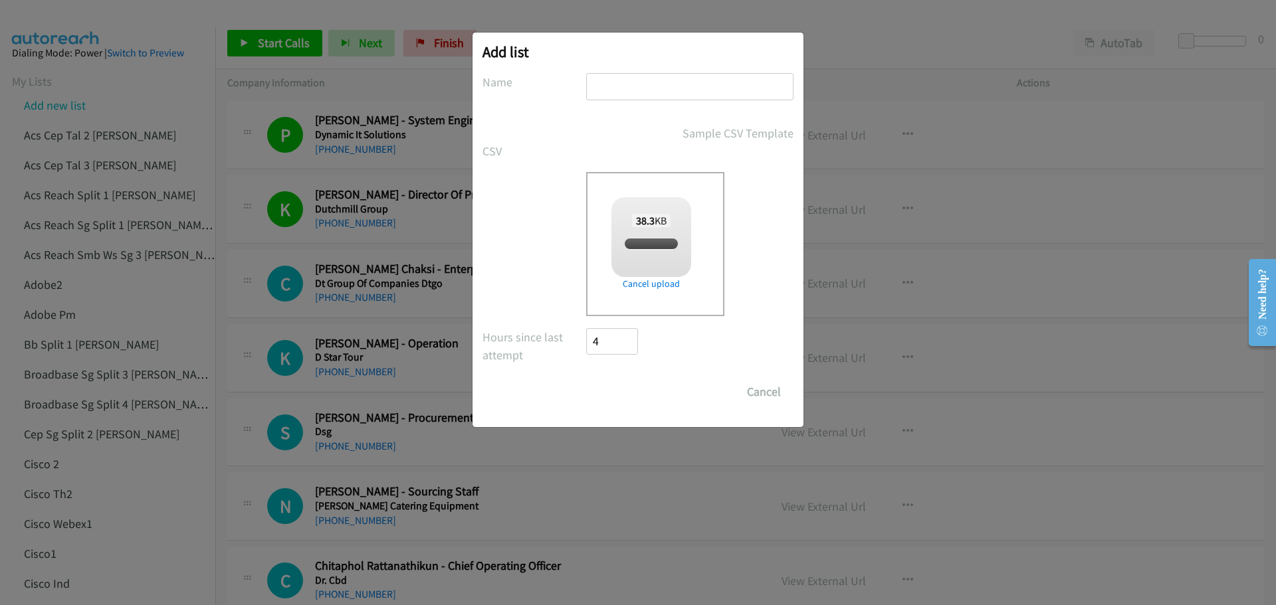
checkbox input "true"
click at [627, 83] on input "text" at bounding box center [689, 86] width 207 height 27
type input "HPPM2"
click at [623, 391] on input "Save List" at bounding box center [621, 392] width 70 height 27
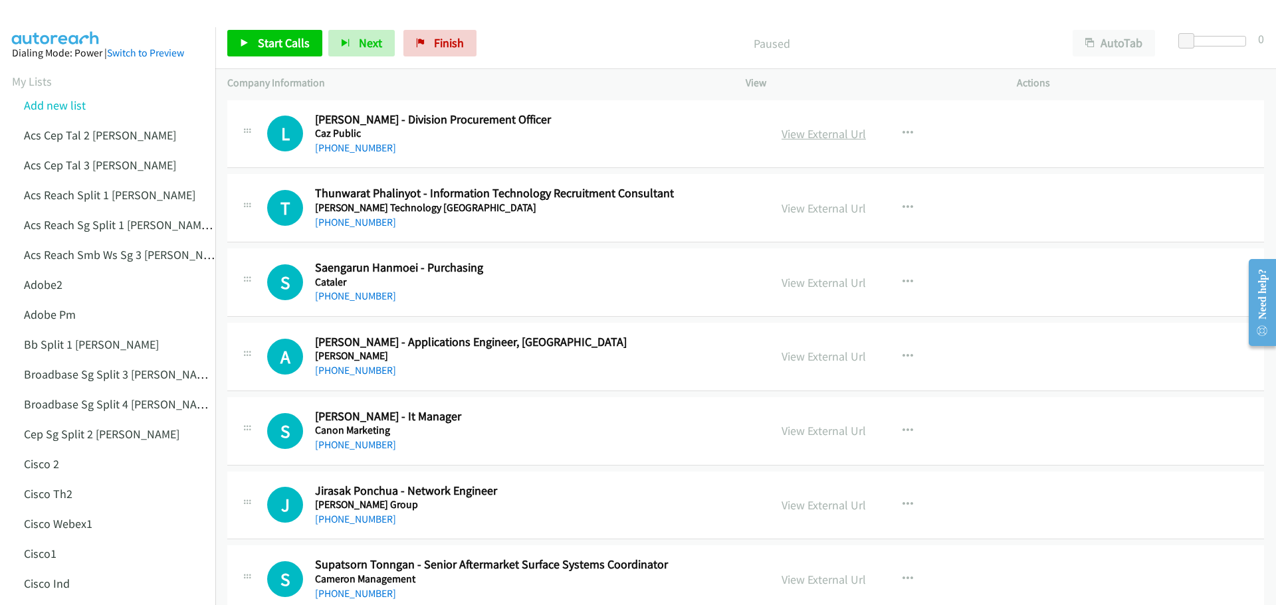
click at [819, 132] on link "View External Url" at bounding box center [824, 133] width 84 height 15
click at [839, 218] on div "View External Url View External Url Schedule/Manage Callback Start Calls Here R…" at bounding box center [911, 208] width 283 height 44
click at [806, 207] on link "View External Url" at bounding box center [824, 208] width 84 height 15
click at [809, 285] on link "View External Url" at bounding box center [824, 282] width 84 height 15
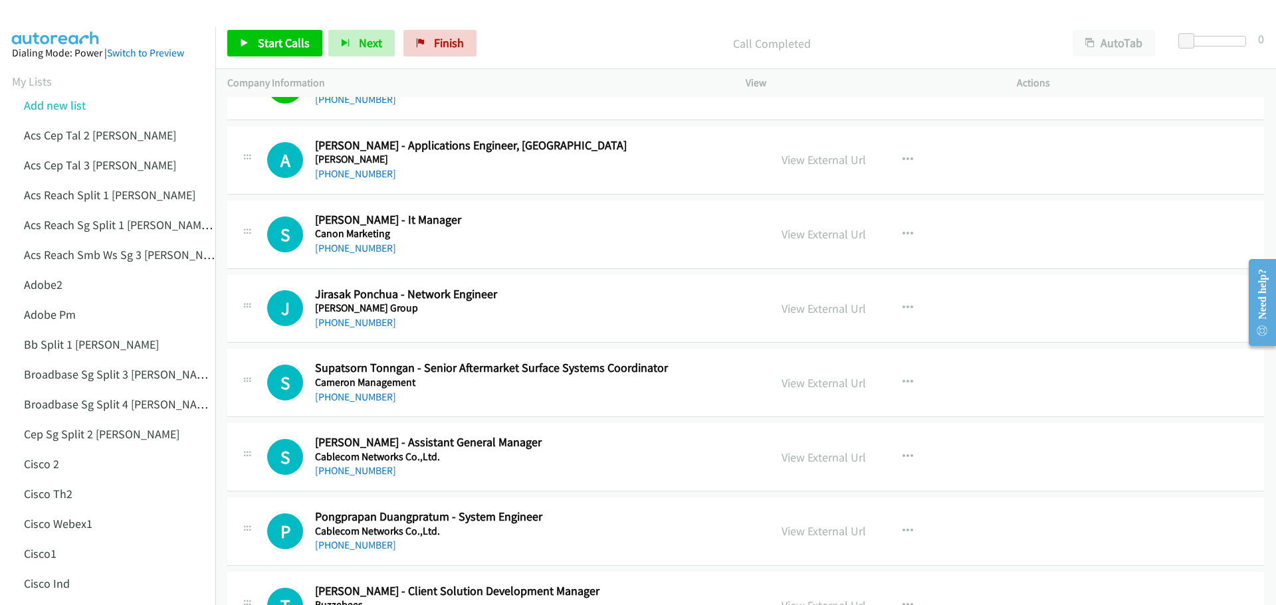
scroll to position [199, 0]
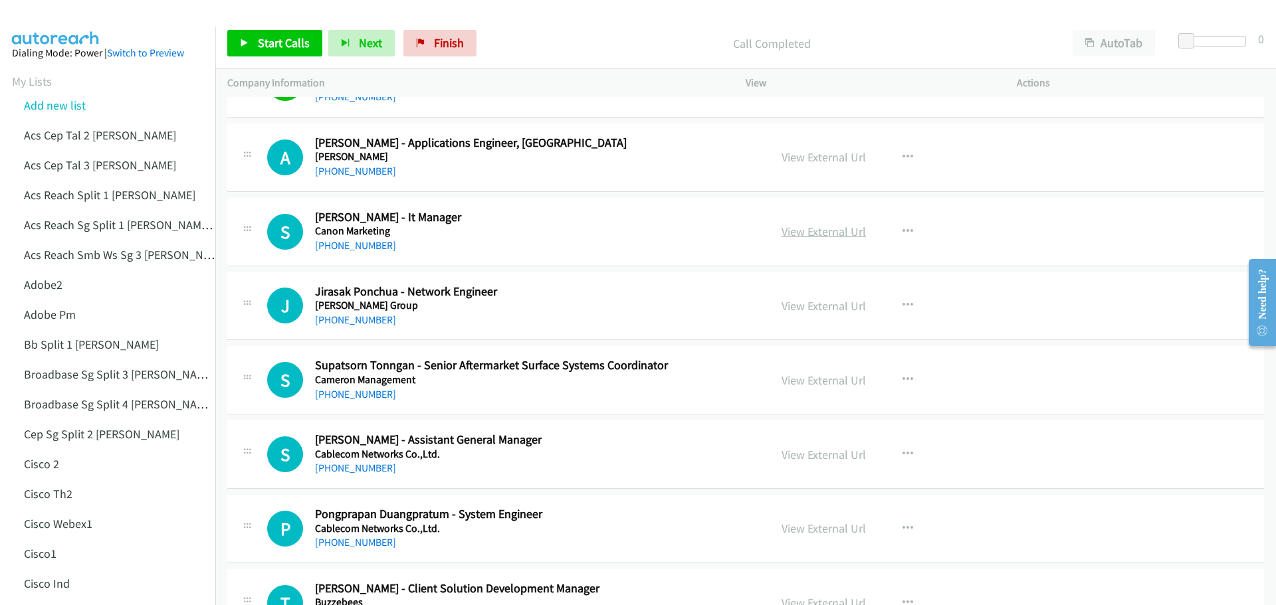
click at [811, 236] on link "View External Url" at bounding box center [824, 231] width 84 height 15
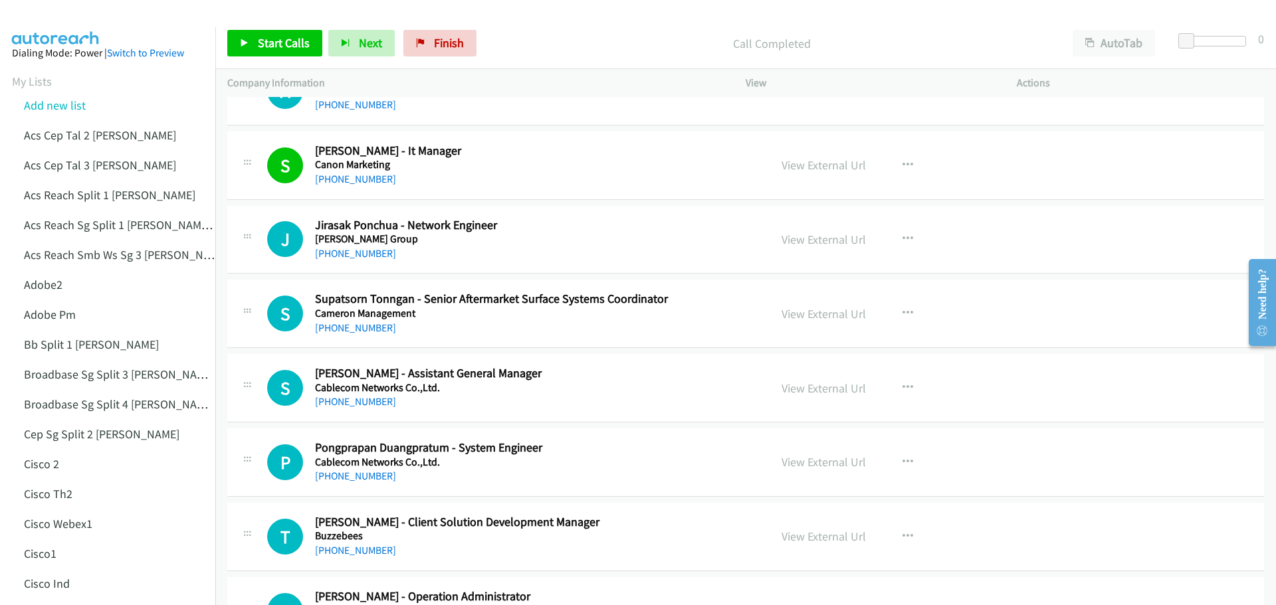
scroll to position [332, 0]
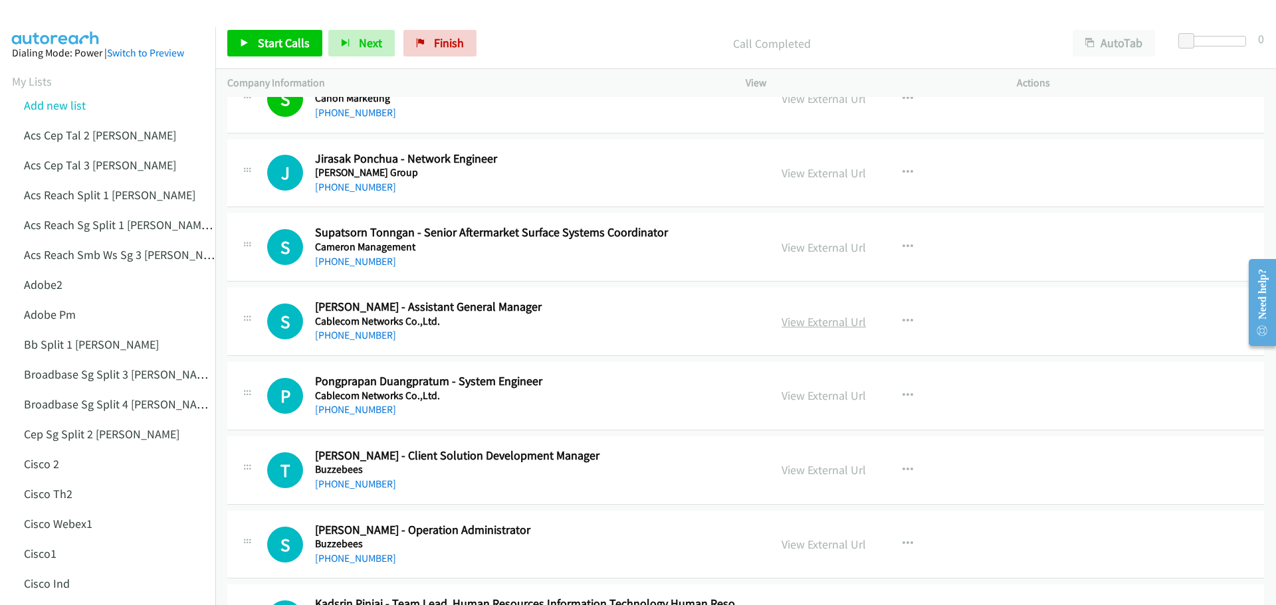
click at [820, 318] on link "View External Url" at bounding box center [824, 321] width 84 height 15
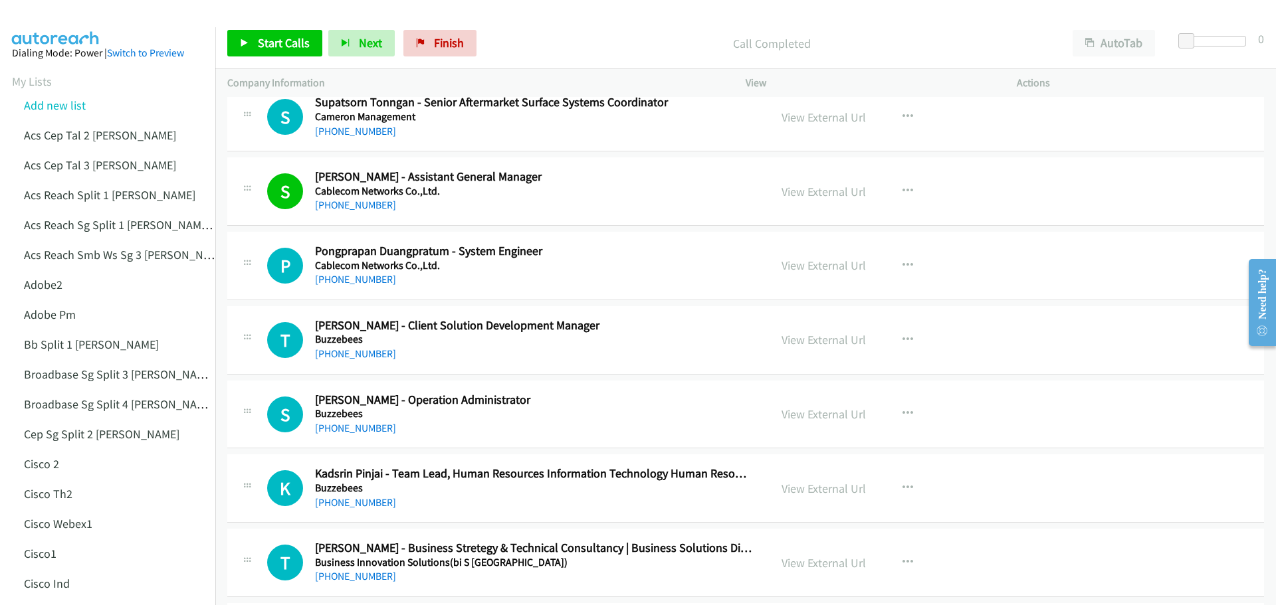
scroll to position [465, 0]
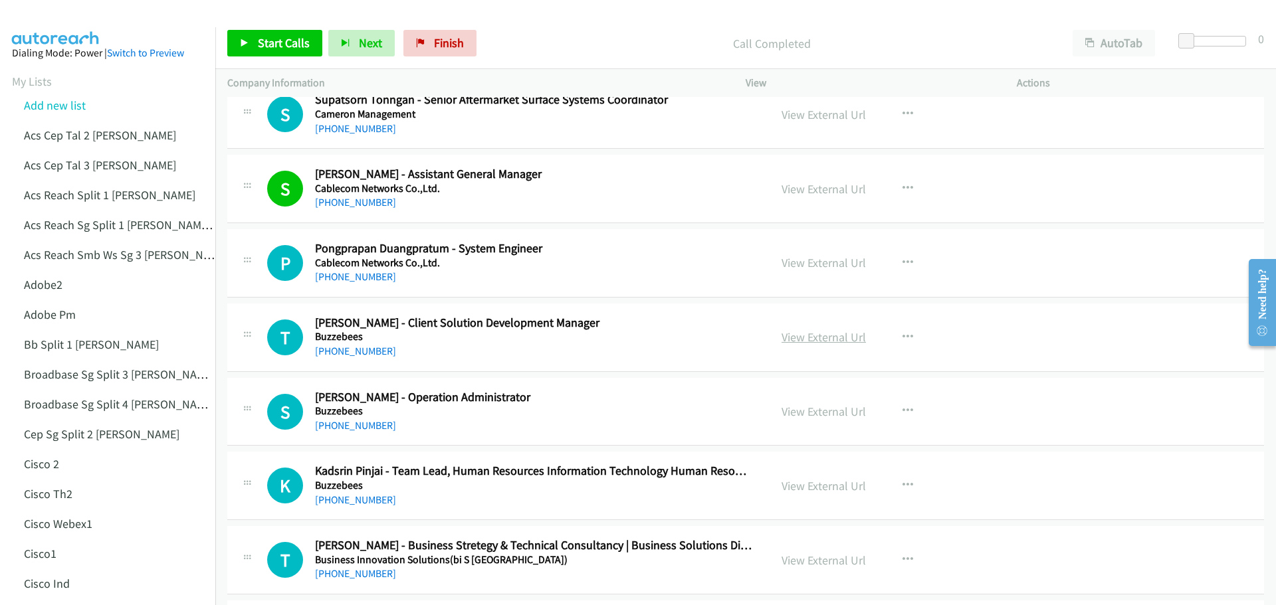
click at [805, 341] on link "View External Url" at bounding box center [824, 337] width 84 height 15
click at [272, 50] on span "Start Calls" at bounding box center [284, 42] width 52 height 15
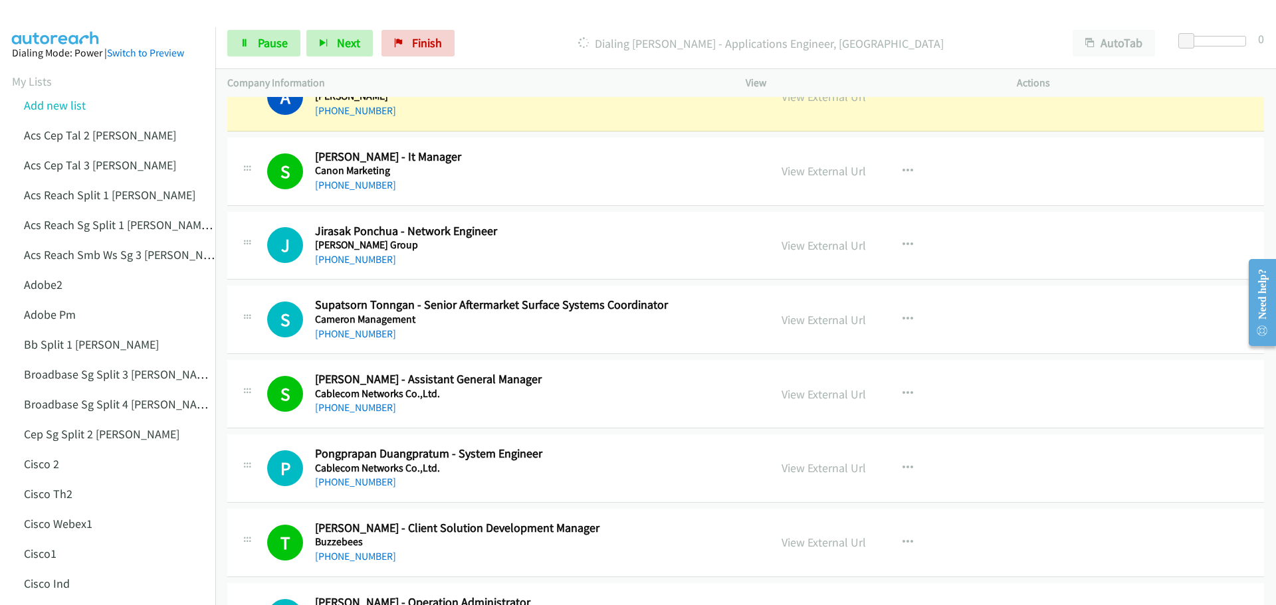
scroll to position [133, 0]
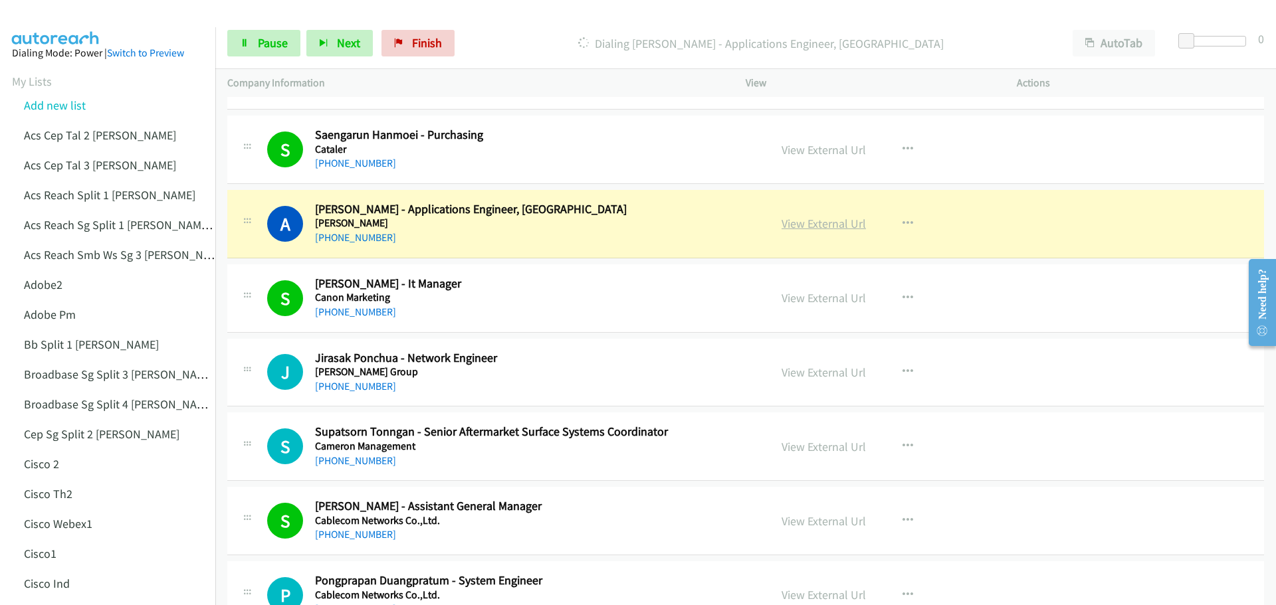
click at [819, 219] on link "View External Url" at bounding box center [824, 223] width 84 height 15
click at [276, 45] on span "Pause" at bounding box center [273, 42] width 30 height 15
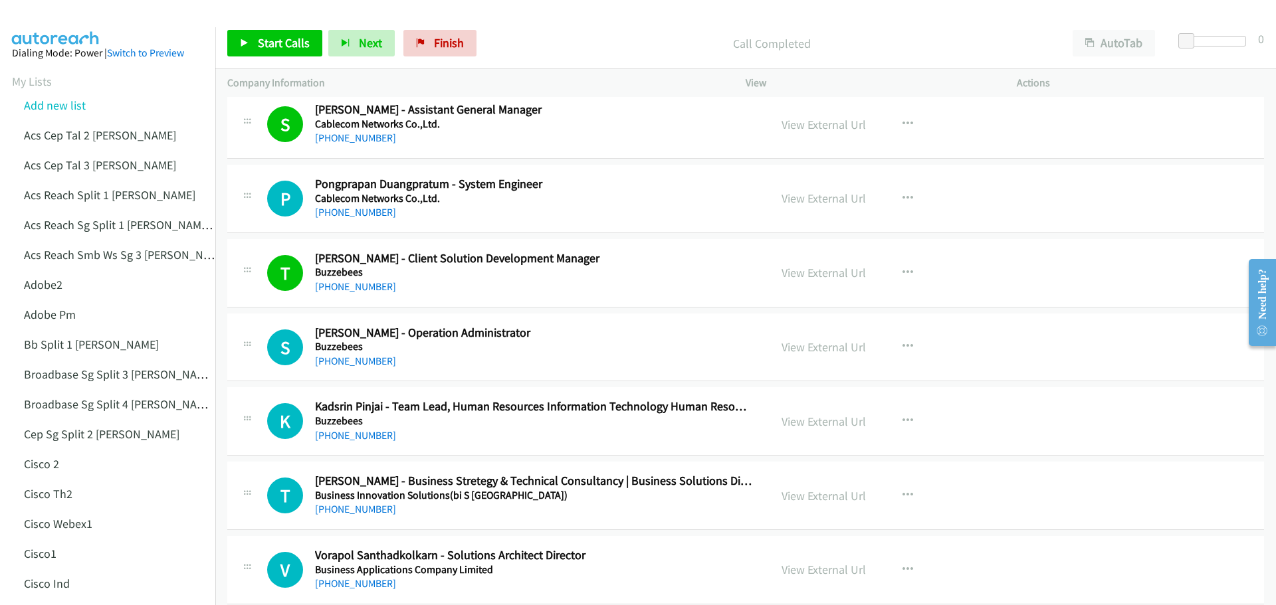
scroll to position [532, 0]
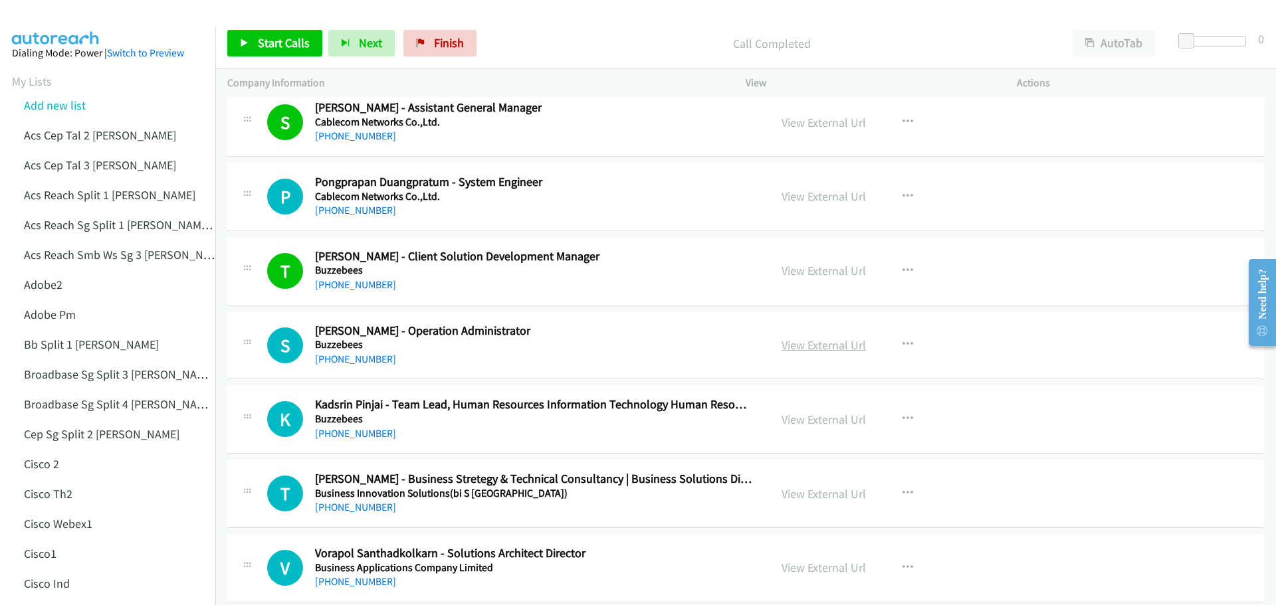
click at [814, 350] on link "View External Url" at bounding box center [824, 345] width 84 height 15
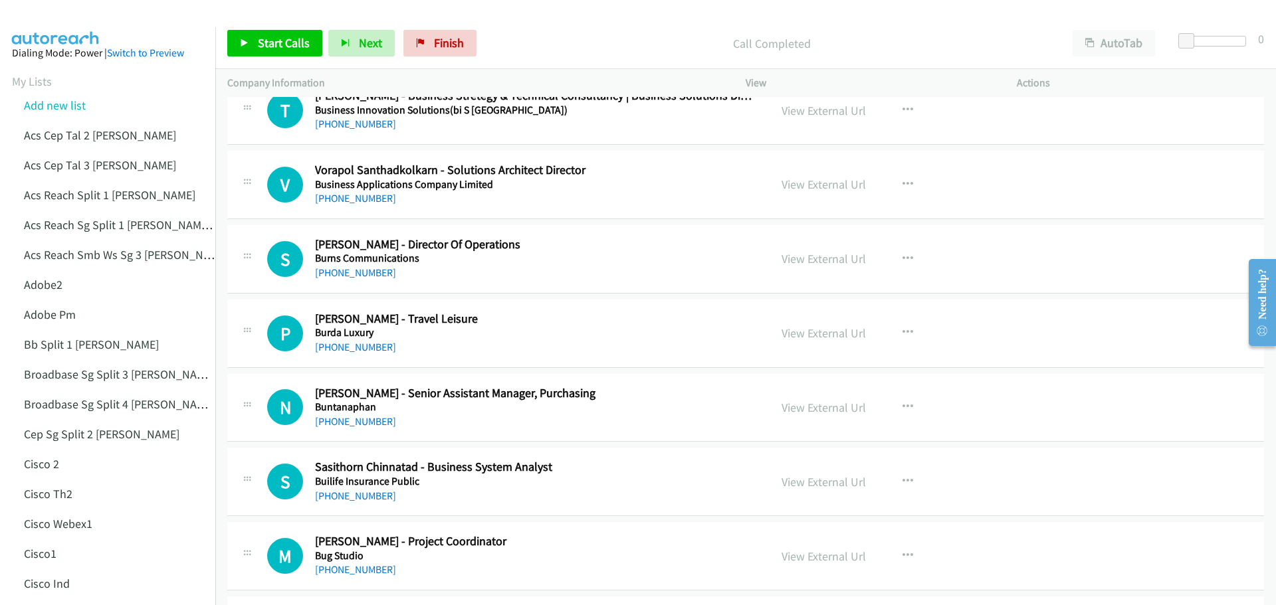
scroll to position [930, 0]
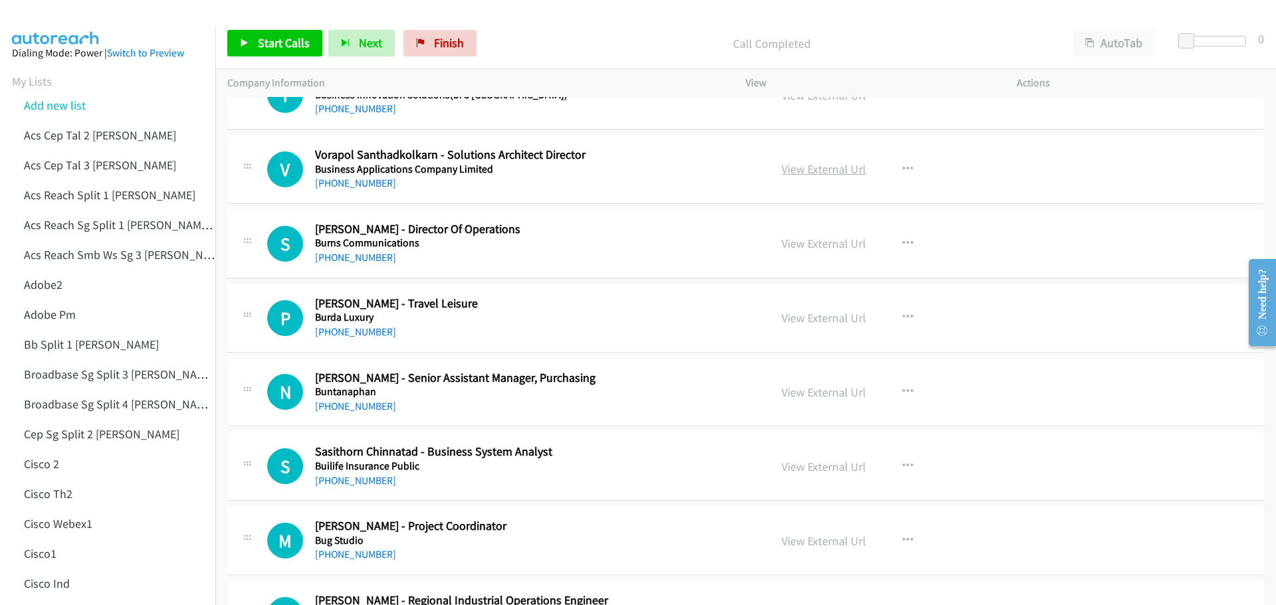
click at [792, 173] on link "View External Url" at bounding box center [824, 168] width 84 height 15
drag, startPoint x: 264, startPoint y: 44, endPoint x: 320, endPoint y: 54, distance: 56.2
click at [264, 44] on span "Start Calls" at bounding box center [284, 42] width 52 height 15
click at [261, 41] on span "Pause" at bounding box center [273, 42] width 30 height 15
click at [819, 251] on link "View External Url" at bounding box center [824, 243] width 84 height 15
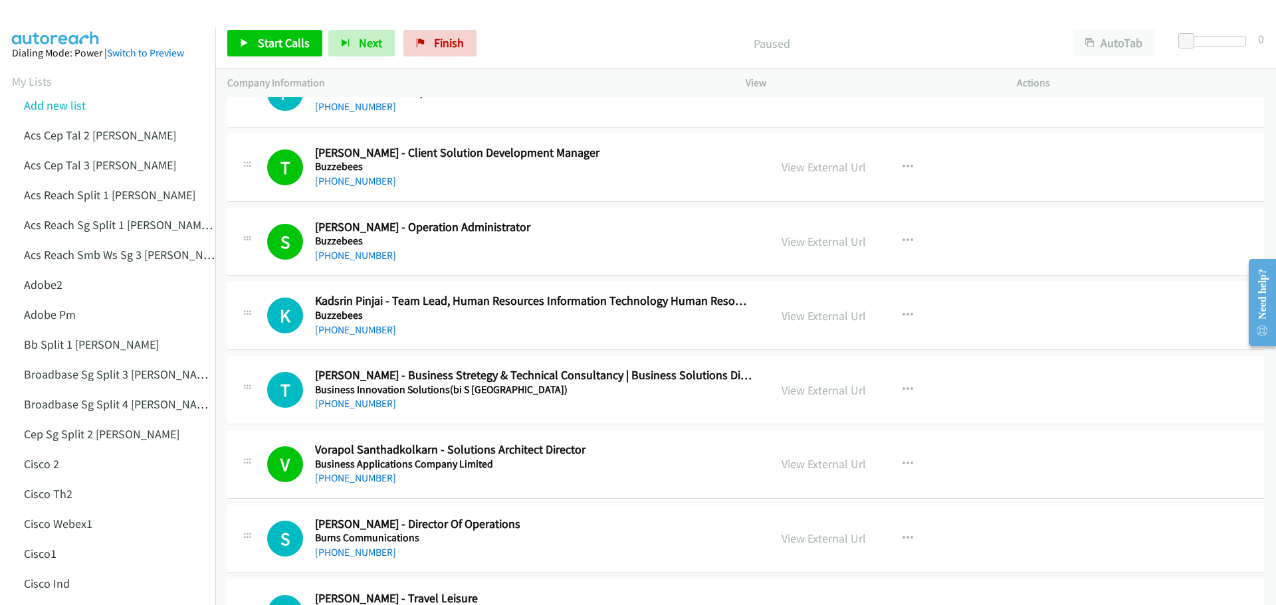
scroll to position [598, 0]
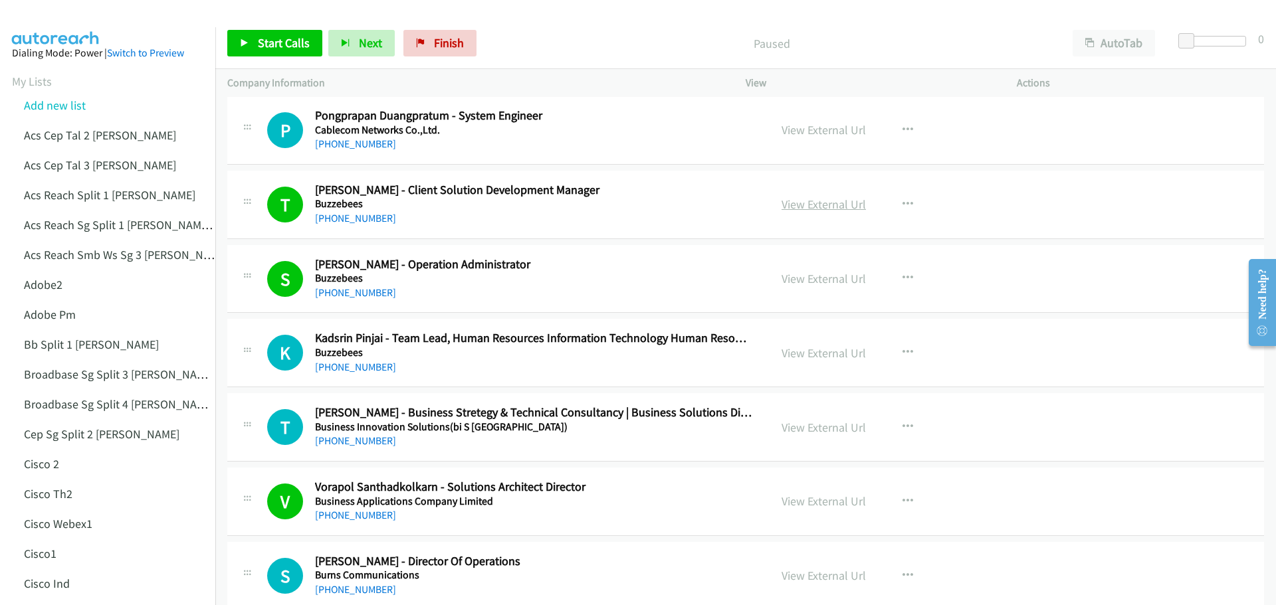
click at [819, 206] on link "View External Url" at bounding box center [824, 204] width 84 height 15
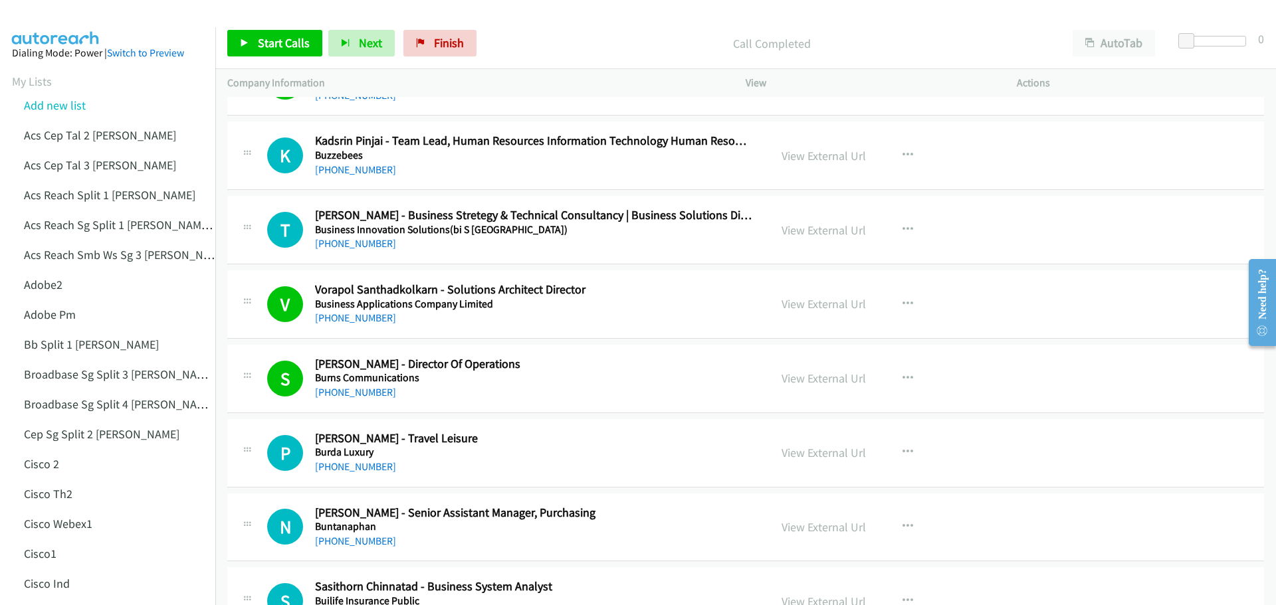
scroll to position [797, 0]
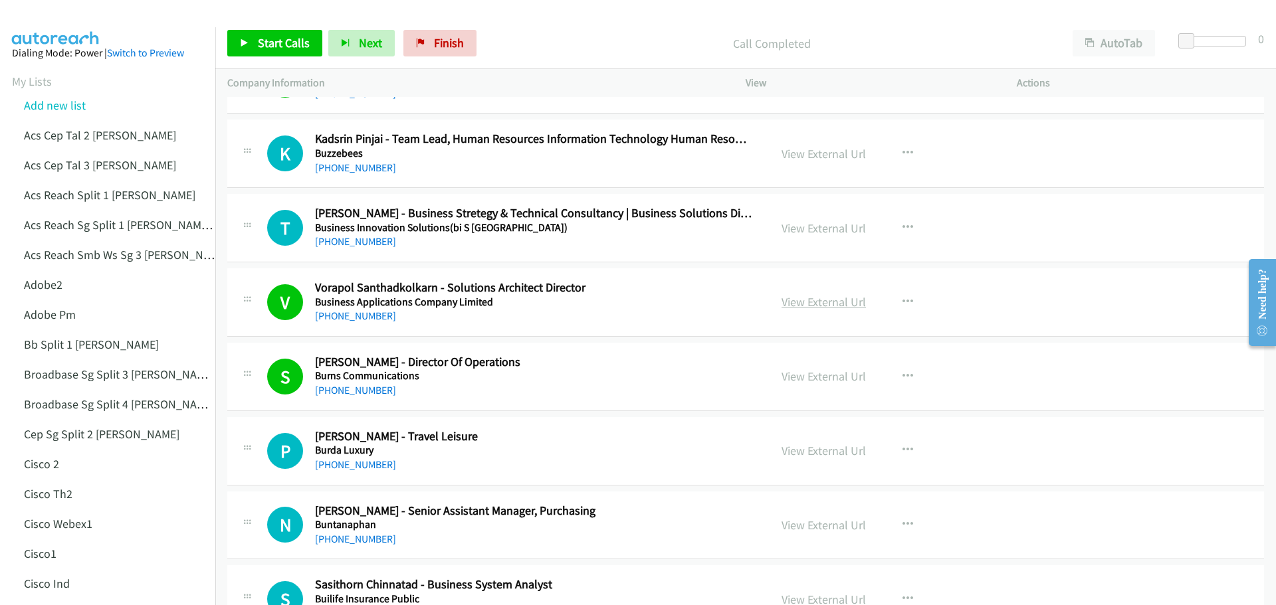
click at [831, 306] on link "View External Url" at bounding box center [824, 301] width 84 height 15
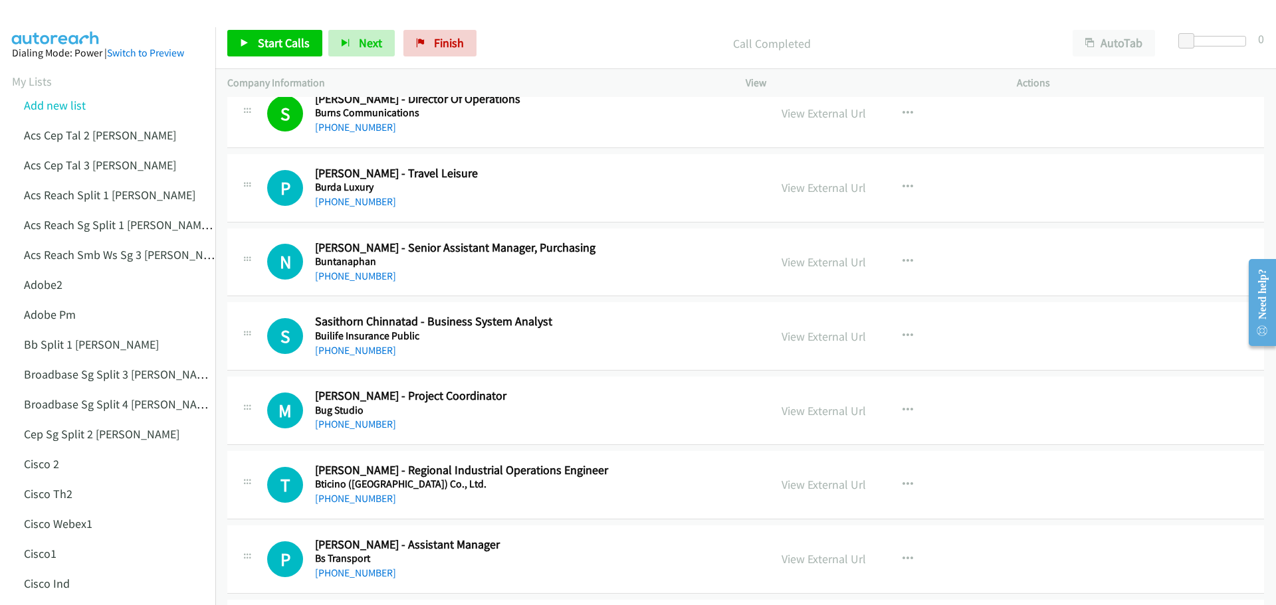
scroll to position [1063, 0]
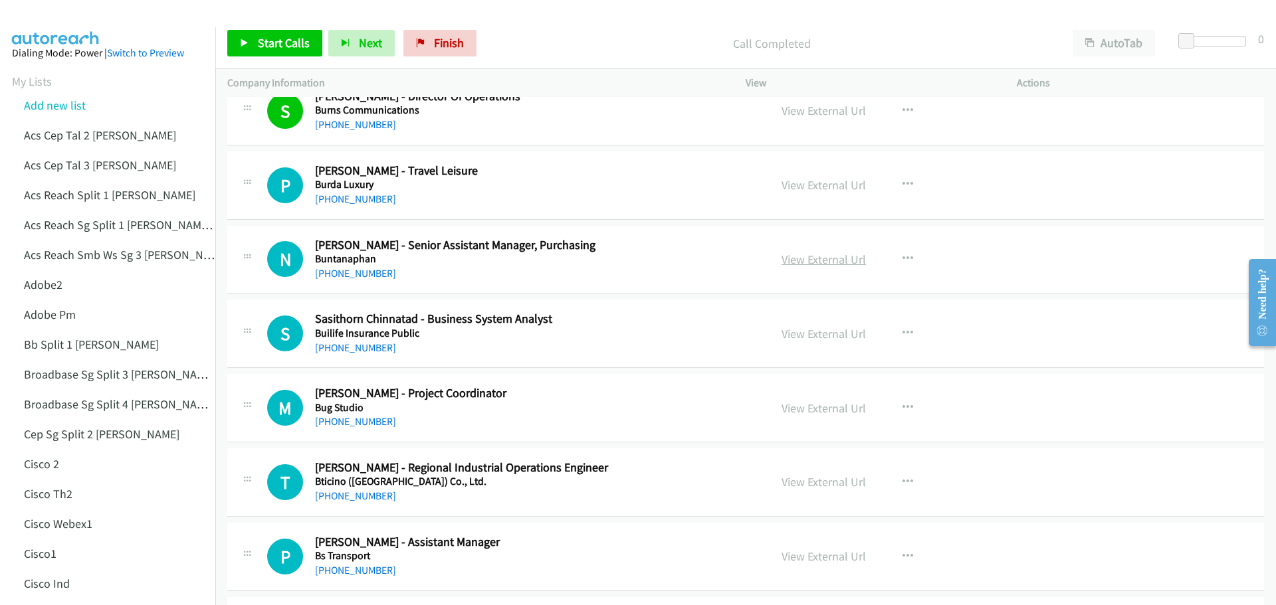
click at [826, 261] on link "View External Url" at bounding box center [824, 259] width 84 height 15
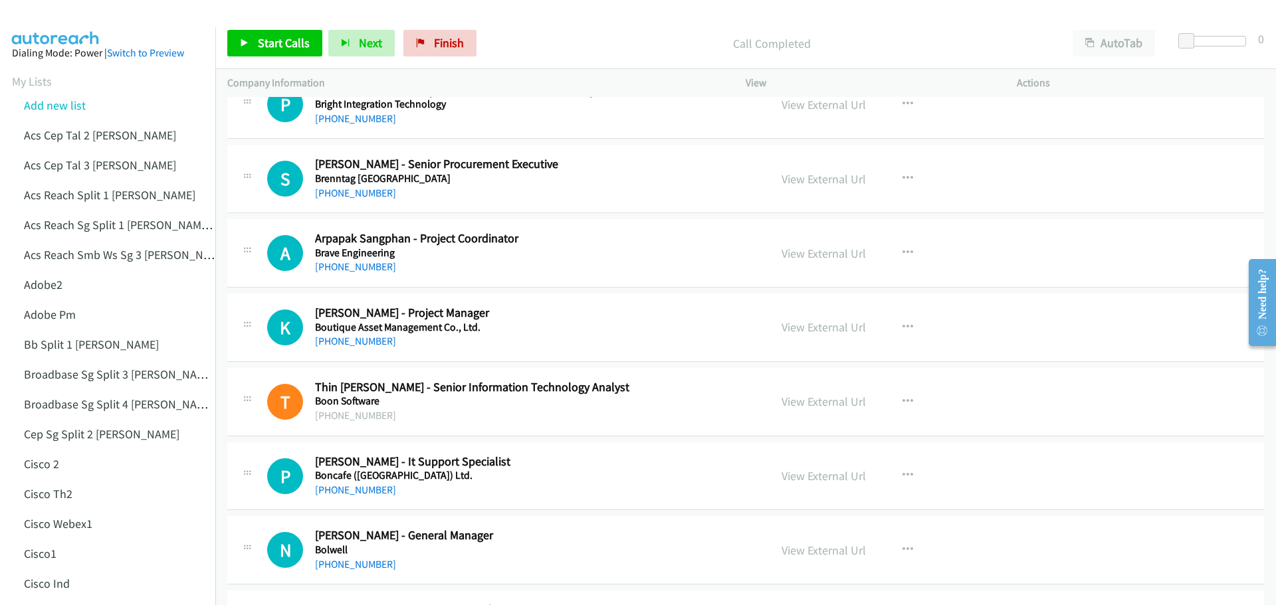
scroll to position [1595, 0]
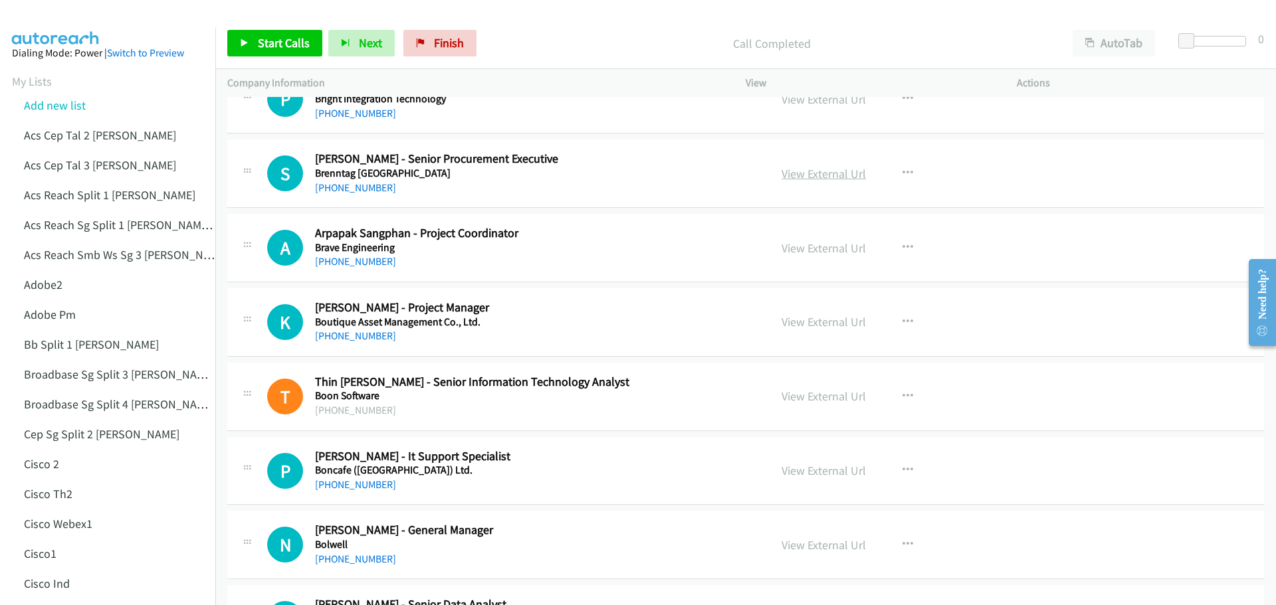
click at [821, 177] on link "View External Url" at bounding box center [824, 173] width 84 height 15
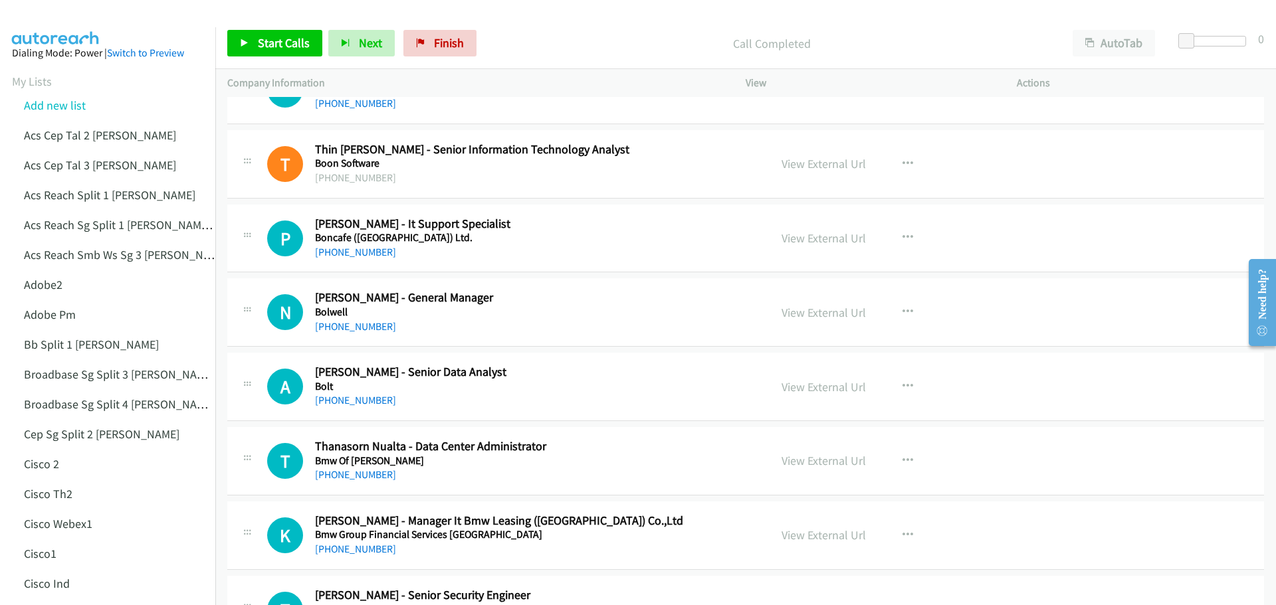
scroll to position [1861, 0]
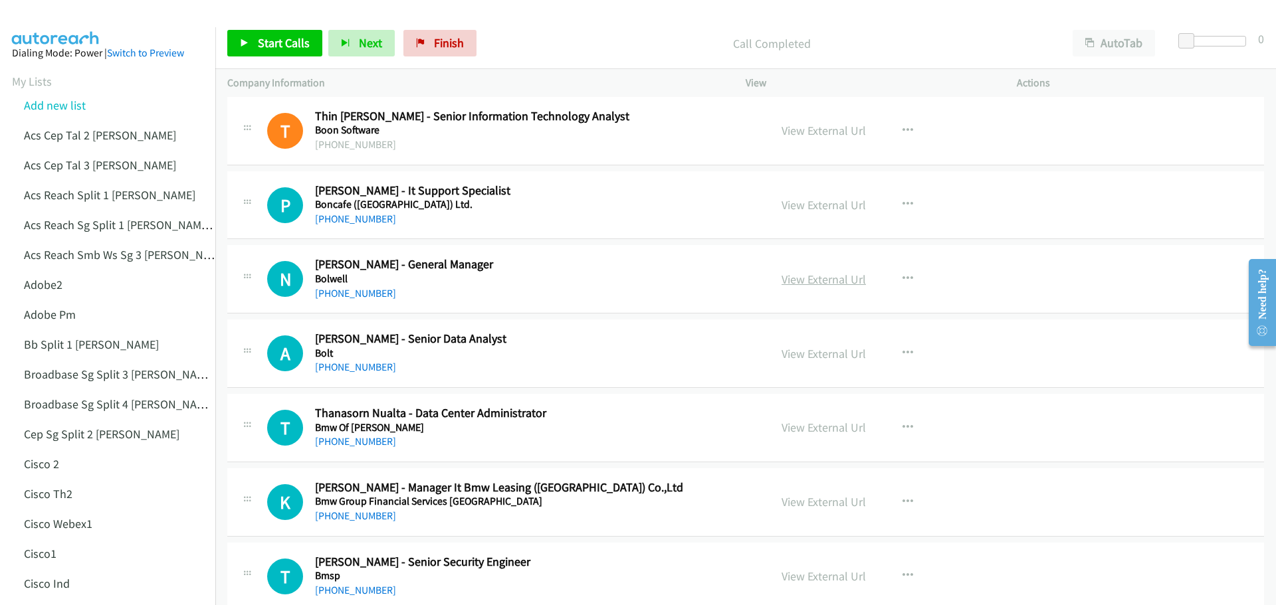
click at [817, 276] on link "View External Url" at bounding box center [824, 279] width 84 height 15
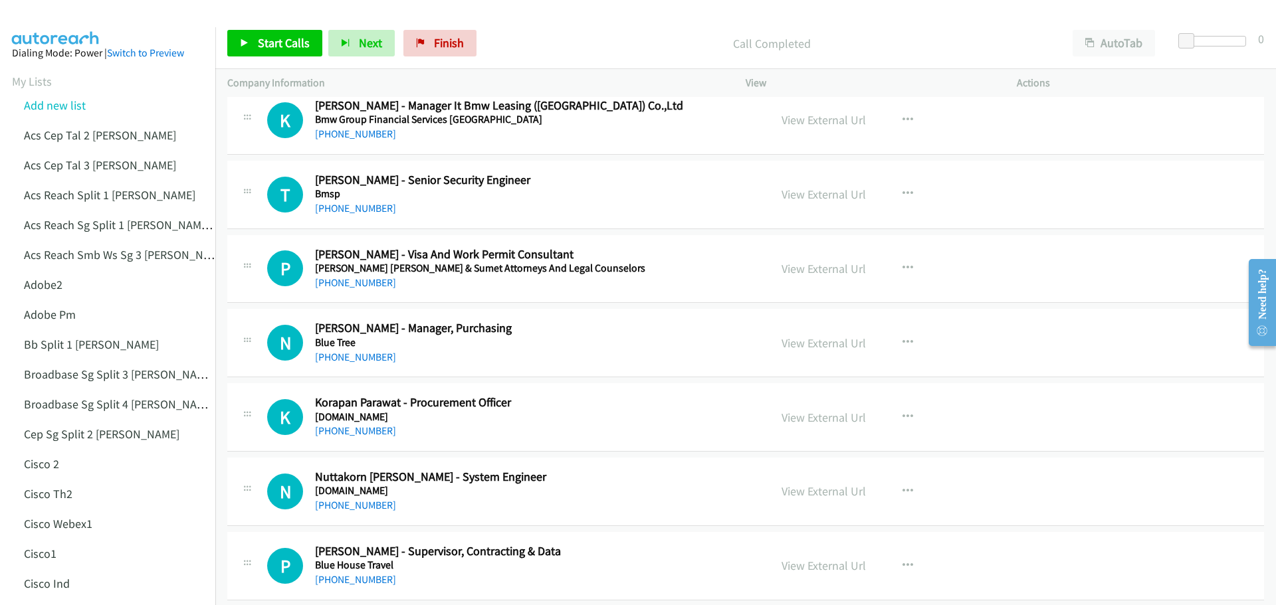
scroll to position [2260, 0]
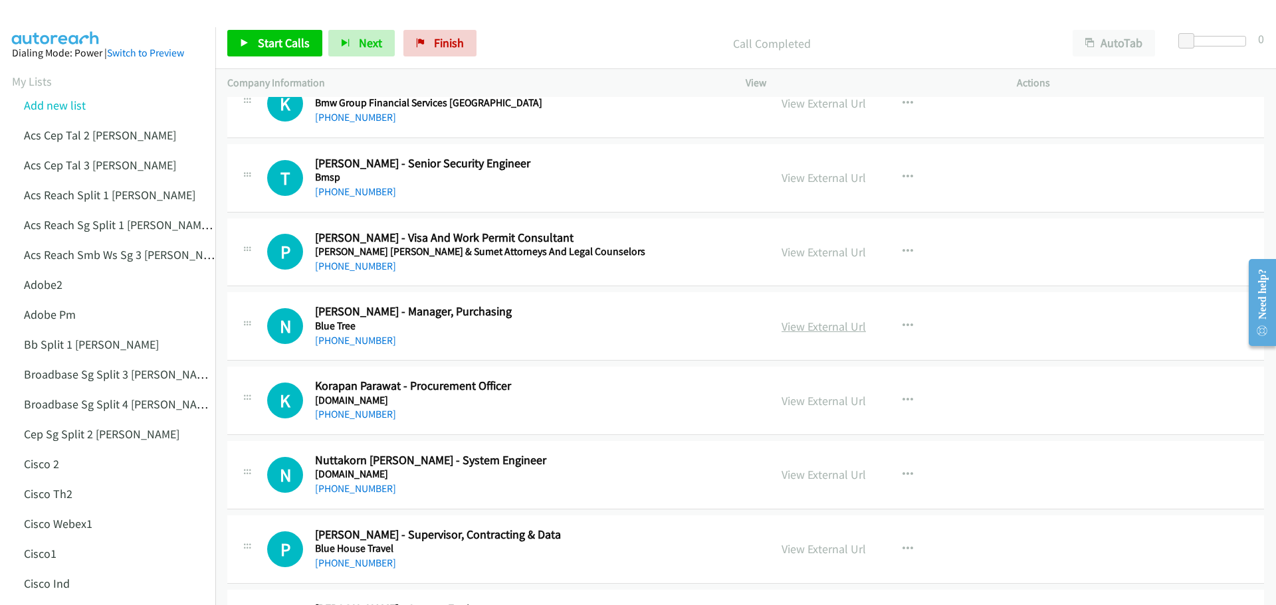
click at [820, 330] on link "View External Url" at bounding box center [824, 326] width 84 height 15
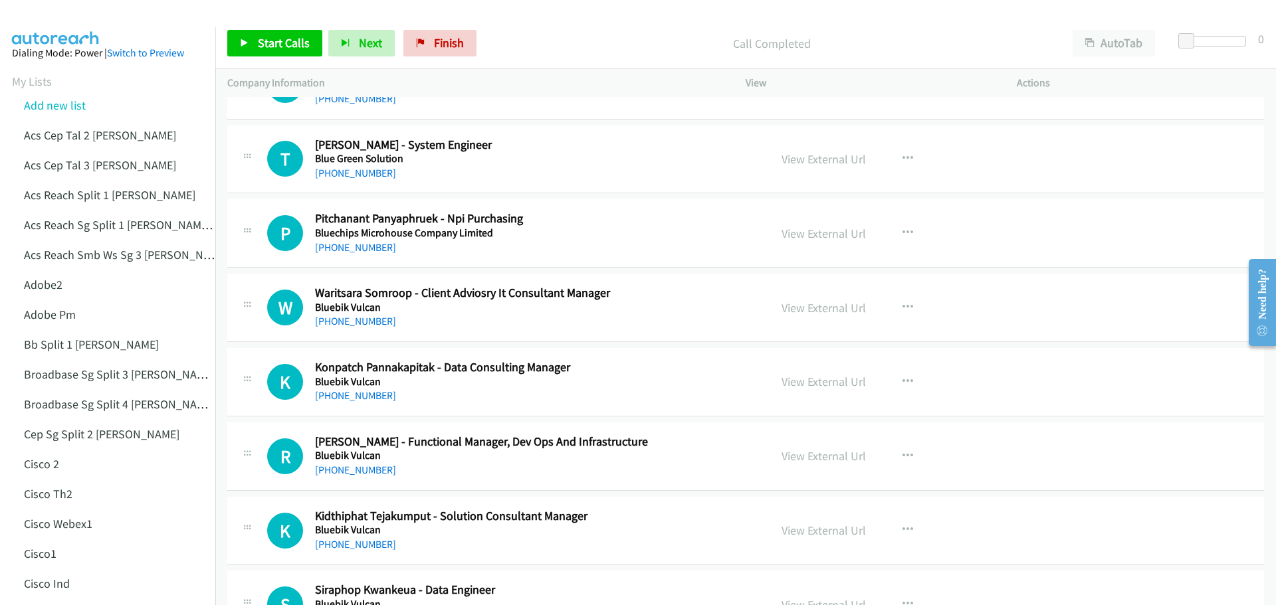
scroll to position [2725, 0]
click at [816, 310] on link "View External Url" at bounding box center [824, 307] width 84 height 15
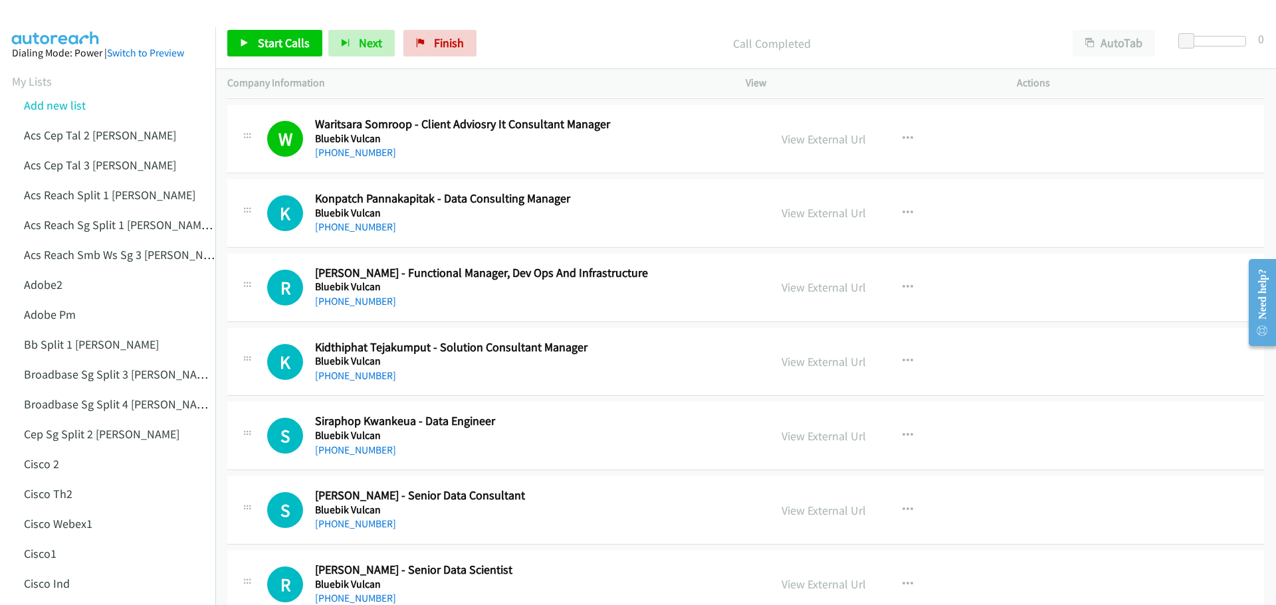
scroll to position [2924, 0]
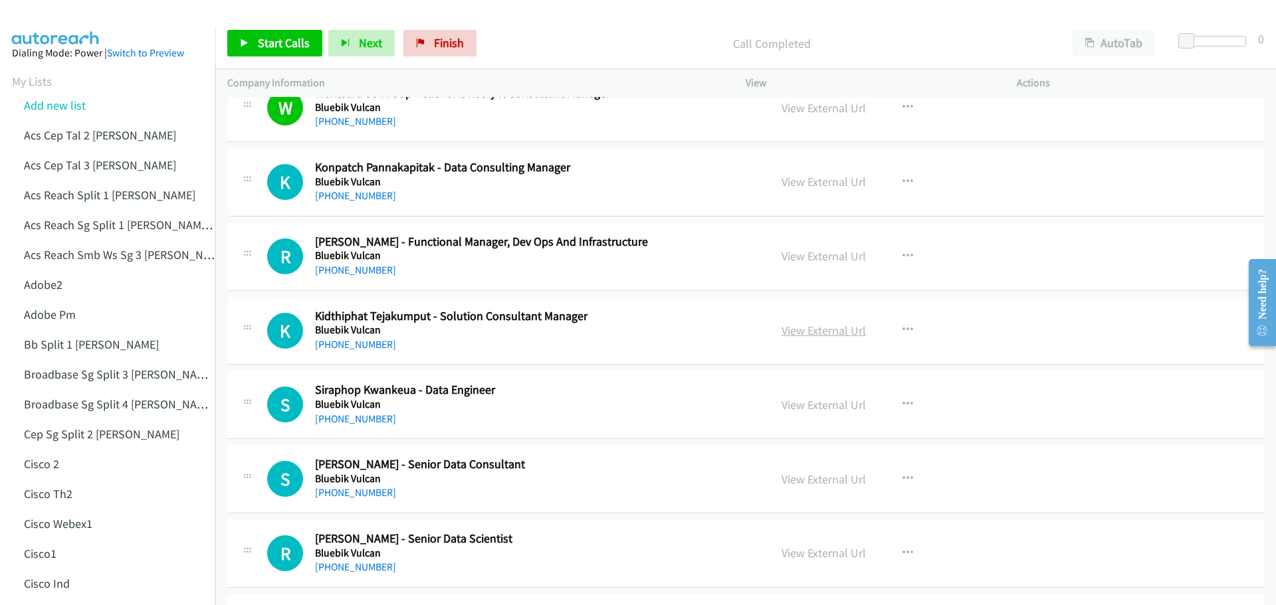
click at [821, 334] on link "View External Url" at bounding box center [824, 330] width 84 height 15
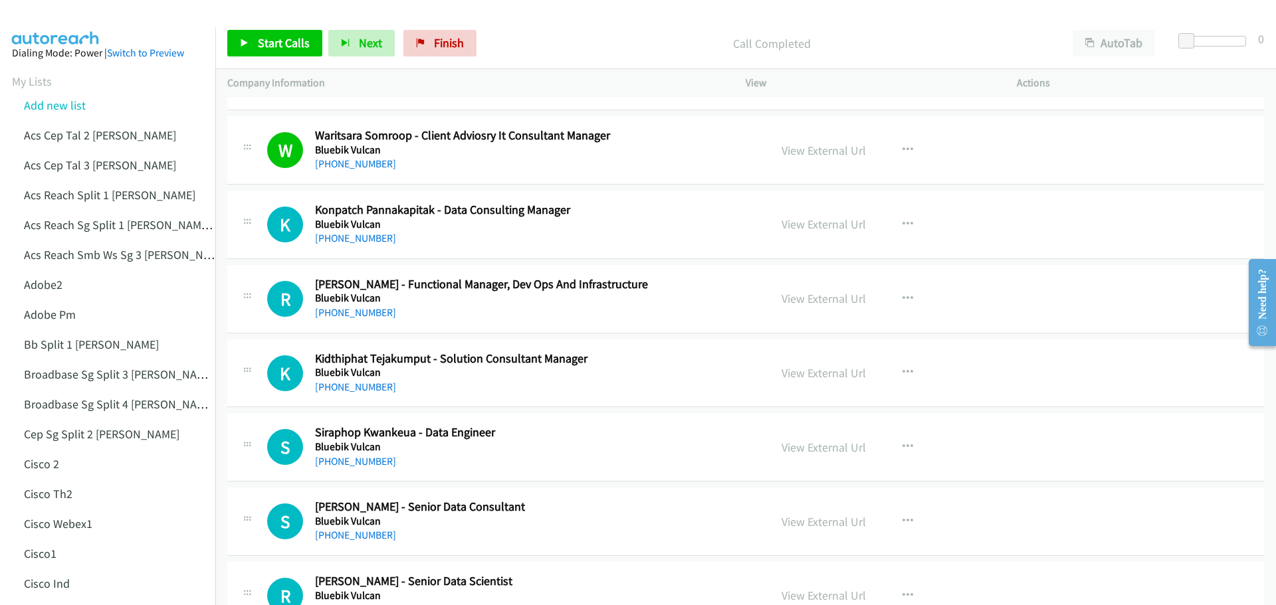
scroll to position [2933, 0]
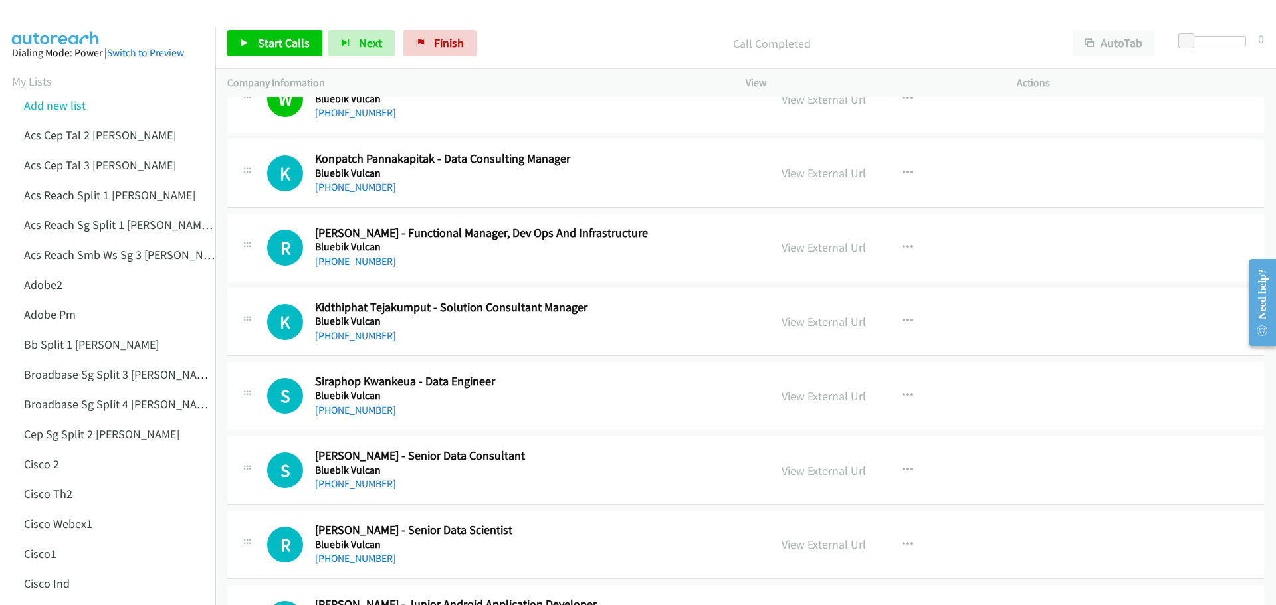
click at [823, 321] on link "View External Url" at bounding box center [824, 321] width 84 height 15
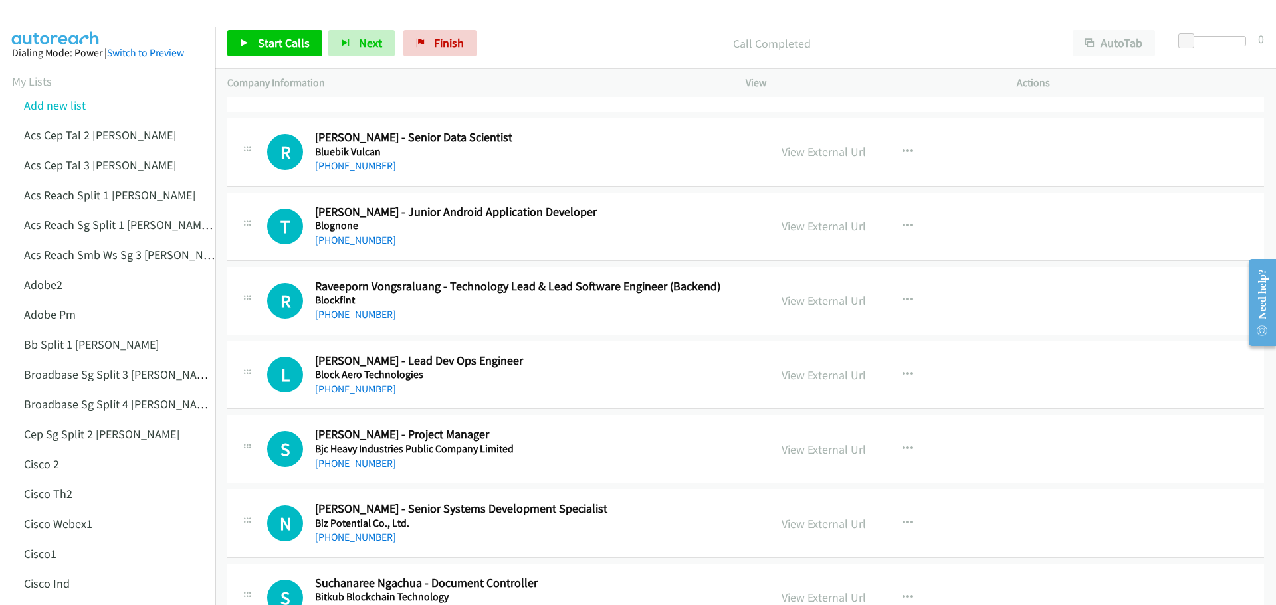
scroll to position [3332, 0]
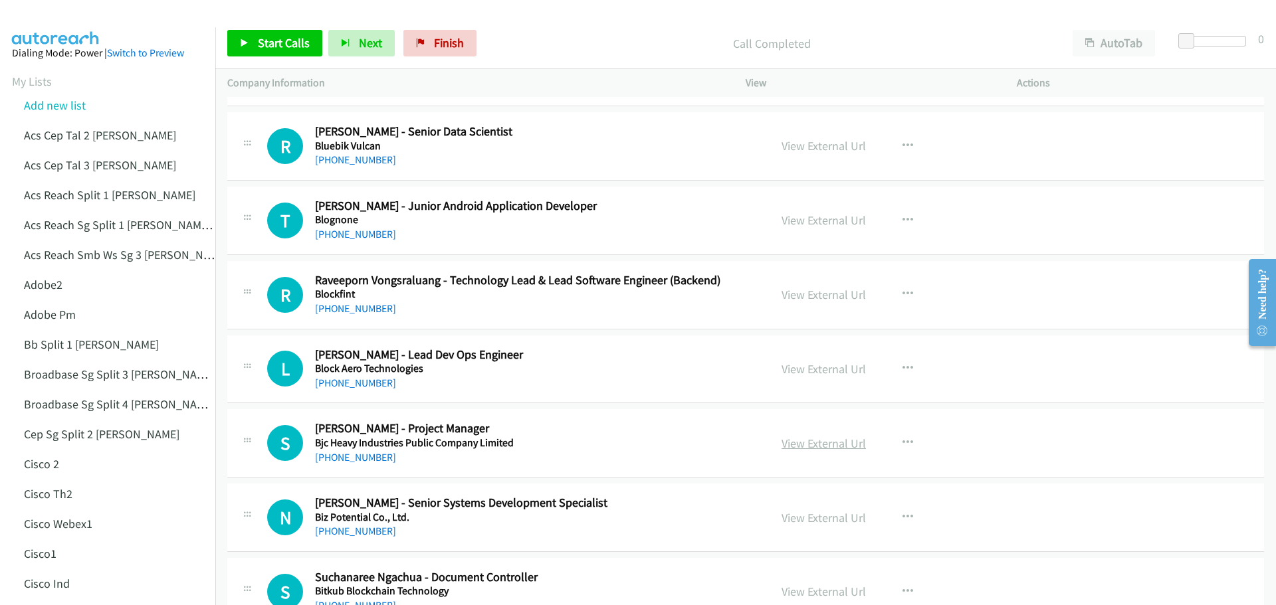
click at [813, 445] on link "View External Url" at bounding box center [824, 443] width 84 height 15
